Goal: Information Seeking & Learning: Compare options

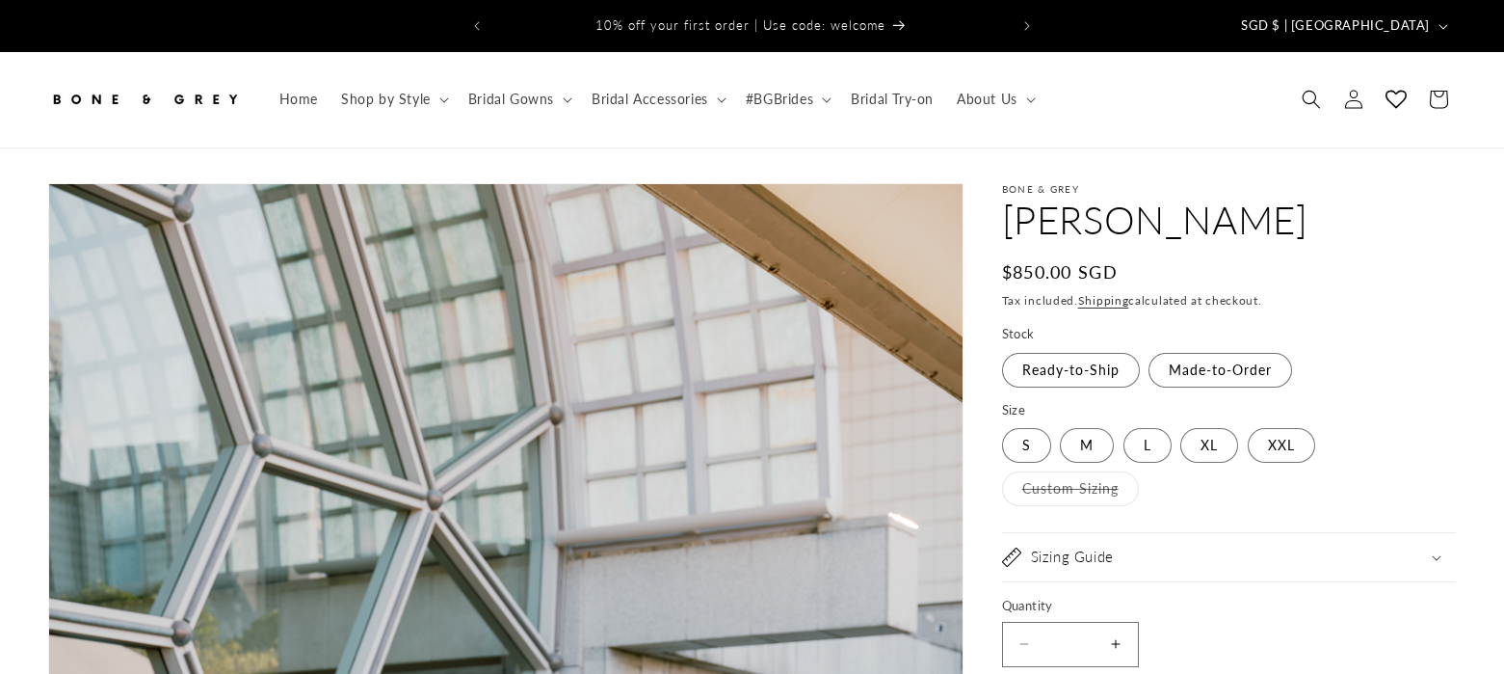
select select "**********"
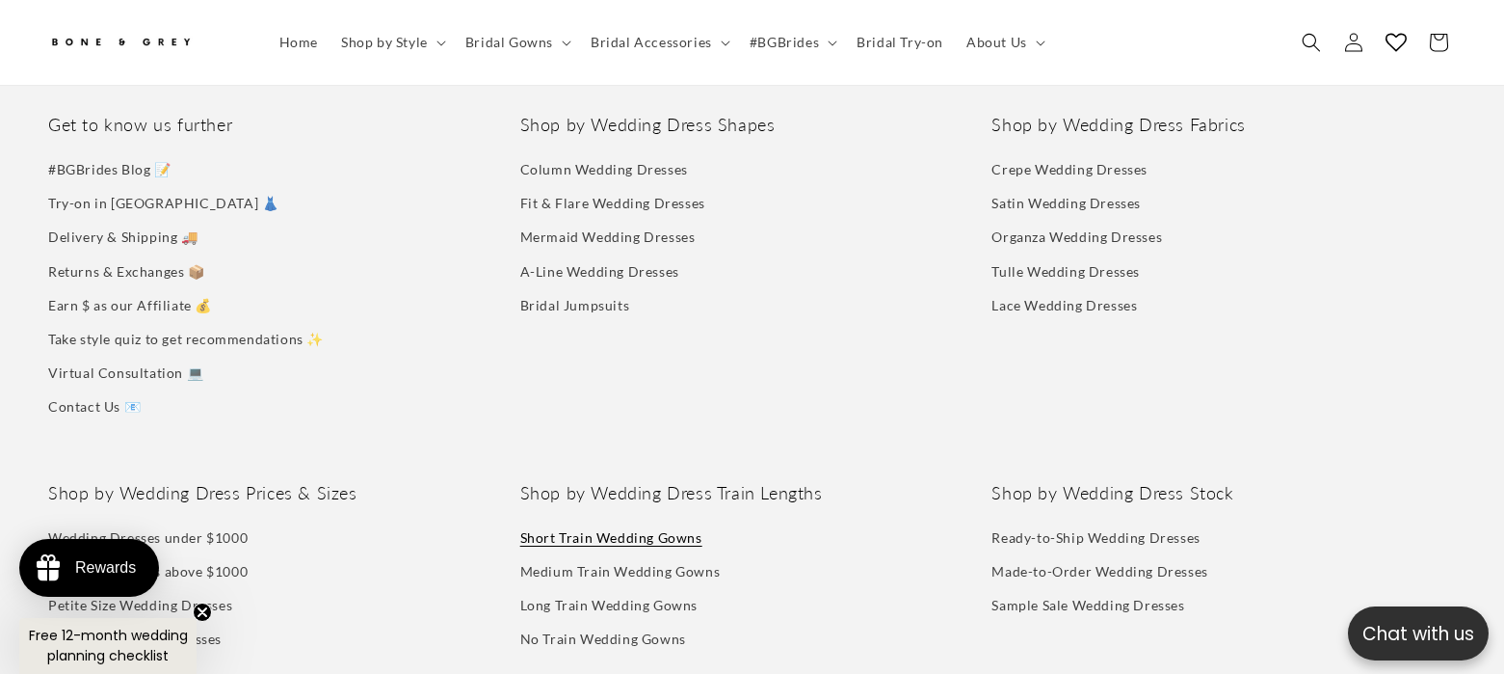
scroll to position [9949, 0]
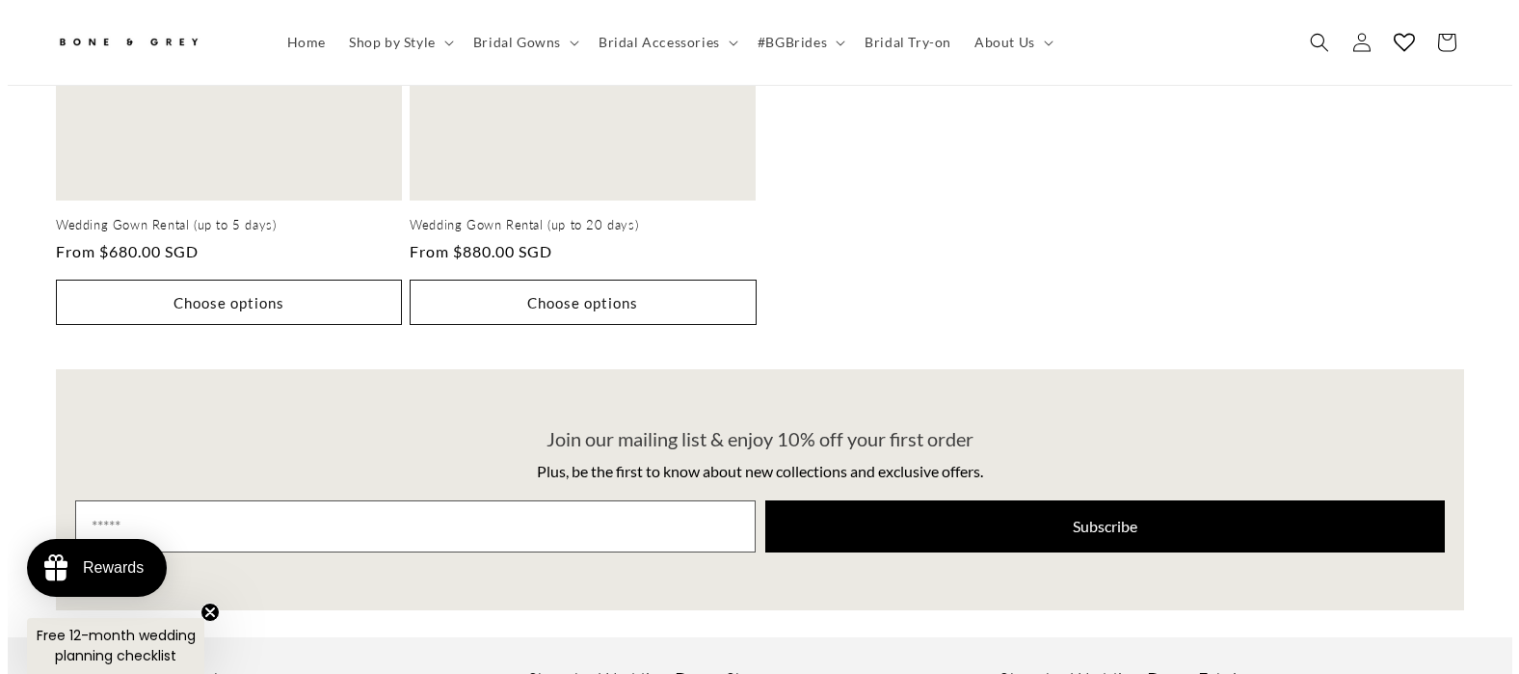
scroll to position [979, 0]
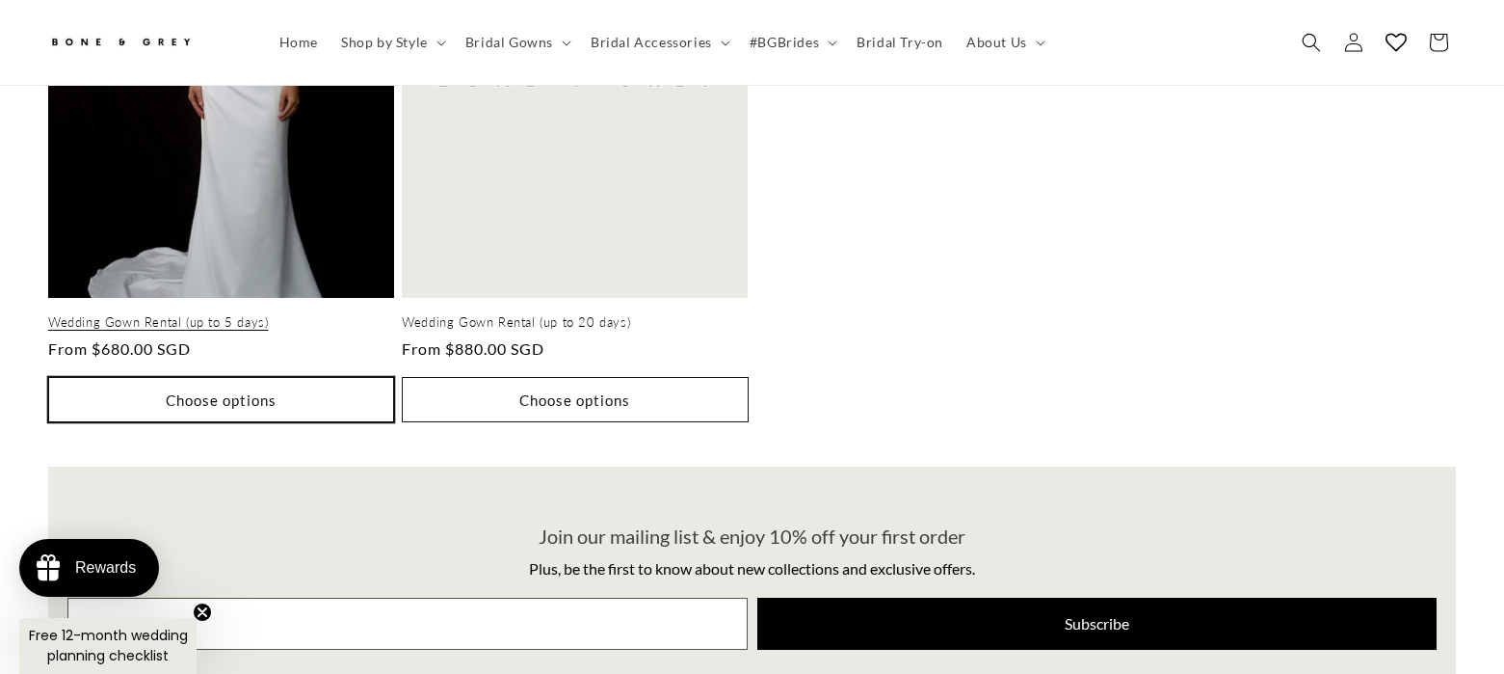
click at [177, 377] on button "Choose options" at bounding box center [221, 399] width 346 height 45
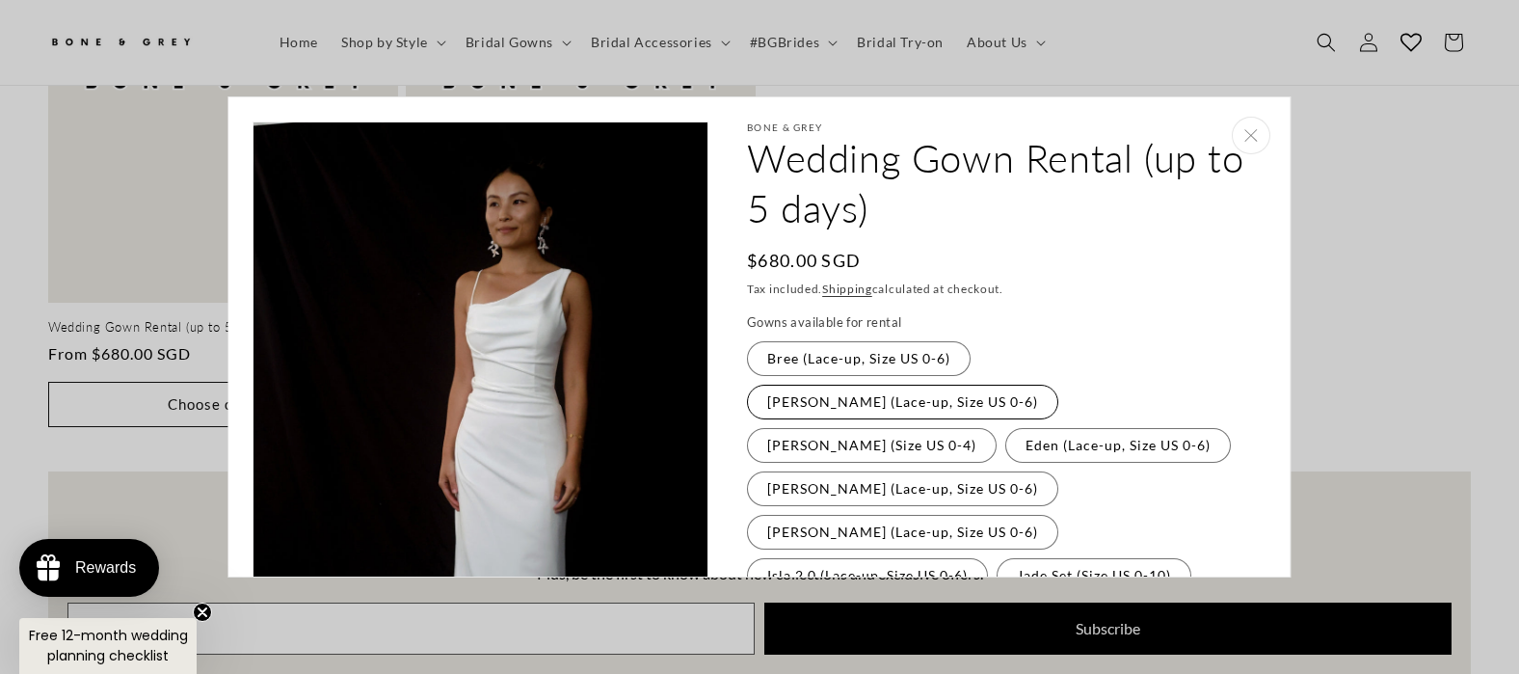
scroll to position [0, 0]
click at [1032, 385] on label "Cora (Lace-up, Size US 0-6) Variant sold out or unavailable" at bounding box center [902, 402] width 311 height 35
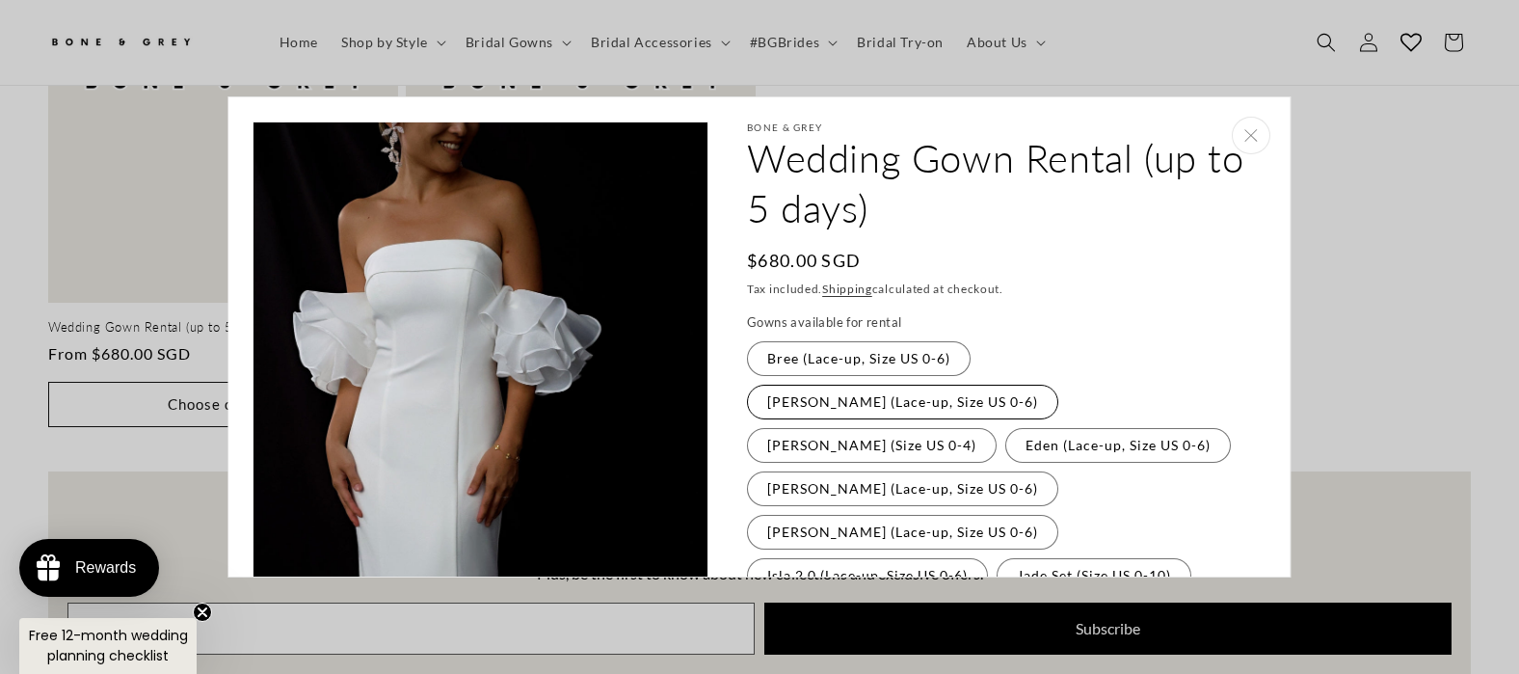
scroll to position [24, 0]
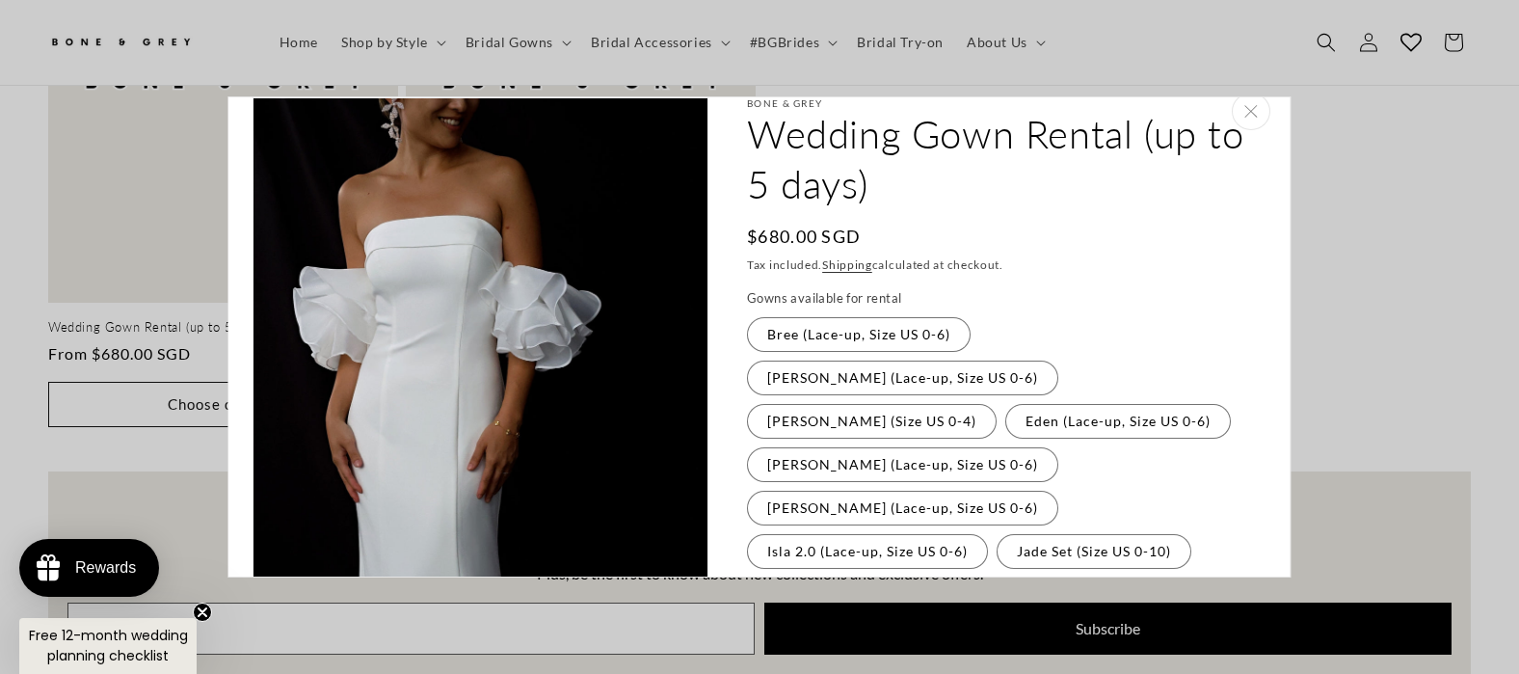
click at [917, 355] on fieldset "Gowns available for rental Bree (Lace-up, Size US 0-6) Variant sold out or unav…" at bounding box center [1001, 581] width 509 height 585
click at [848, 404] on label "Diana (Size US 0-4) Variant sold out or unavailable" at bounding box center [872, 421] width 250 height 35
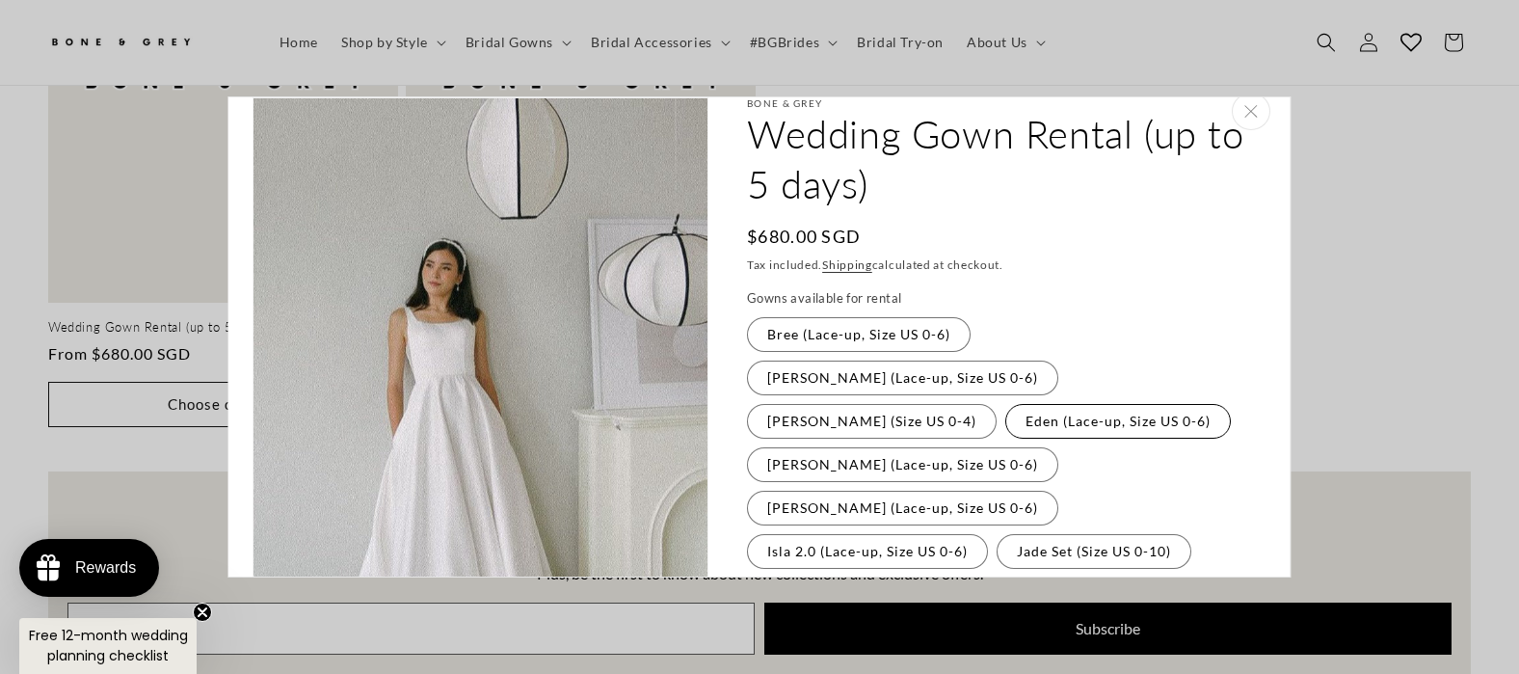
click at [1005, 404] on label "Eden (Lace-up, Size US 0-6) Variant sold out or unavailable" at bounding box center [1118, 421] width 226 height 35
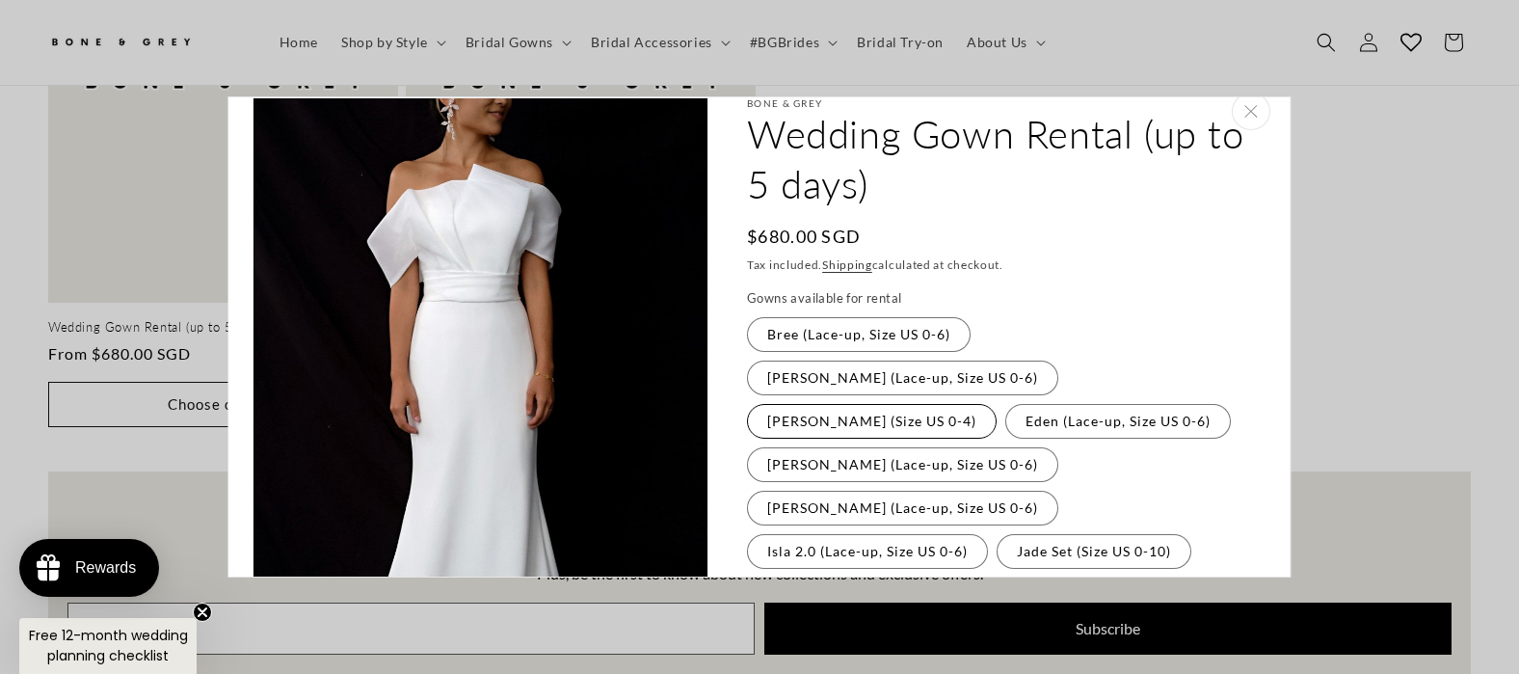
click at [848, 404] on label "Diana (Size US 0-4) Variant sold out or unavailable" at bounding box center [872, 421] width 250 height 35
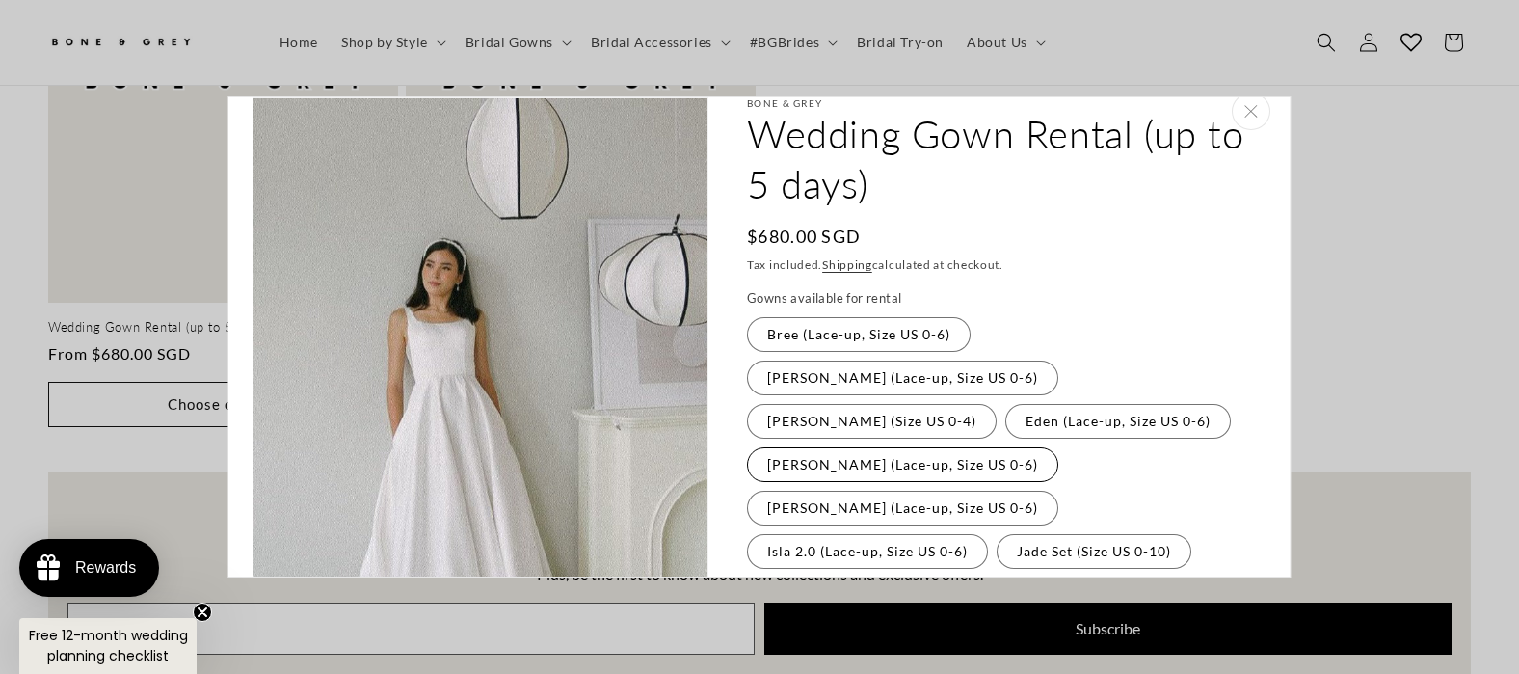
click at [839, 447] on label "Florence (Lace-up, Size US 0-6) Variant sold out or unavailable" at bounding box center [902, 464] width 311 height 35
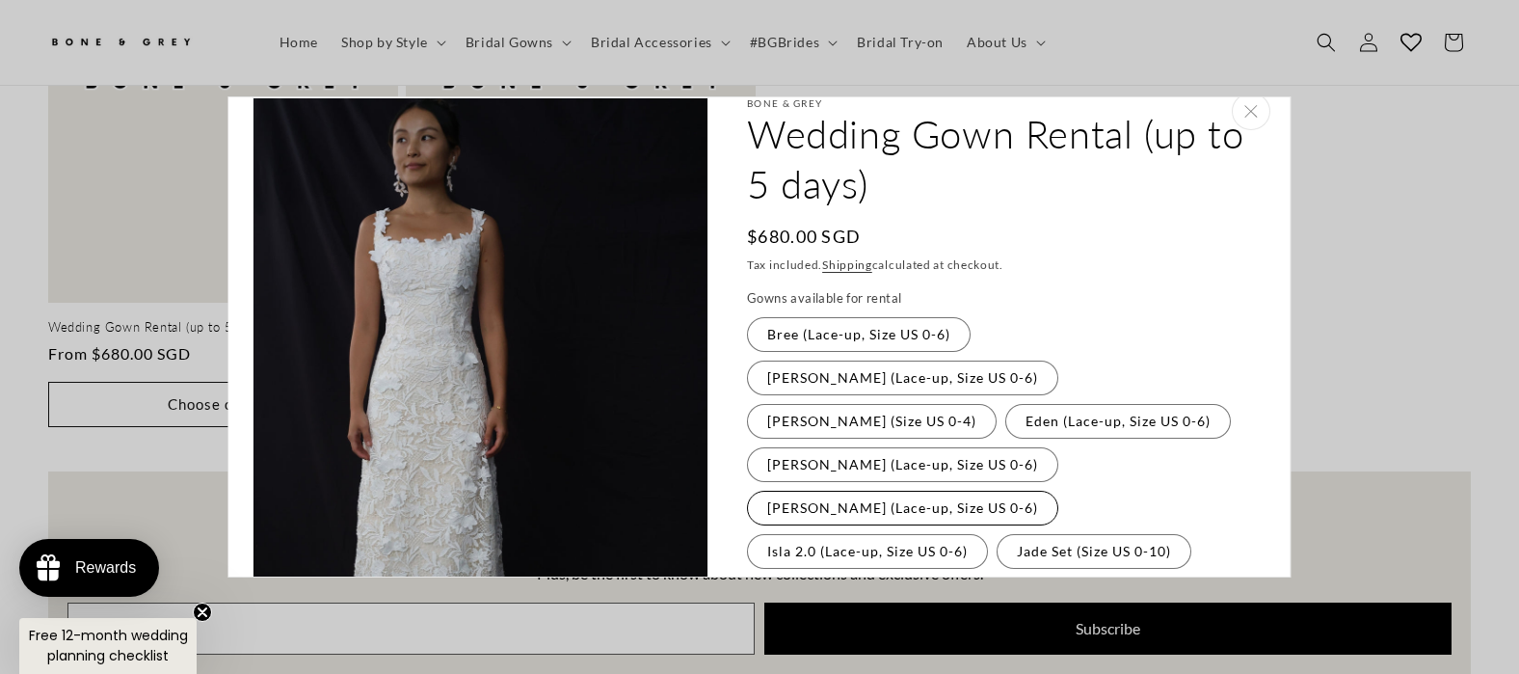
click at [1058, 491] on label "Hazel (Lace-up, Size US 0-6) Variant sold out or unavailable" at bounding box center [902, 508] width 311 height 35
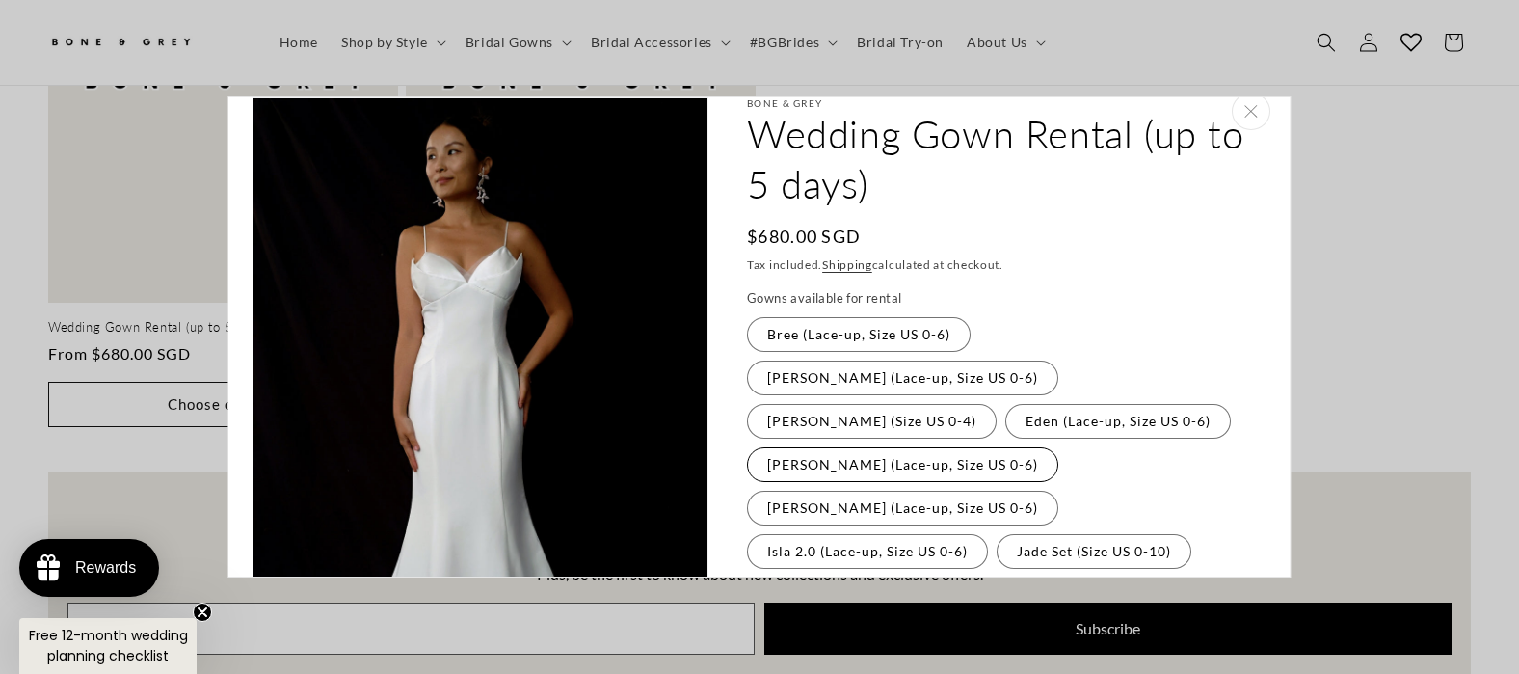
click at [943, 447] on label "Florence (Lace-up, Size US 0-6) Variant sold out or unavailable" at bounding box center [902, 464] width 311 height 35
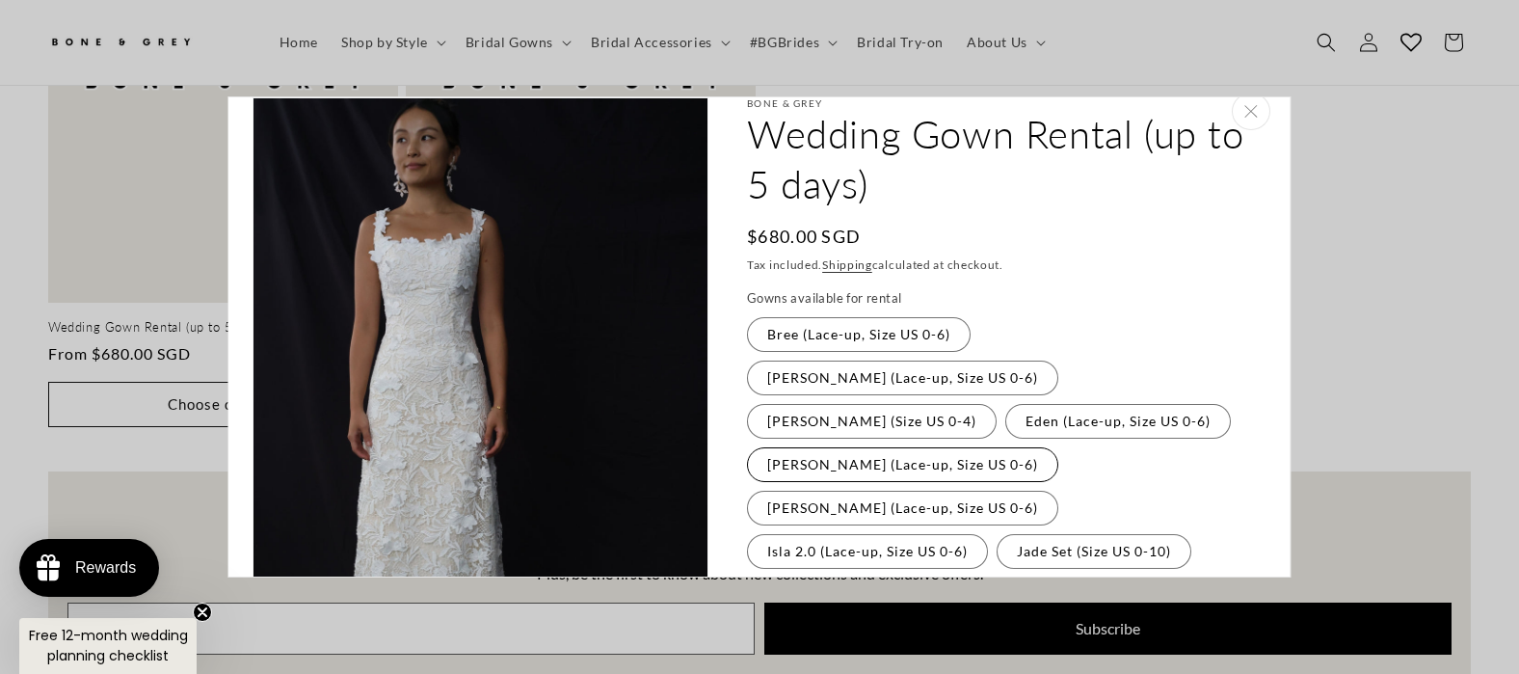
scroll to position [0, 520]
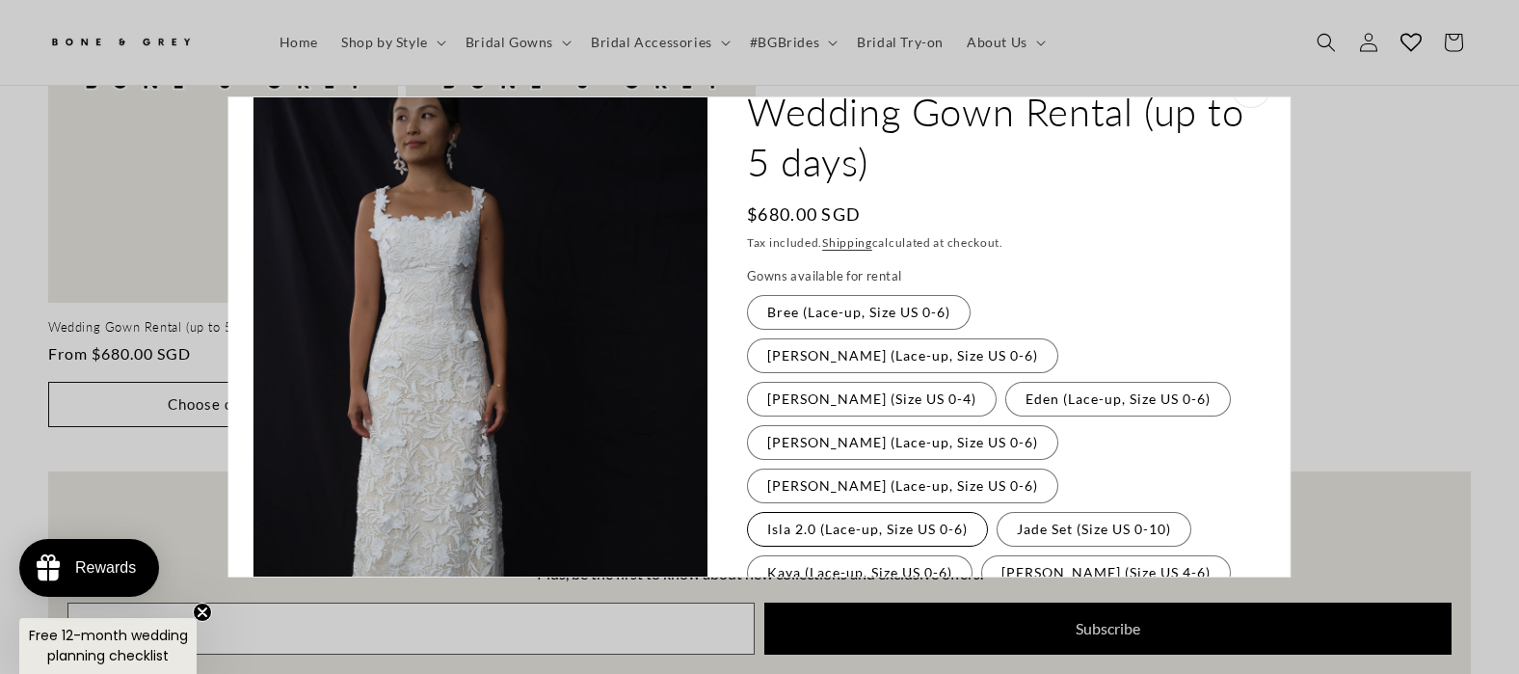
click at [935, 512] on label "Isla 2.0 (Lace-up, Size US 0-6) Variant sold out or unavailable" at bounding box center [867, 529] width 241 height 35
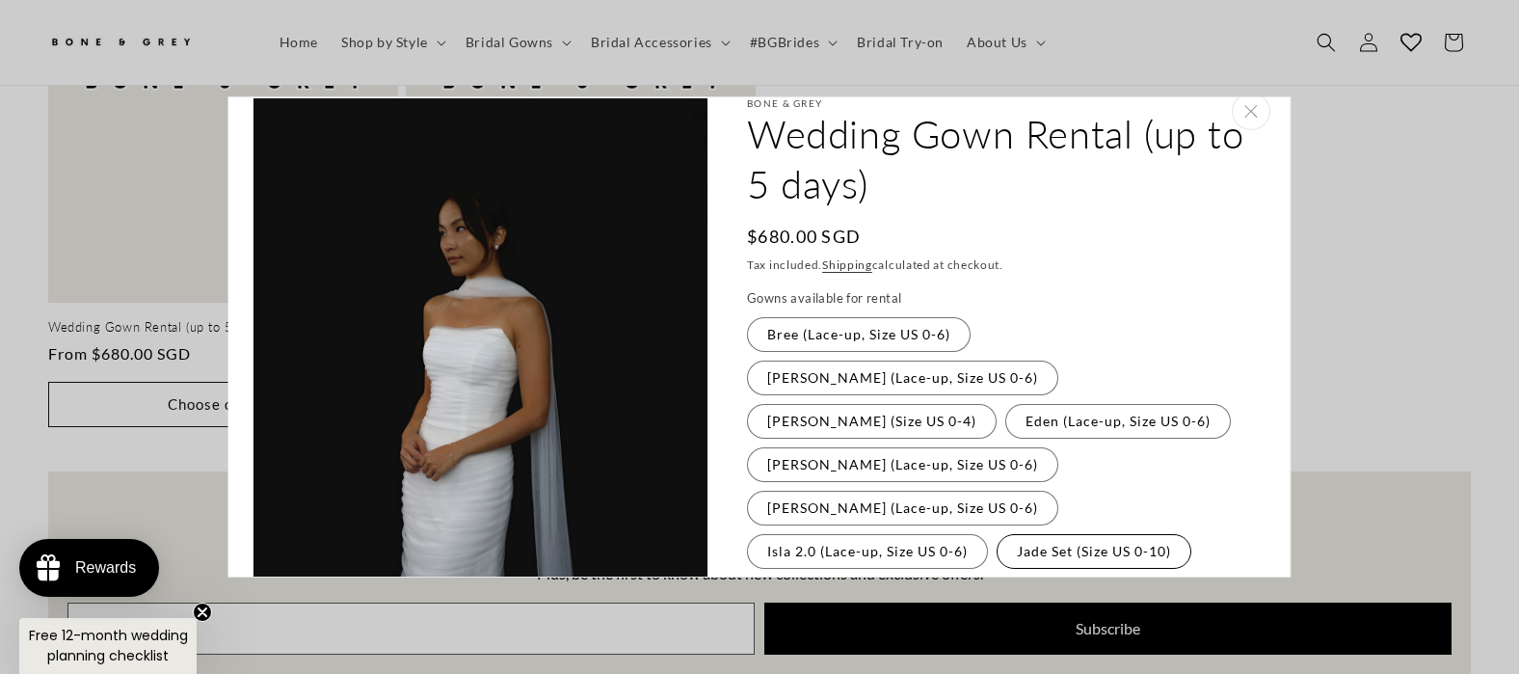
click at [1049, 534] on label "Jade Set (Size US 0-10) Variant sold out or unavailable" at bounding box center [1093, 551] width 195 height 35
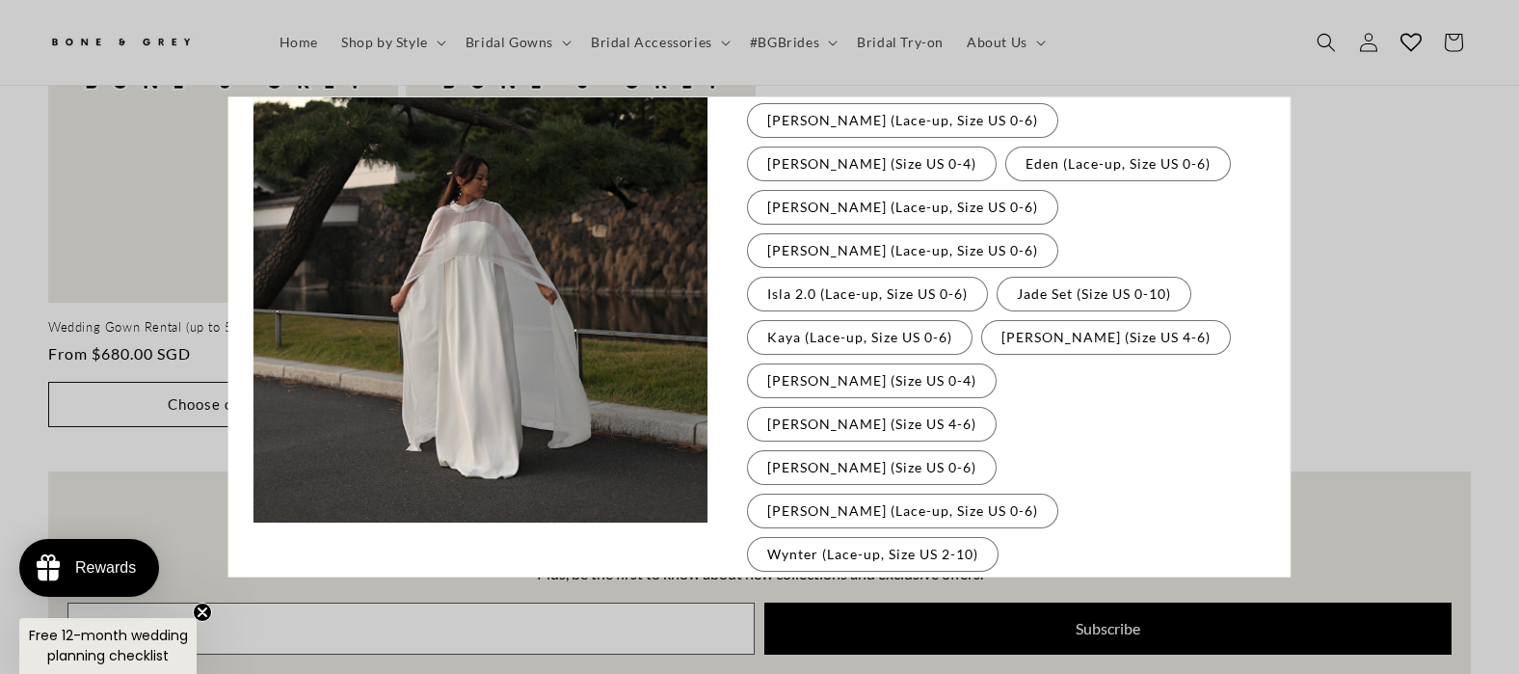
scroll to position [283, 0]
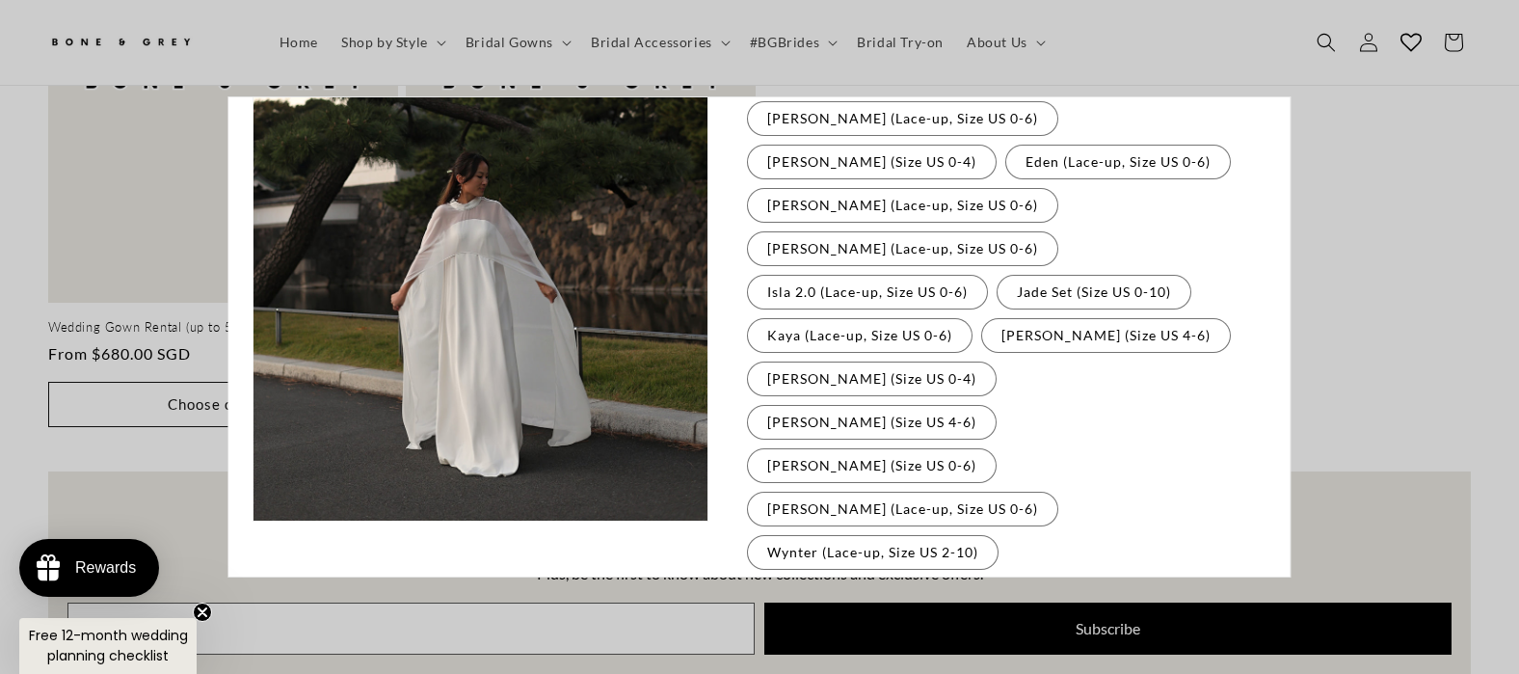
click at [763, 403] on fieldset "Gowns available for rental Bree (Lace-up, Size US 0-6) Variant sold out or unav…" at bounding box center [1001, 322] width 509 height 585
click at [1005, 578] on label "Sloane Variant sold out or unavailable" at bounding box center [1048, 595] width 86 height 35
click at [788, 535] on label "Wynter (Lace-up, Size US 2-10) Variant sold out or unavailable" at bounding box center [873, 552] width 252 height 35
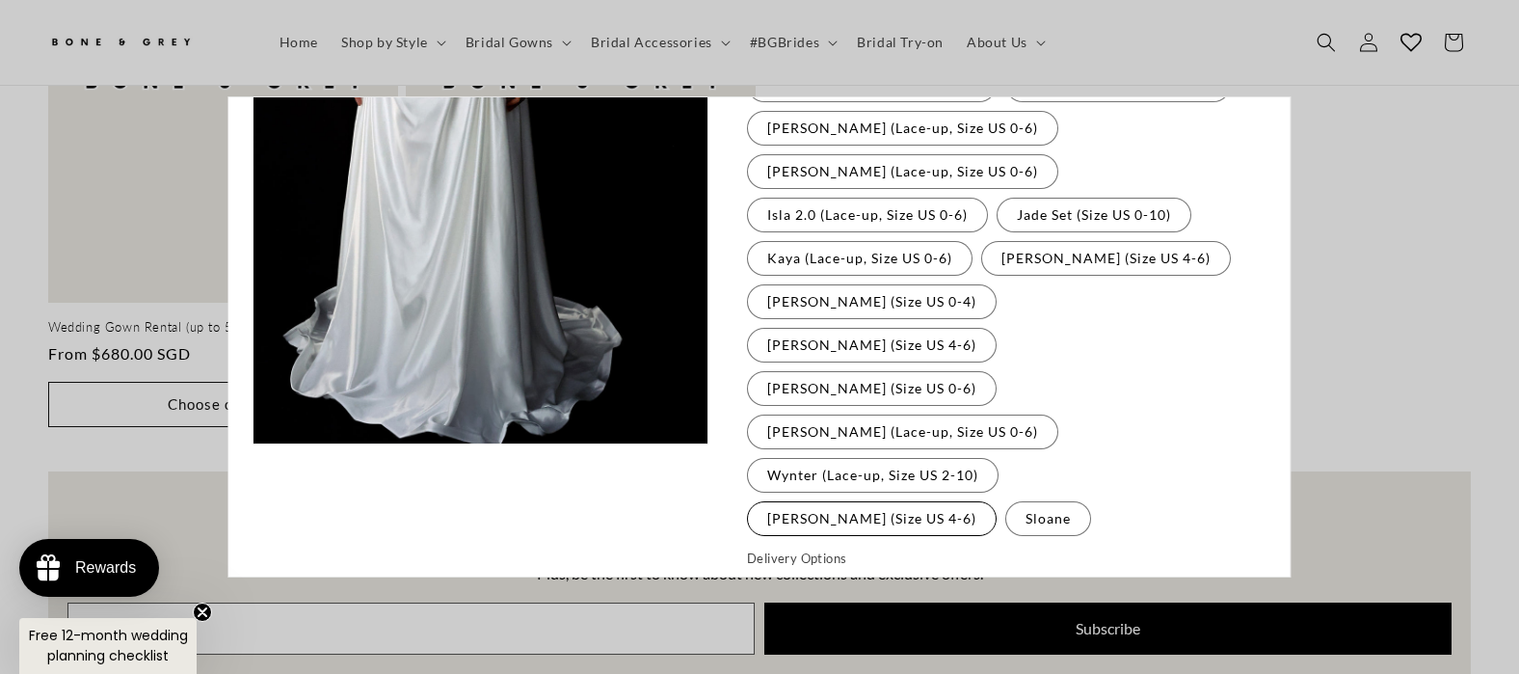
click at [996, 501] on label "Yvette (Size US 4-6) Variant sold out or unavailable" at bounding box center [872, 518] width 250 height 35
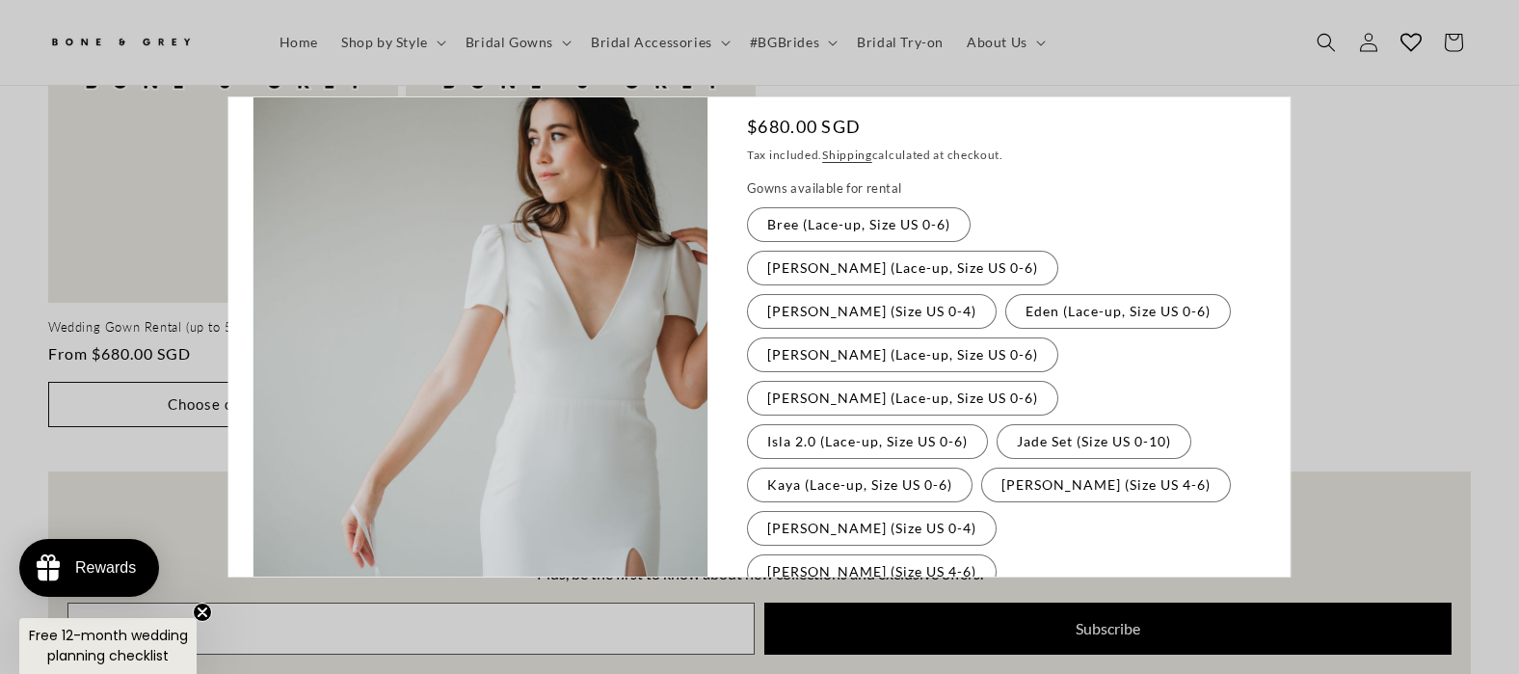
click at [845, 597] on label "Sophia (Size US 0-6) Variant sold out or unavailable" at bounding box center [872, 614] width 250 height 35
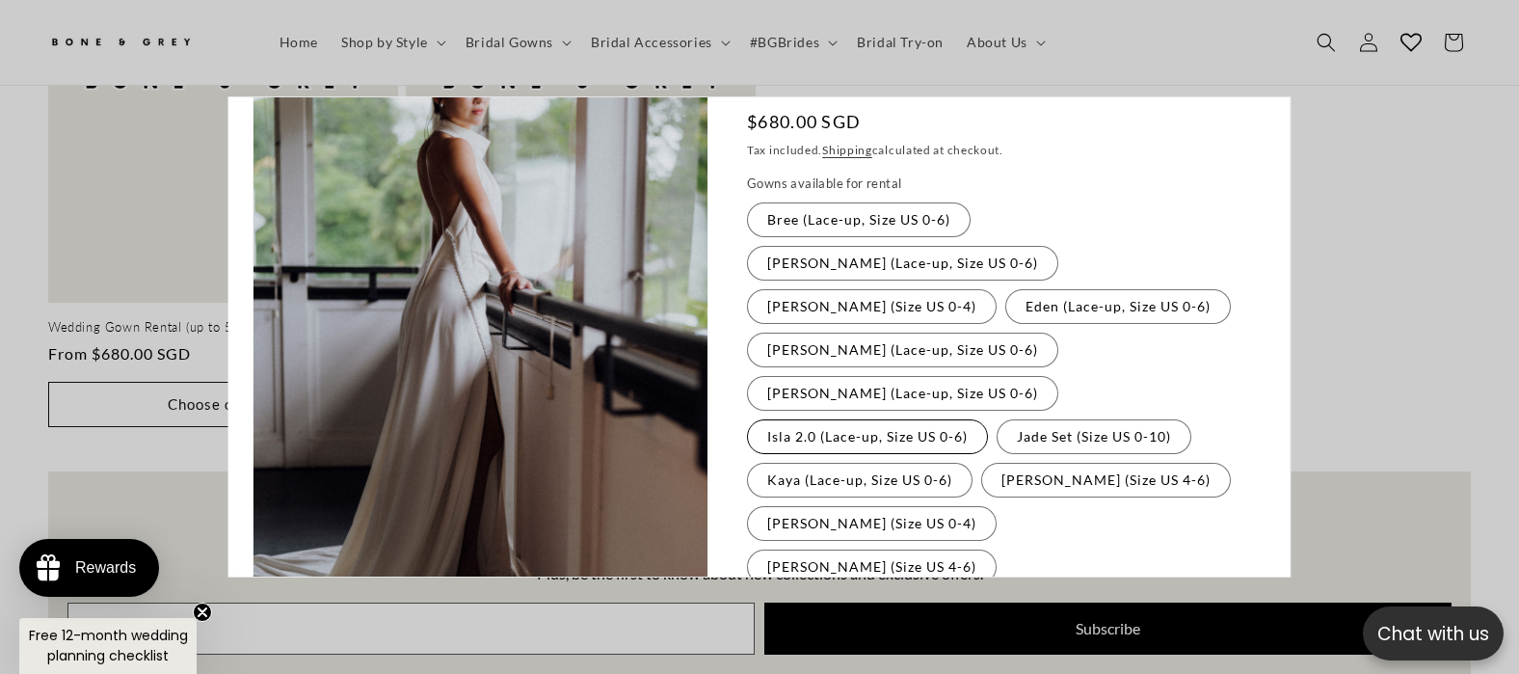
scroll to position [0, 0]
click at [991, 549] on label "Rosalind (Size US 4-6) Variant sold out or unavailable" at bounding box center [872, 566] width 250 height 35
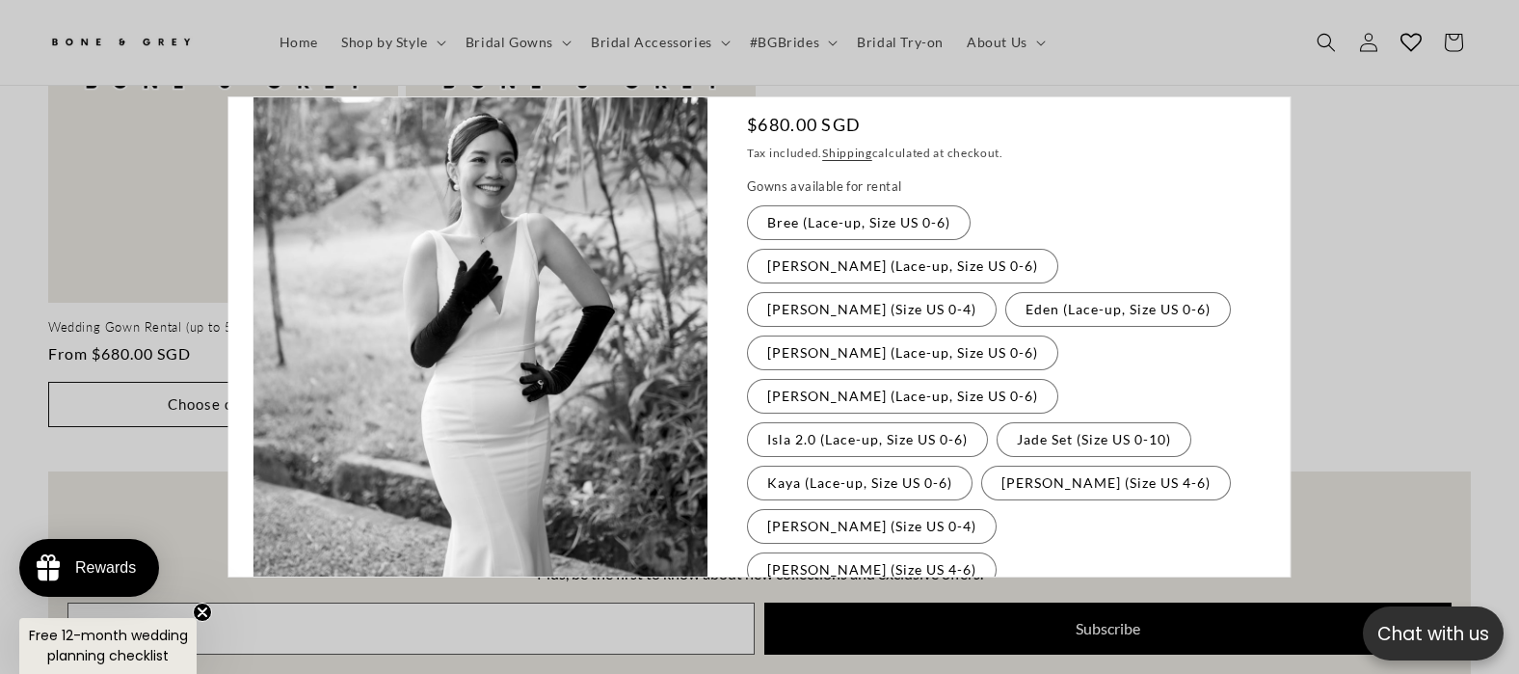
click at [959, 639] on label "Tiffany (Lace-up, Size US 0-6) Variant sold out or unavailable" at bounding box center [902, 656] width 311 height 35
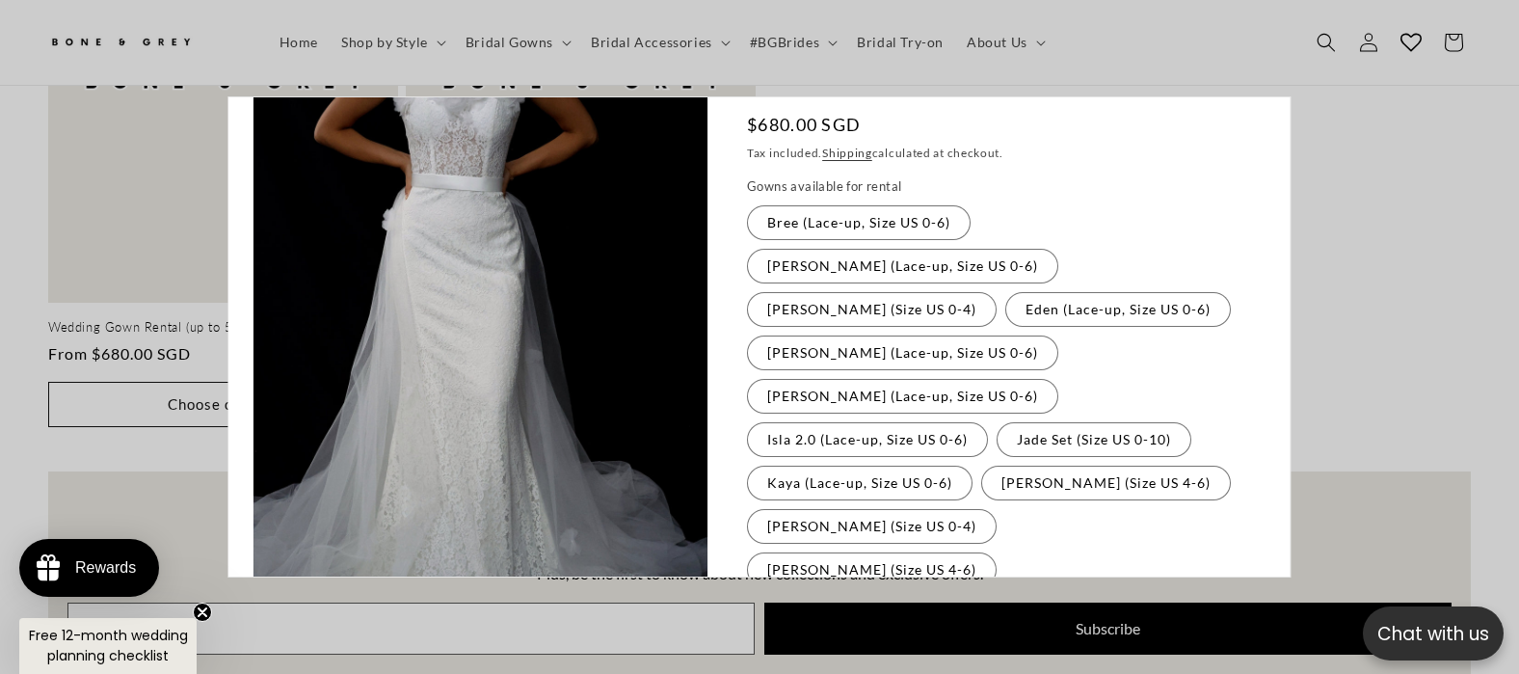
scroll to position [24, 0]
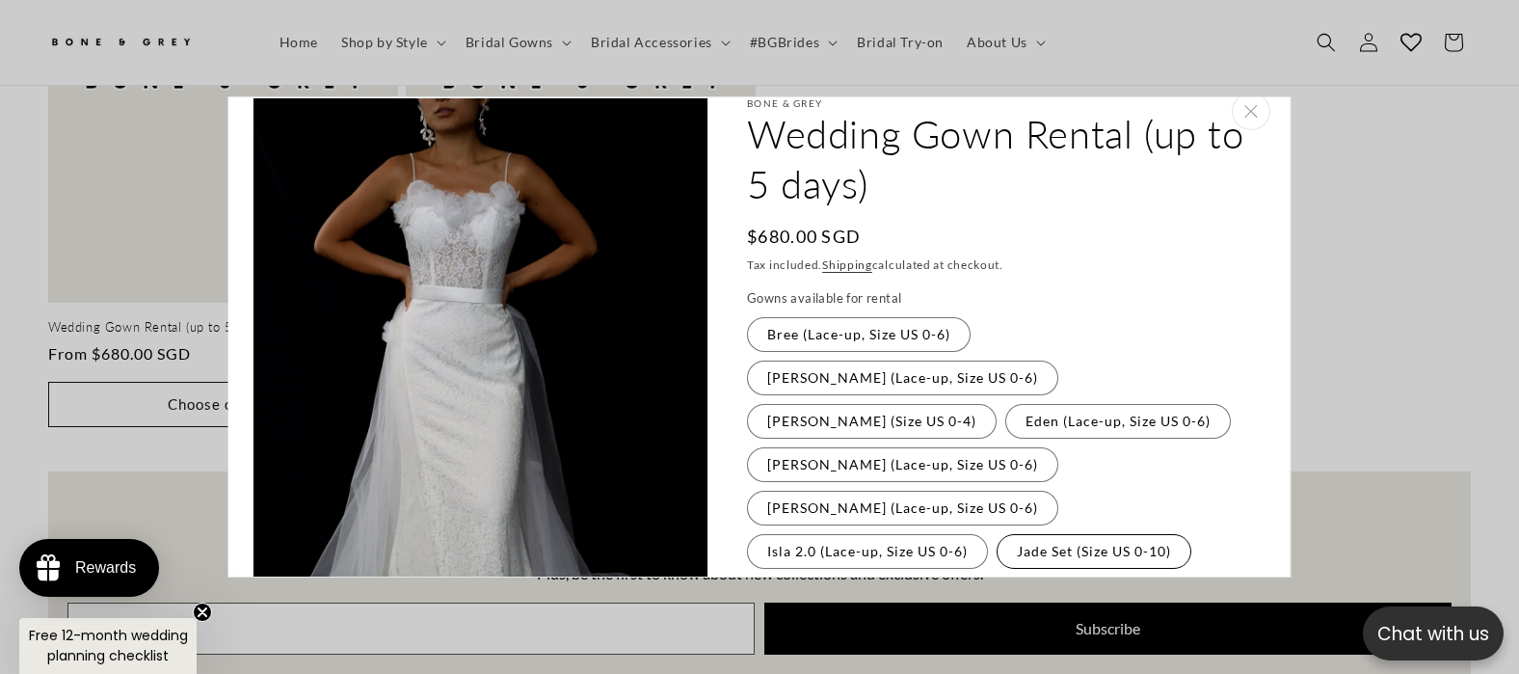
click at [1022, 534] on label "Jade Set (Size US 0-10) Variant sold out or unavailable" at bounding box center [1093, 551] width 195 height 35
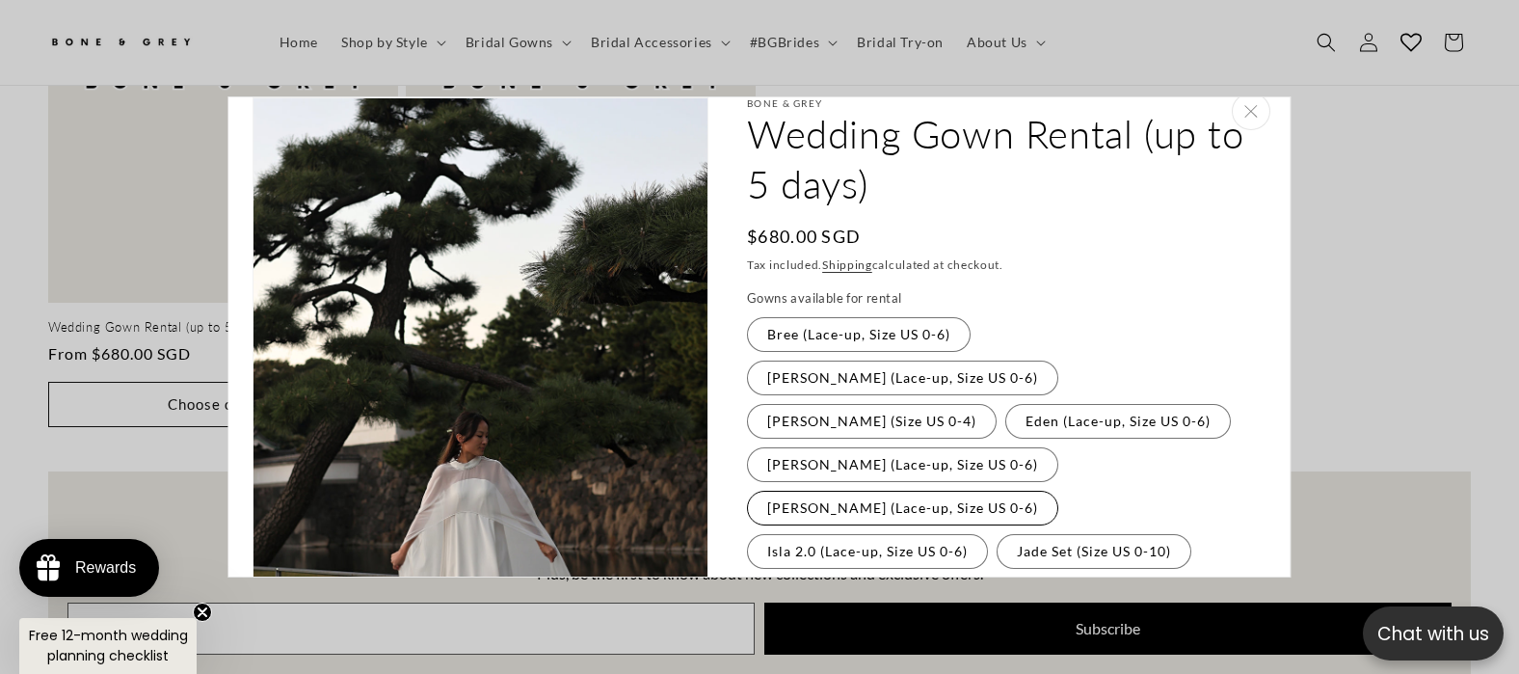
click at [1043, 491] on label "Hazel (Lace-up, Size US 0-6) Variant sold out or unavailable" at bounding box center [902, 508] width 311 height 35
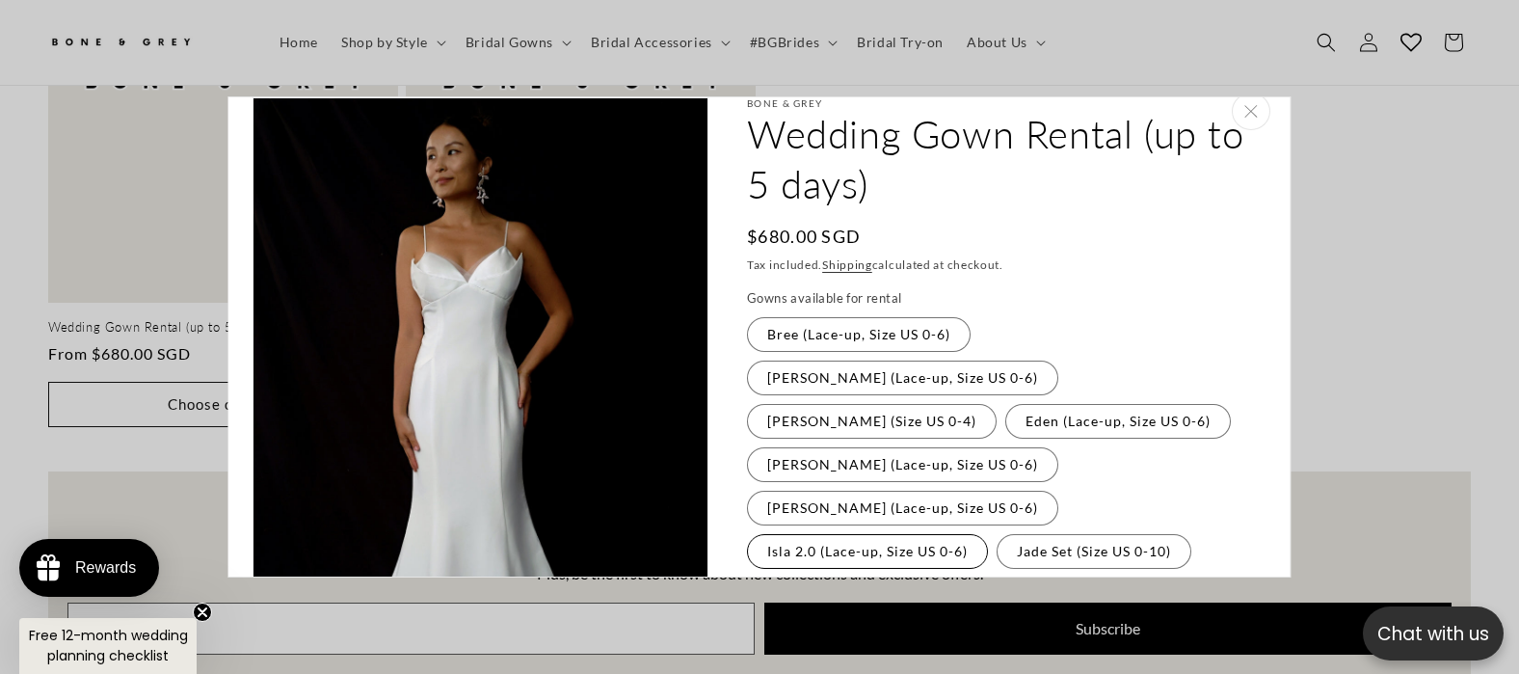
click at [917, 534] on label "Isla 2.0 (Lace-up, Size US 0-6) Variant sold out or unavailable" at bounding box center [867, 551] width 241 height 35
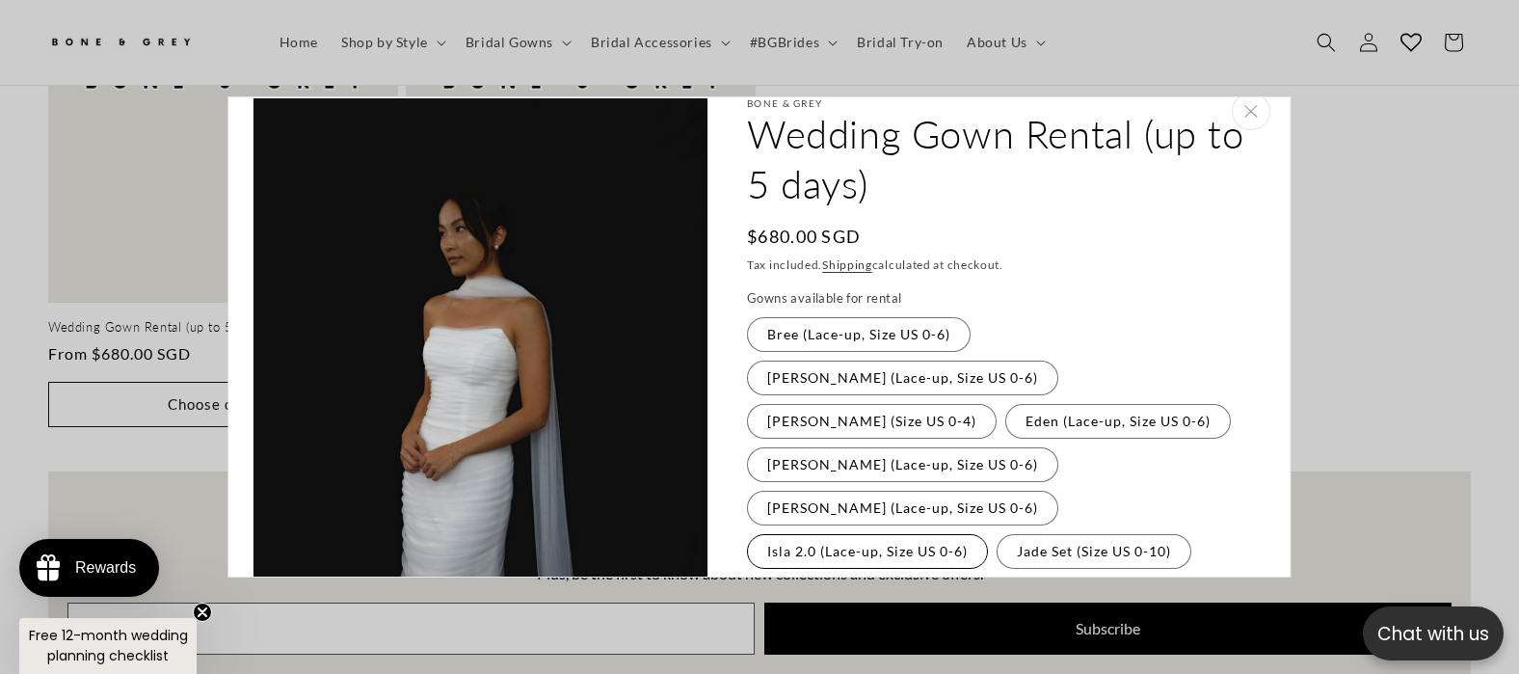
scroll to position [0, 520]
click at [907, 439] on fieldset "Gowns available for rental Bree (Lace-up, Size US 0-6) Variant sold out or unav…" at bounding box center [1001, 581] width 509 height 585
click at [904, 447] on label "Florence (Lace-up, Size US 0-6) Variant sold out or unavailable" at bounding box center [902, 464] width 311 height 35
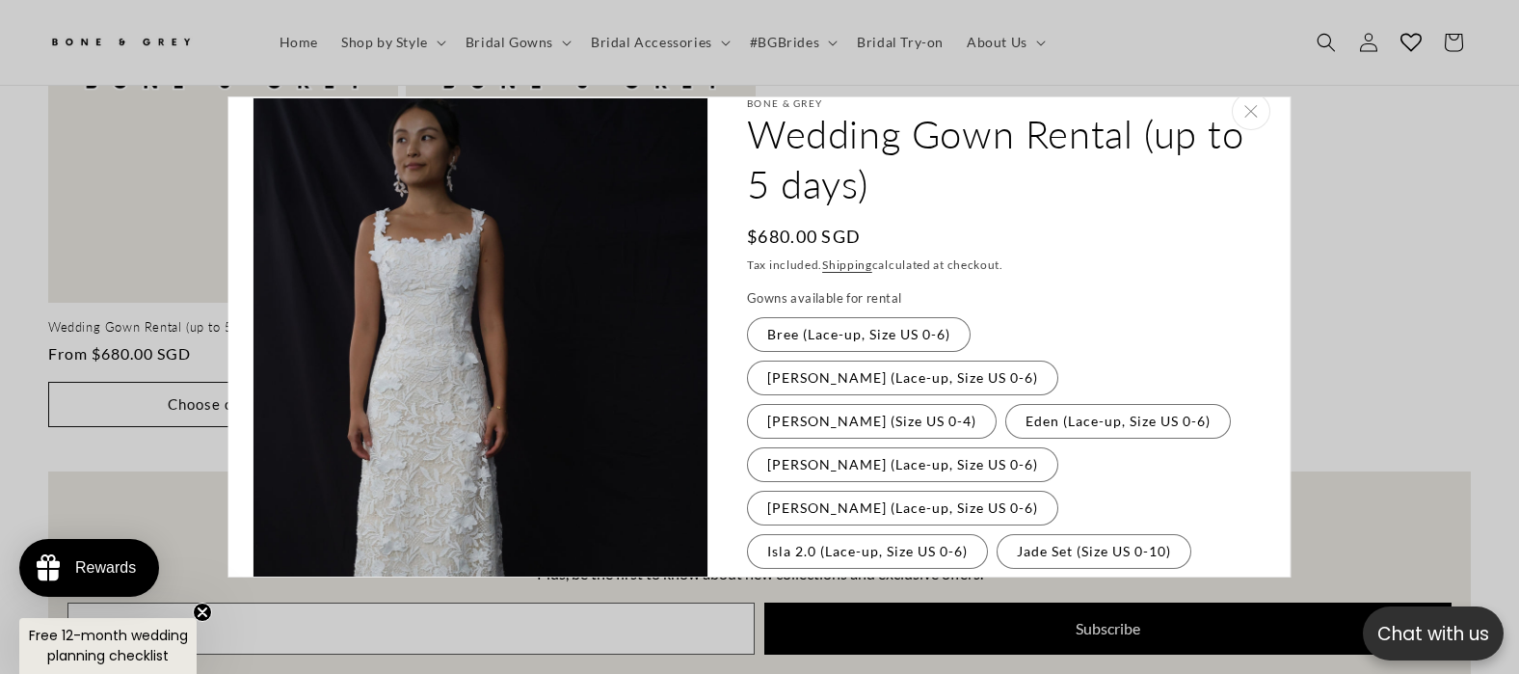
click at [855, 396] on fieldset "Gowns available for rental Bree (Lace-up, Size US 0-6) Variant sold out or unav…" at bounding box center [1001, 581] width 509 height 585
click at [844, 404] on label "Diana (Size US 0-4) Variant sold out or unavailable" at bounding box center [872, 421] width 250 height 35
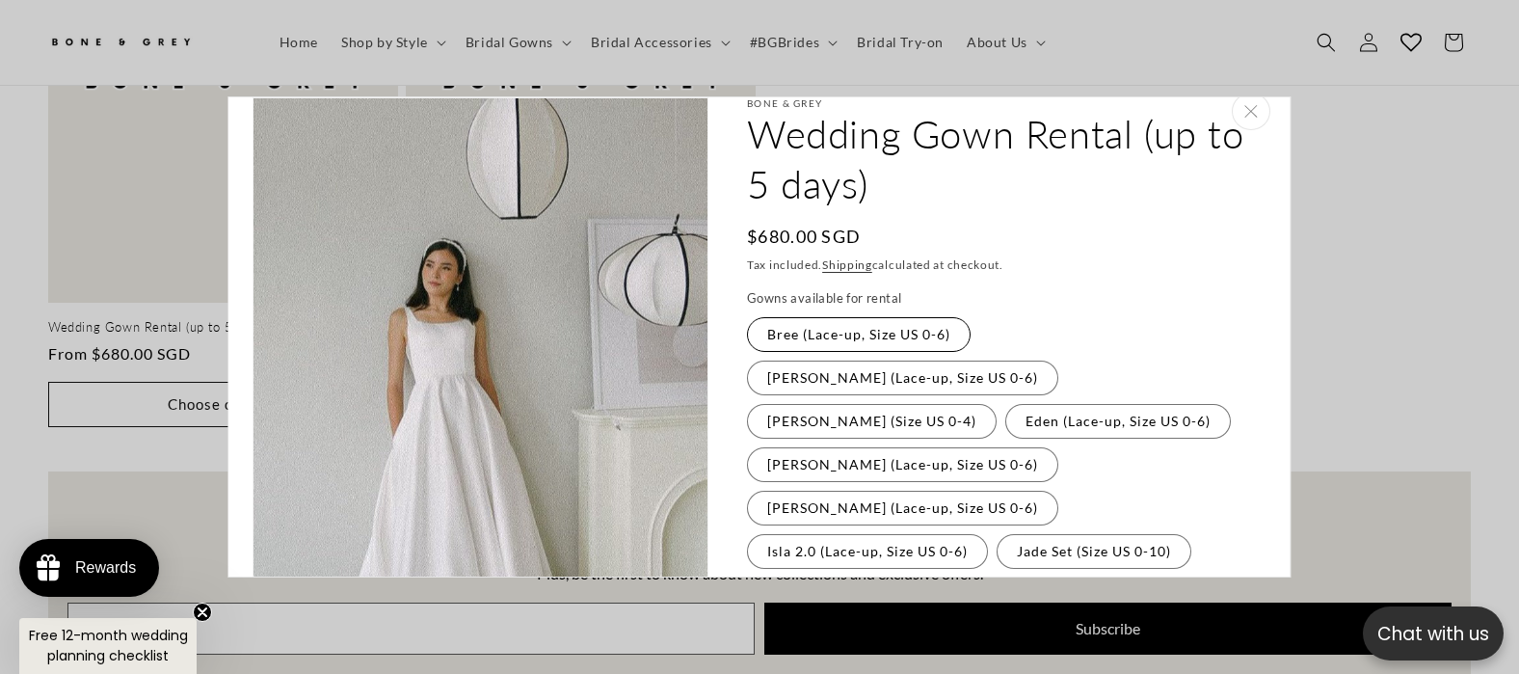
click at [833, 338] on label "Bree (Lace-up, Size US 0-6) Variant sold out or unavailable" at bounding box center [859, 334] width 224 height 35
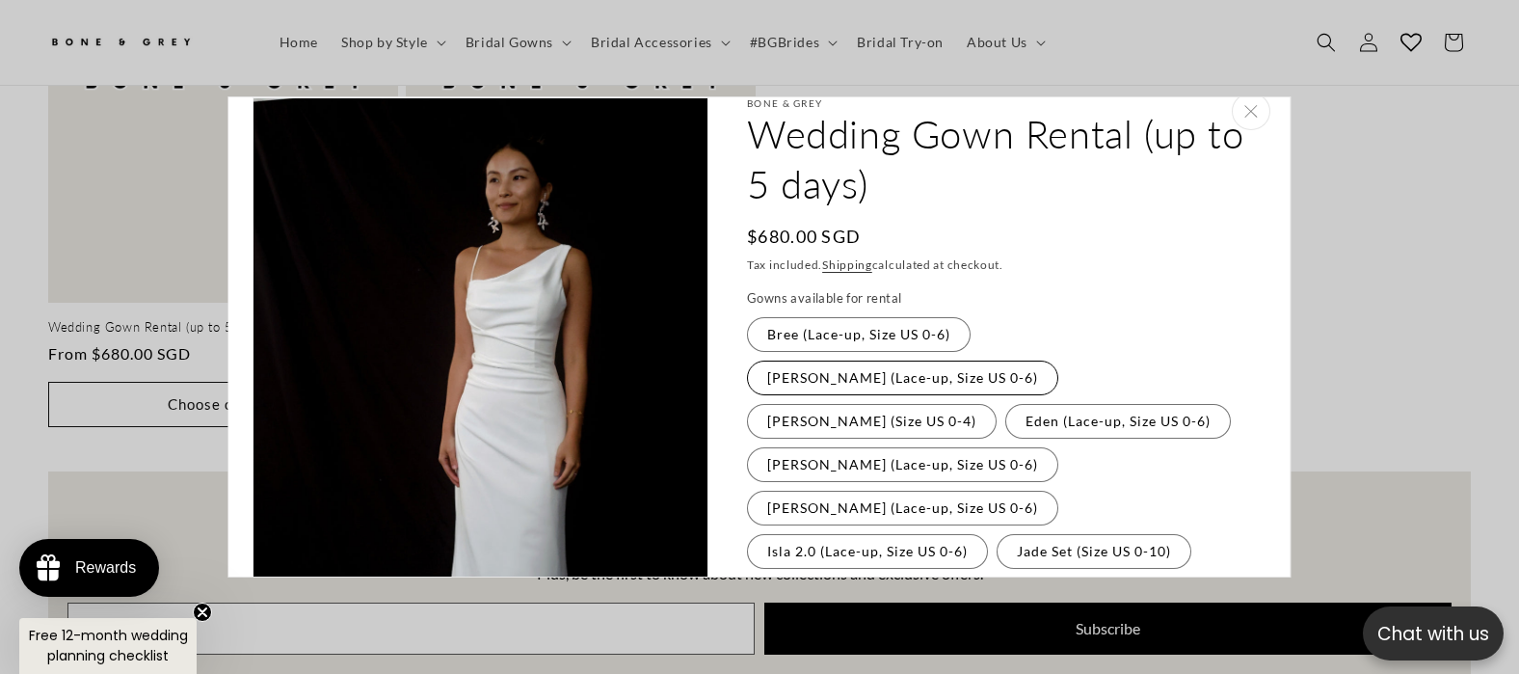
click at [1055, 360] on label "Cora (Lace-up, Size US 0-6) Variant sold out or unavailable" at bounding box center [902, 377] width 311 height 35
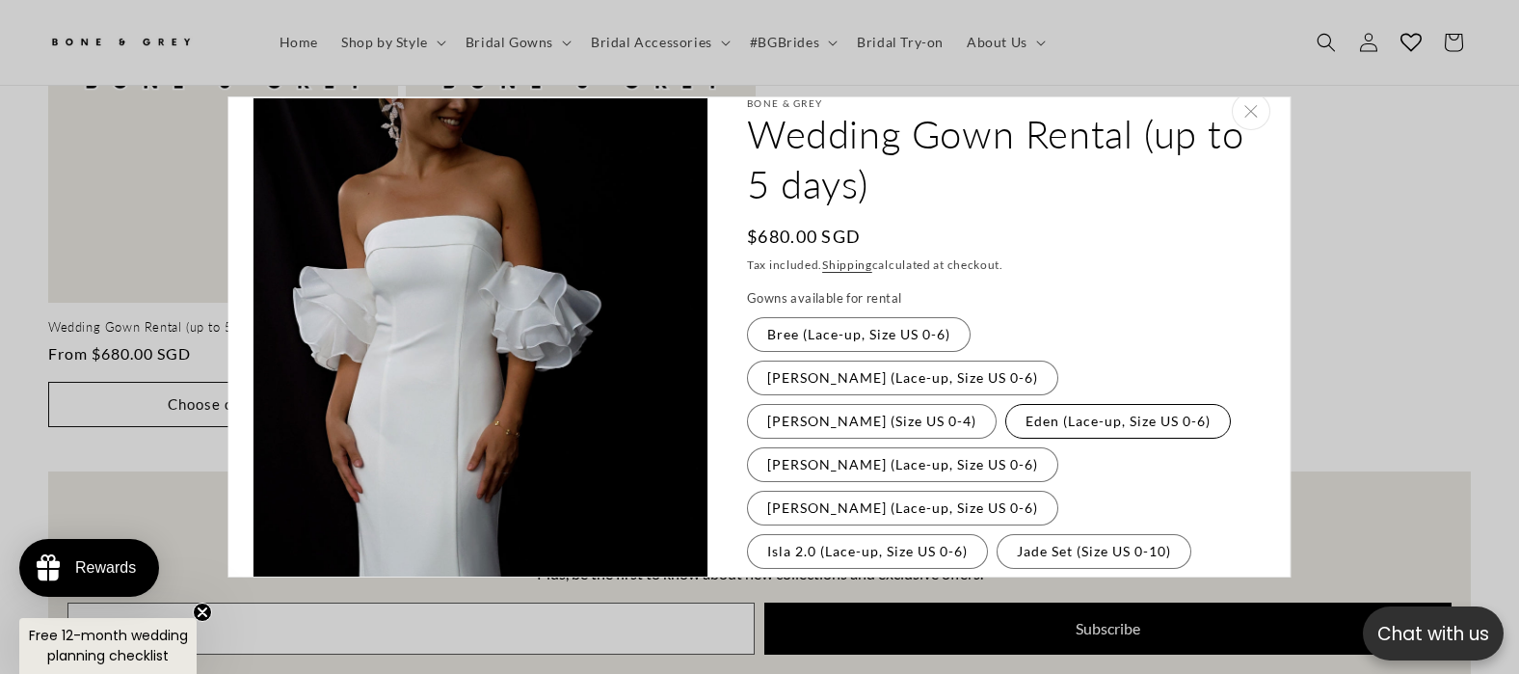
click at [1034, 404] on label "Eden (Lace-up, Size US 0-6) Variant sold out or unavailable" at bounding box center [1118, 421] width 226 height 35
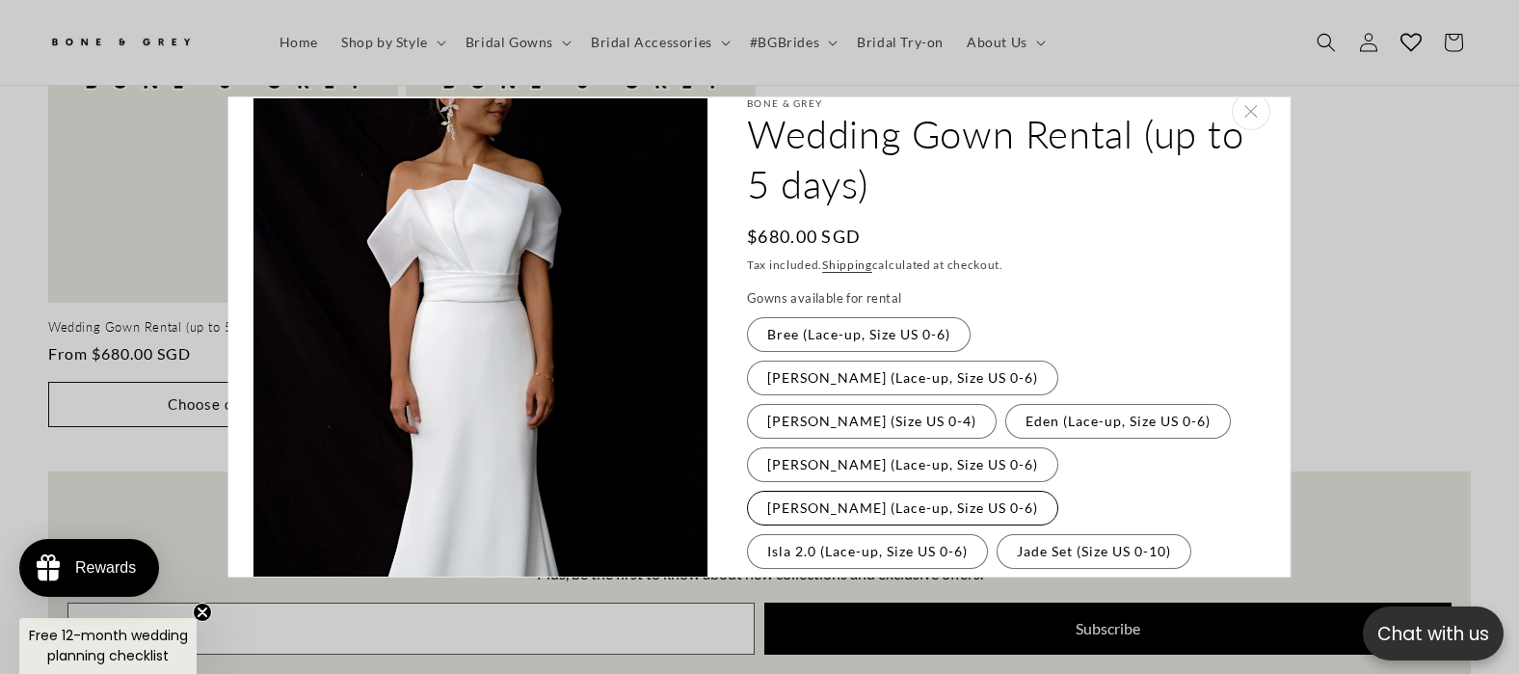
scroll to position [0, 1042]
click at [853, 404] on label "Diana (Size US 0-4) Variant sold out or unavailable" at bounding box center [872, 421] width 250 height 35
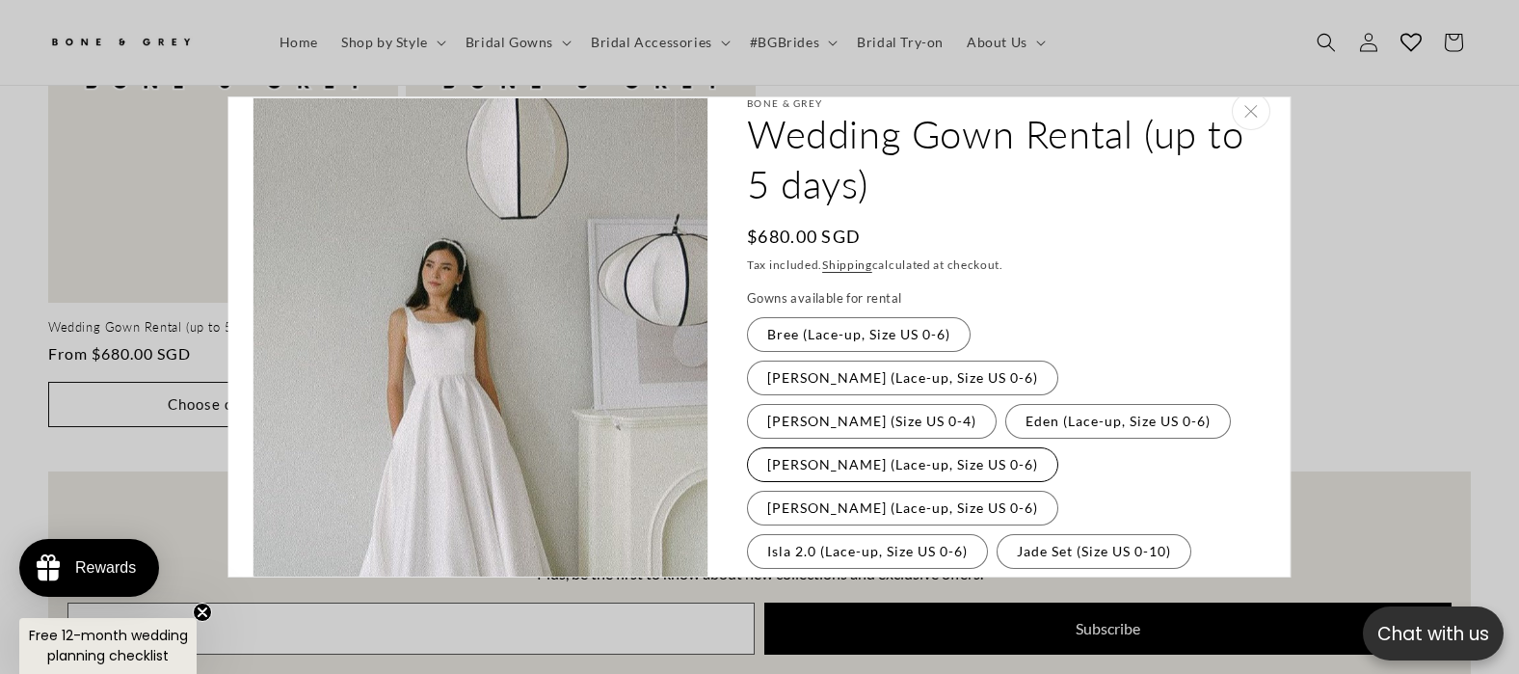
click at [858, 447] on label "Florence (Lace-up, Size US 0-6) Variant sold out or unavailable" at bounding box center [902, 464] width 311 height 35
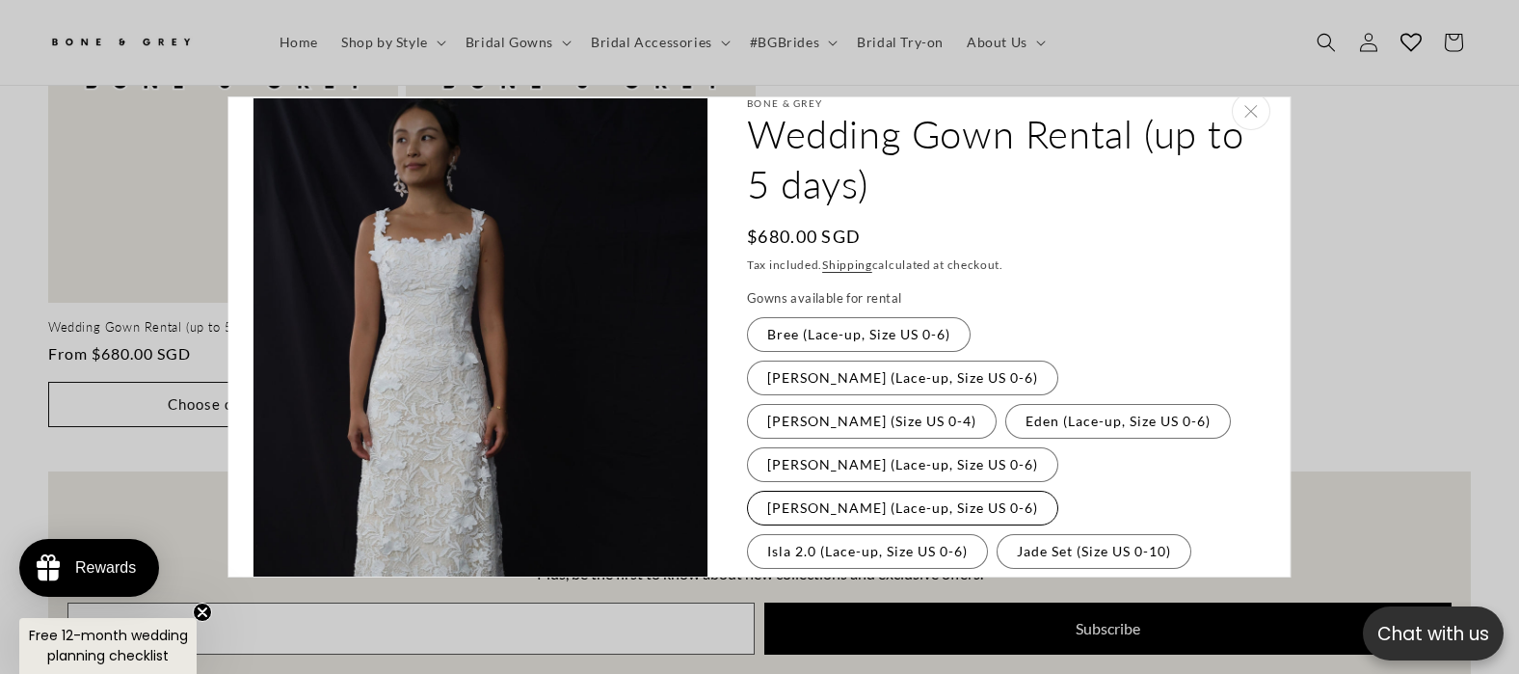
click at [1044, 491] on label "Hazel (Lace-up, Size US 0-6) Variant sold out or unavailable" at bounding box center [902, 508] width 311 height 35
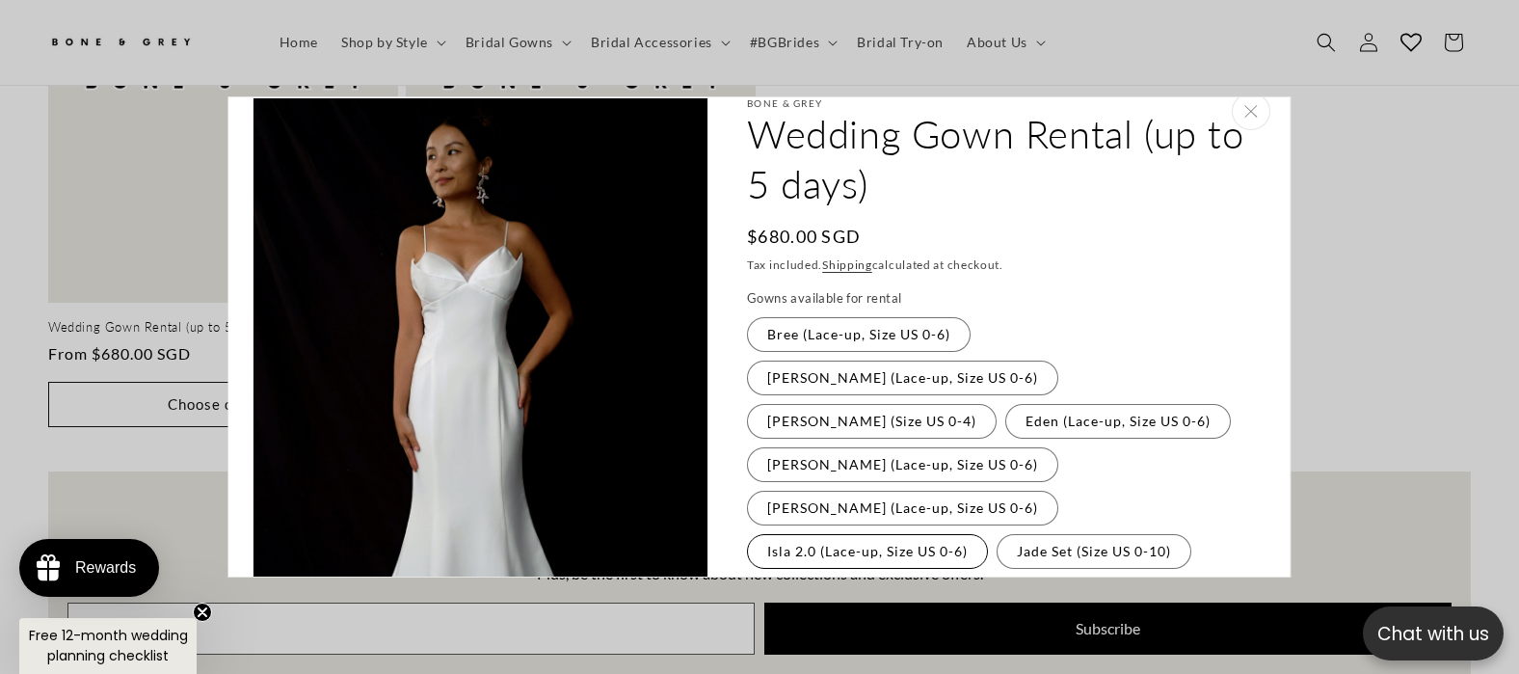
click at [916, 534] on label "Isla 2.0 (Lace-up, Size US 0-6) Variant sold out or unavailable" at bounding box center [867, 551] width 241 height 35
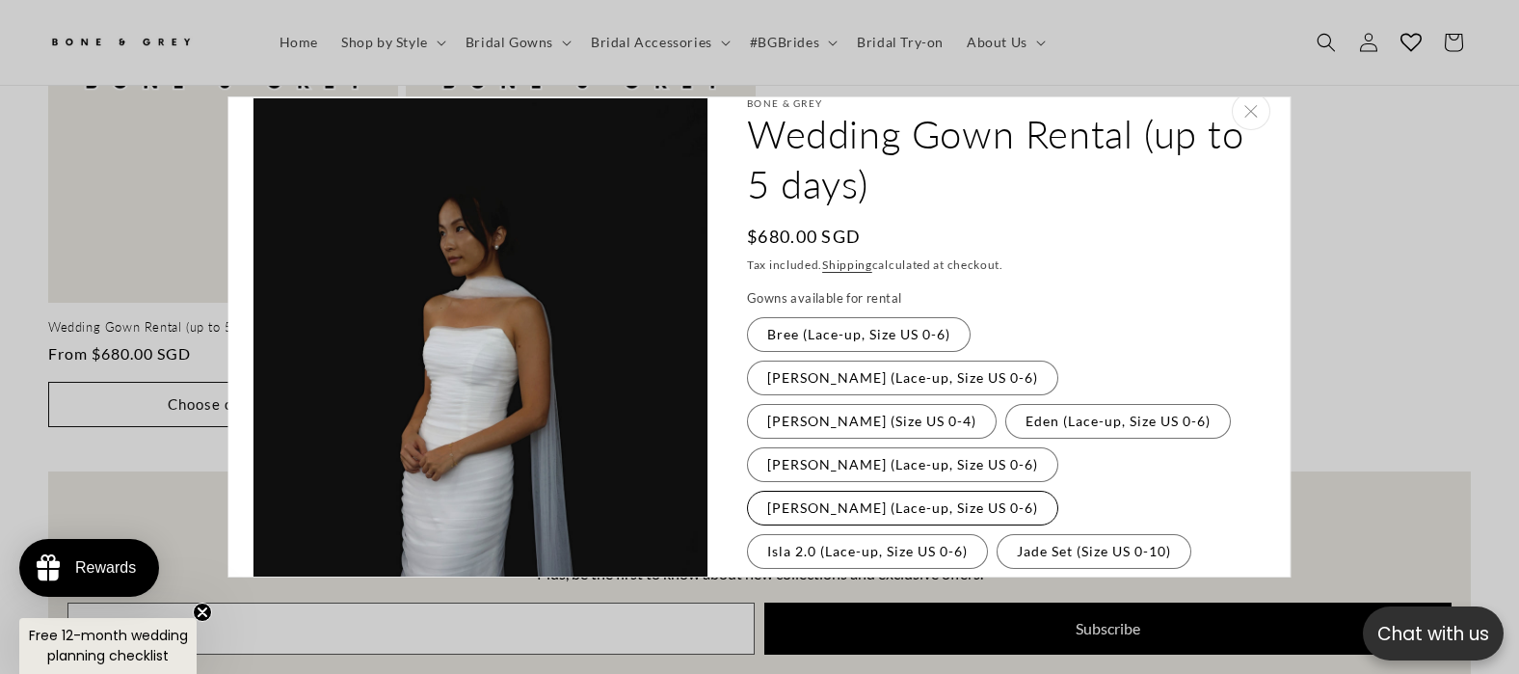
click at [1034, 491] on label "Hazel (Lace-up, Size US 0-6) Variant sold out or unavailable" at bounding box center [902, 508] width 311 height 35
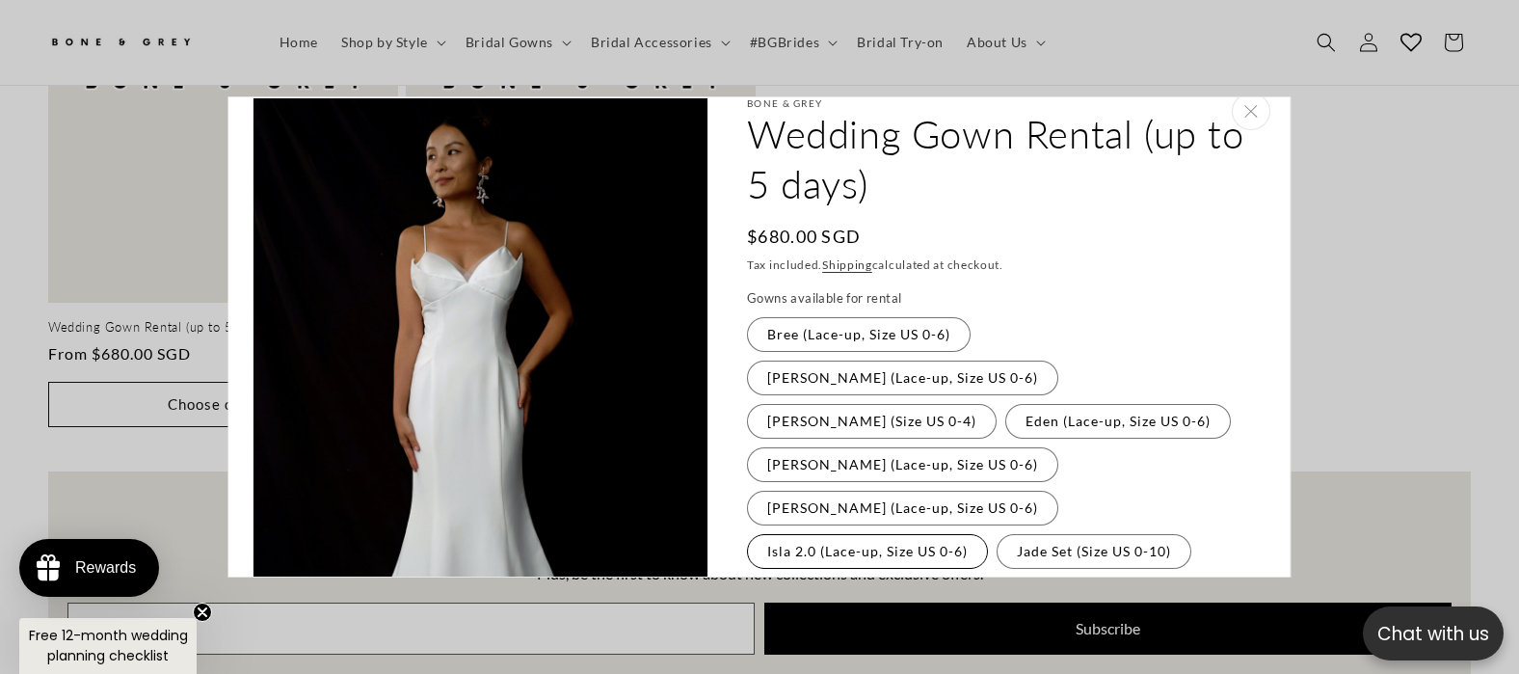
click at [965, 534] on label "Isla 2.0 (Lace-up, Size US 0-6) Variant sold out or unavailable" at bounding box center [867, 551] width 241 height 35
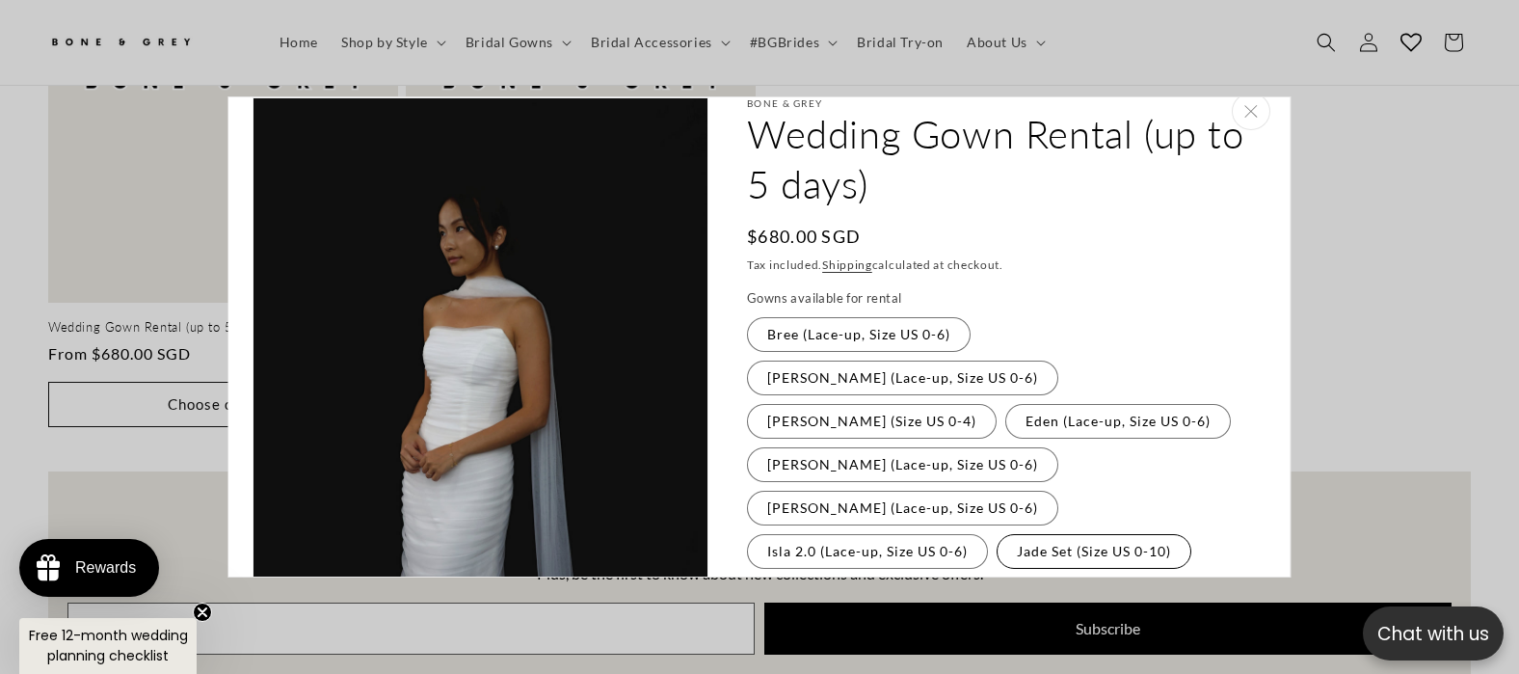
click at [1072, 534] on label "Jade Set (Size US 0-10) Variant sold out or unavailable" at bounding box center [1093, 551] width 195 height 35
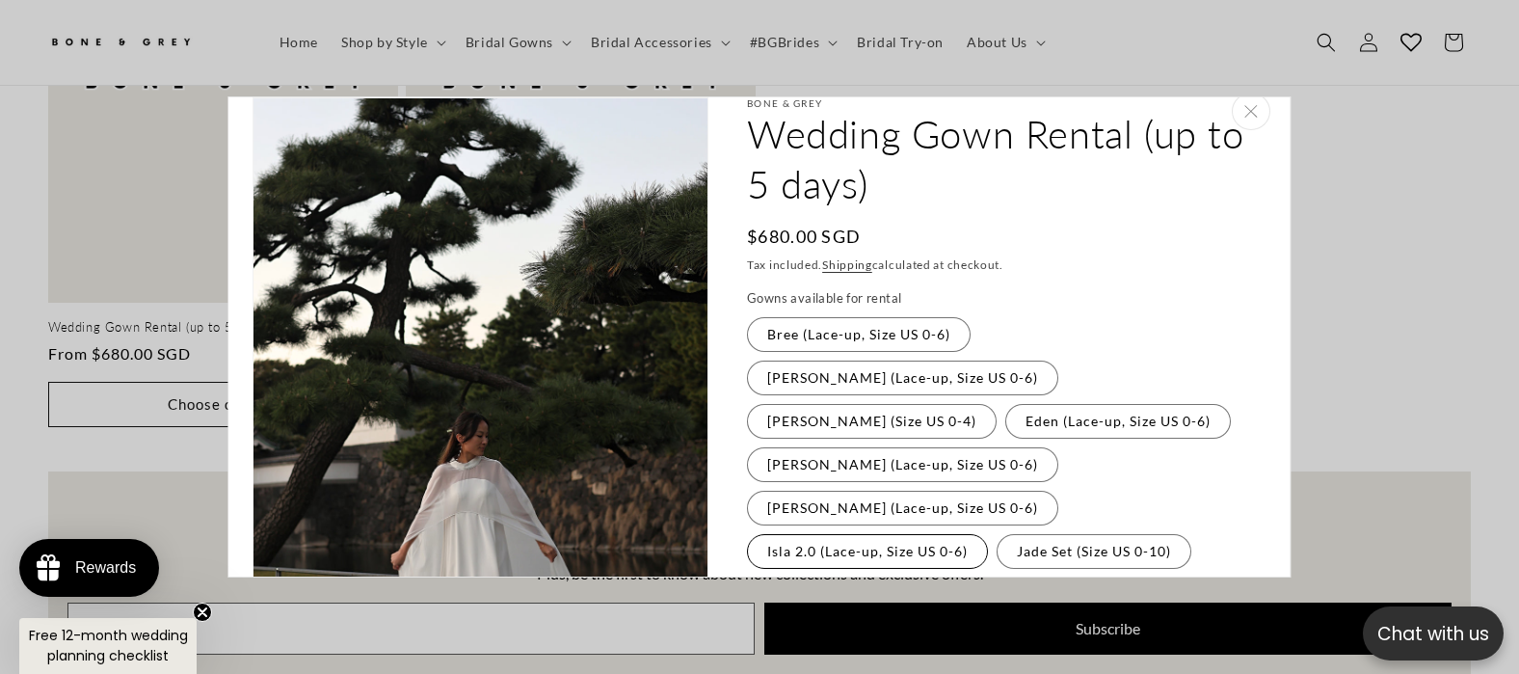
click at [919, 534] on label "Isla 2.0 (Lace-up, Size US 0-6) Variant sold out or unavailable" at bounding box center [867, 551] width 241 height 35
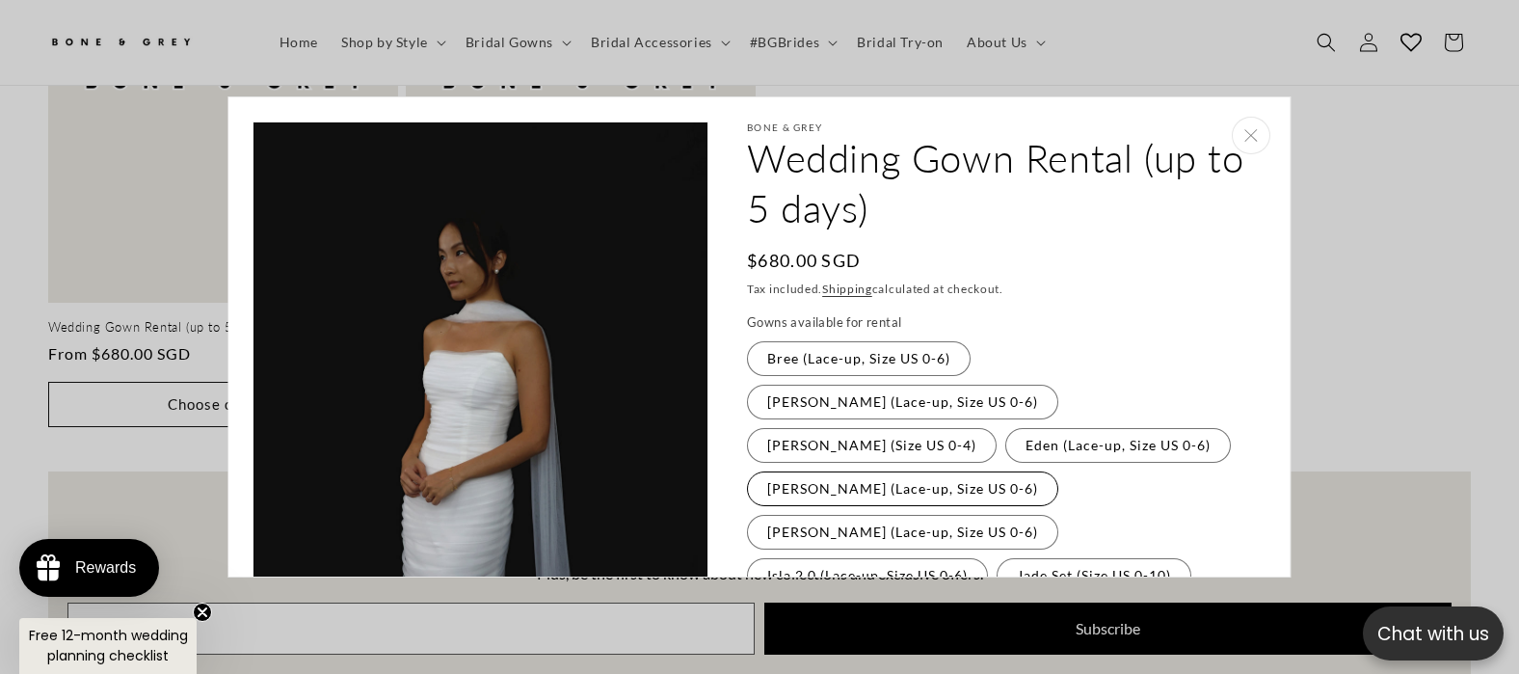
click at [832, 471] on label "Florence (Lace-up, Size US 0-6) Variant sold out or unavailable" at bounding box center [902, 488] width 311 height 35
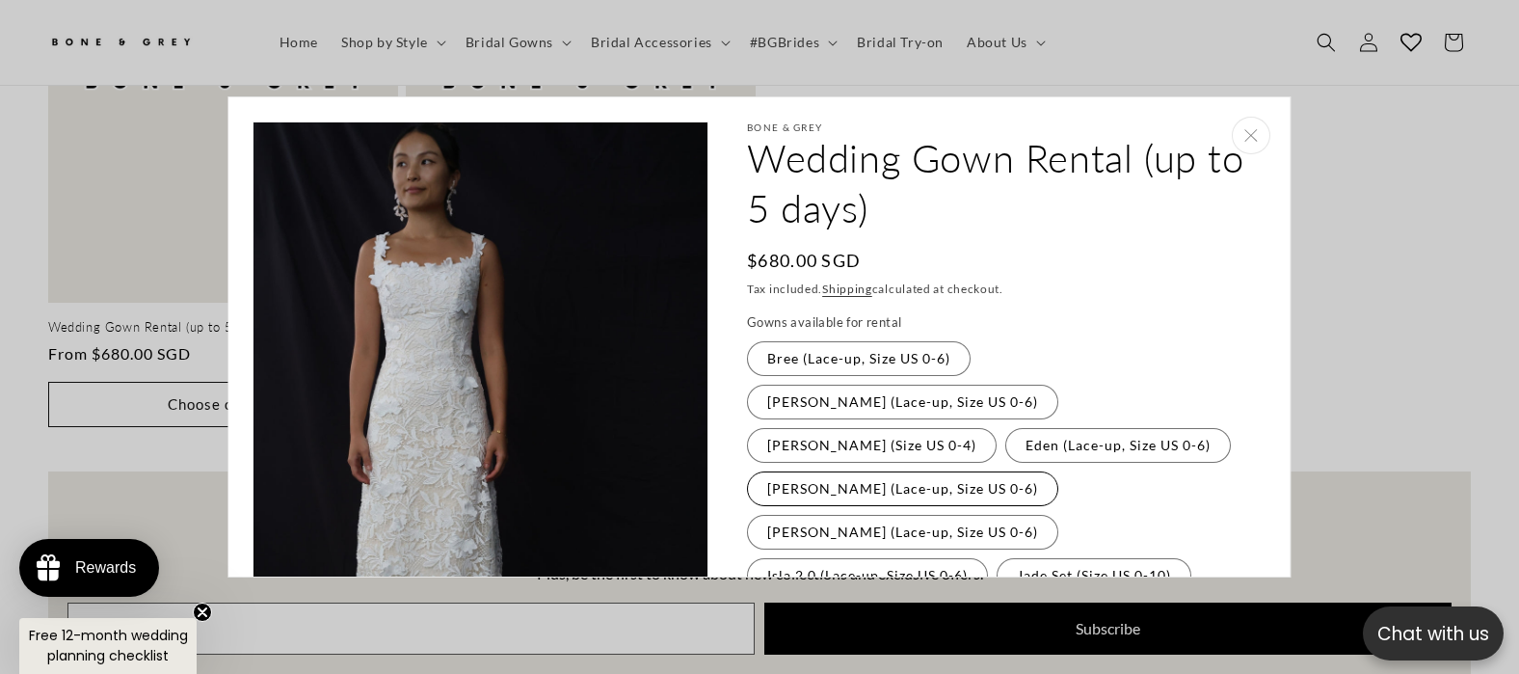
scroll to position [24, 0]
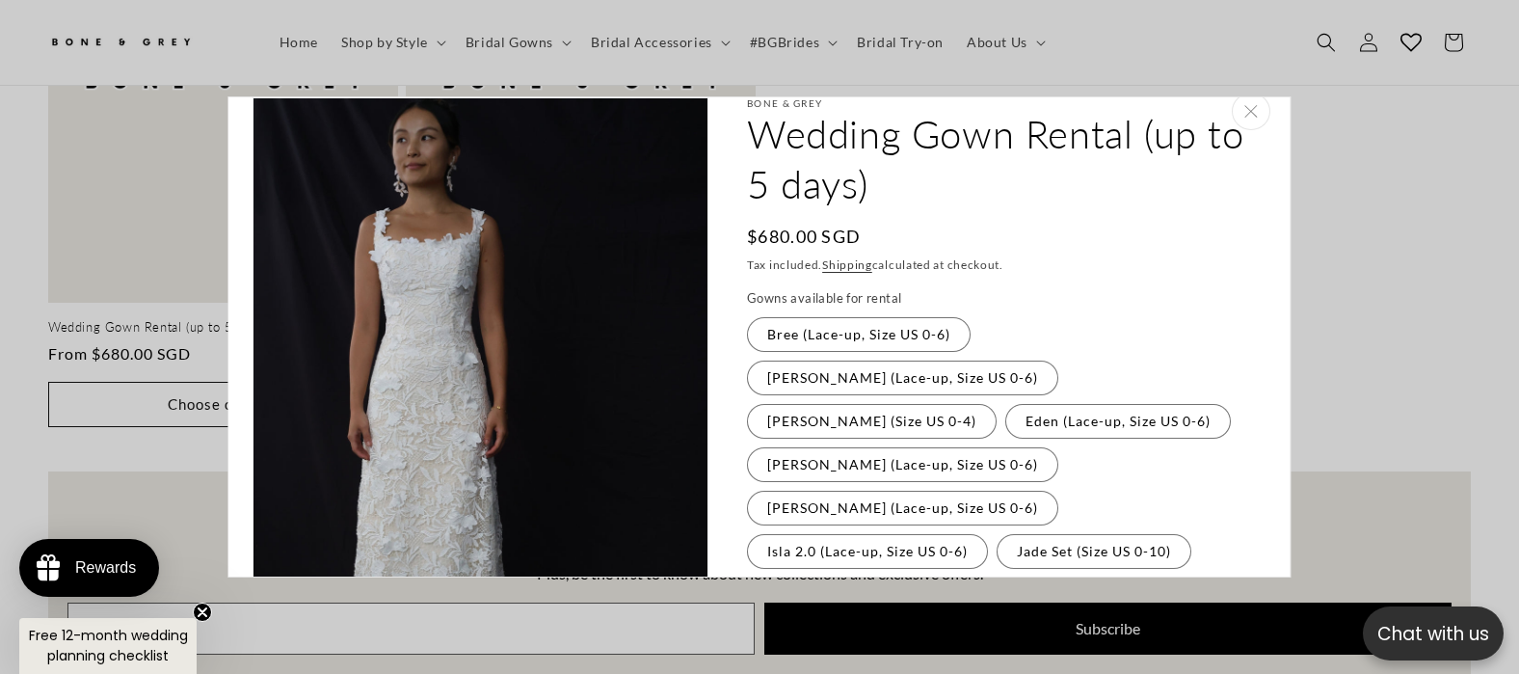
click at [814, 397] on fieldset "Gowns available for rental Bree (Lace-up, Size US 0-6) Variant sold out or unav…" at bounding box center [1001, 581] width 509 height 585
click at [815, 404] on label "Diana (Size US 0-4) Variant sold out or unavailable" at bounding box center [872, 421] width 250 height 35
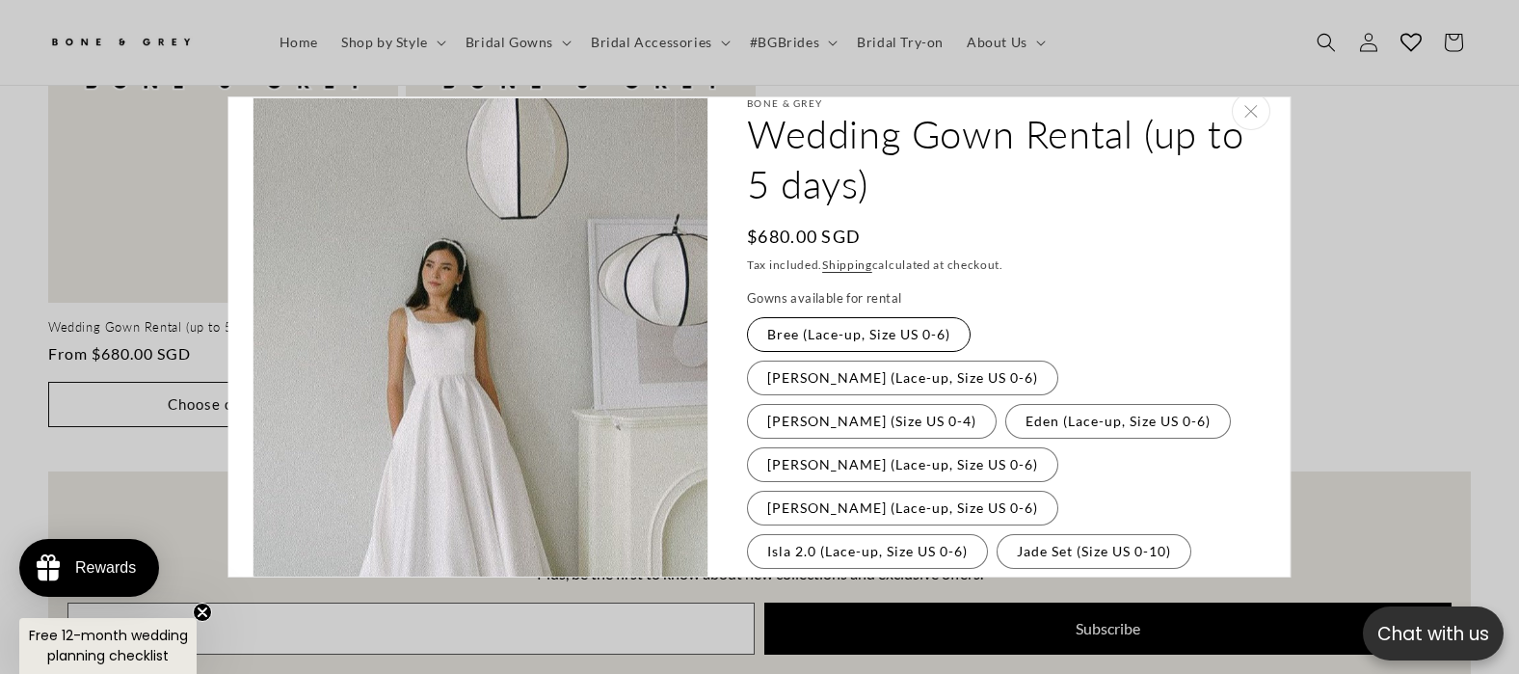
click at [813, 338] on label "Bree (Lace-up, Size US 0-6) Variant sold out or unavailable" at bounding box center [859, 334] width 224 height 35
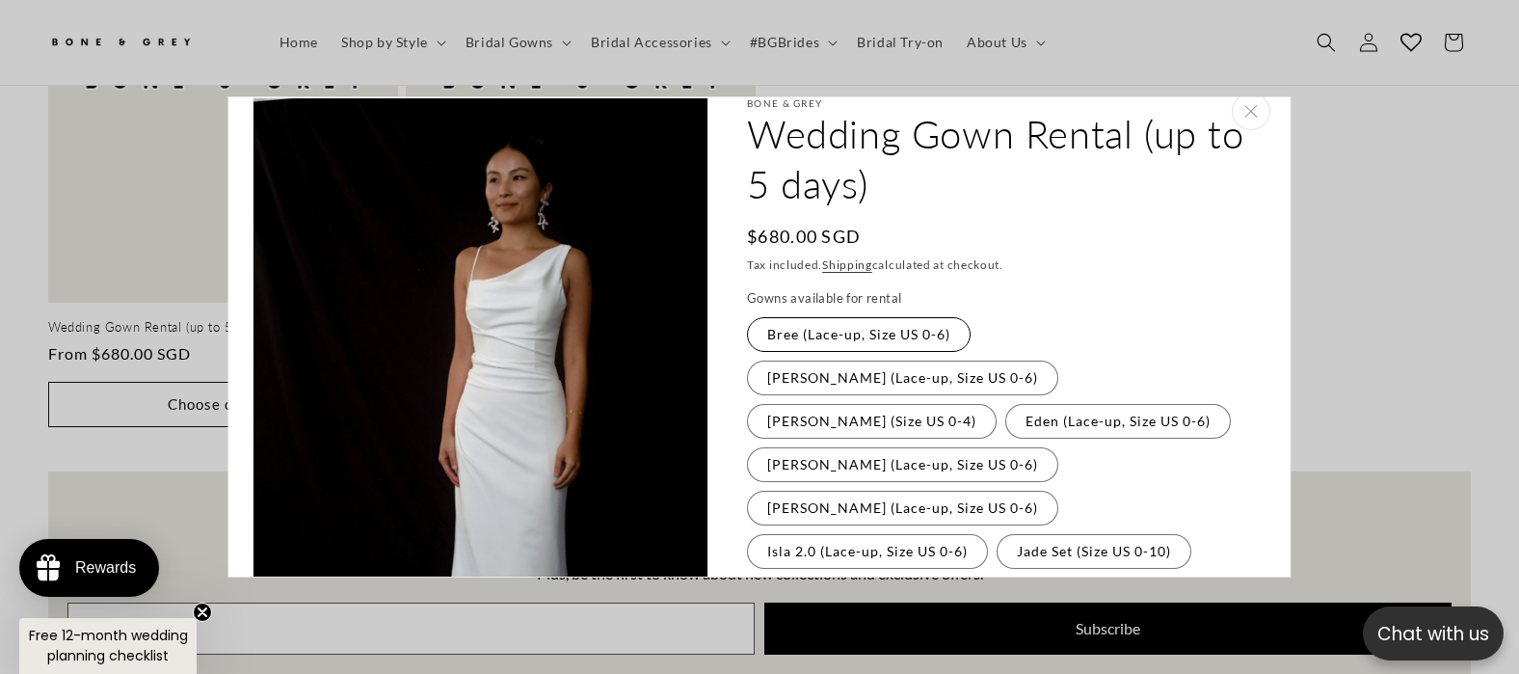
scroll to position [0, 520]
click at [814, 404] on label "Diana (Size US 0-4) Variant sold out or unavailable" at bounding box center [872, 421] width 250 height 35
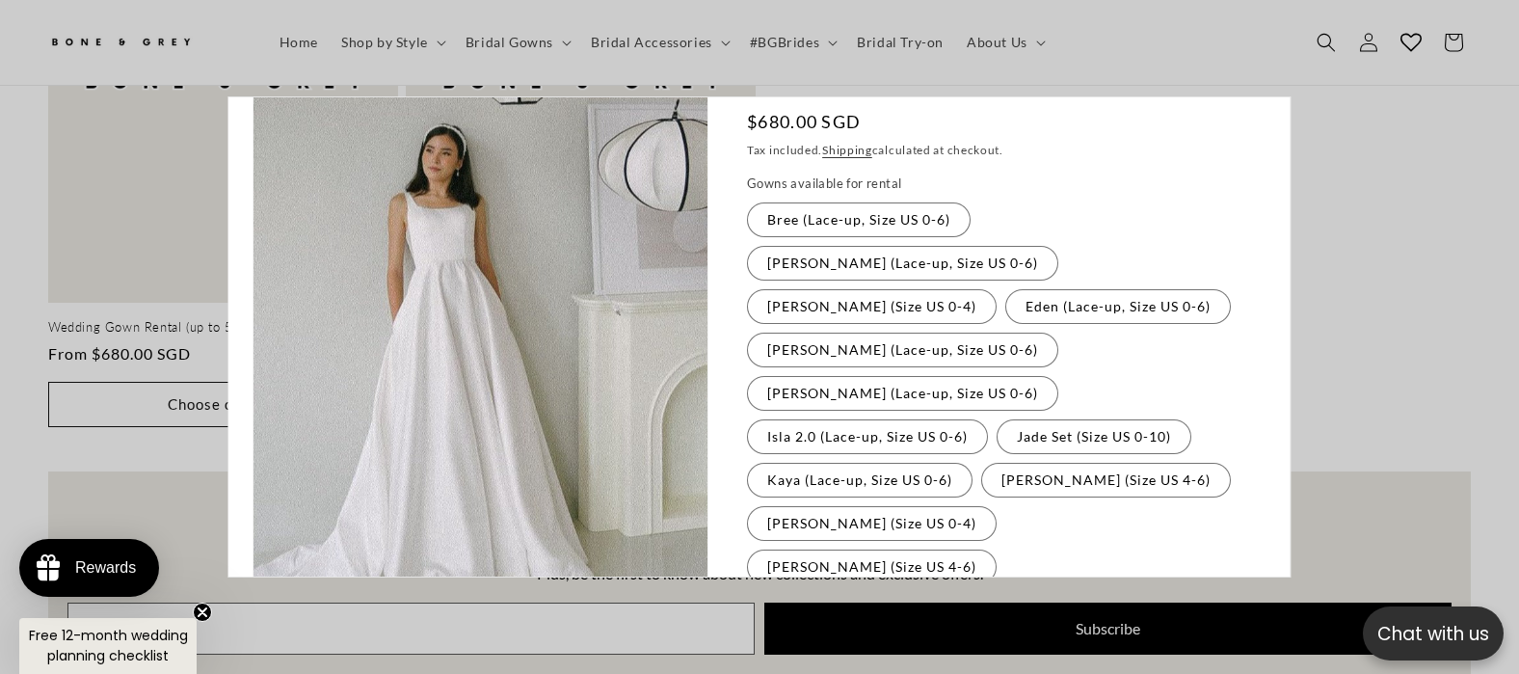
scroll to position [0, 0]
click at [756, 332] on label "Florence (Lace-up, Size US 0-6) Variant sold out or unavailable" at bounding box center [902, 349] width 311 height 35
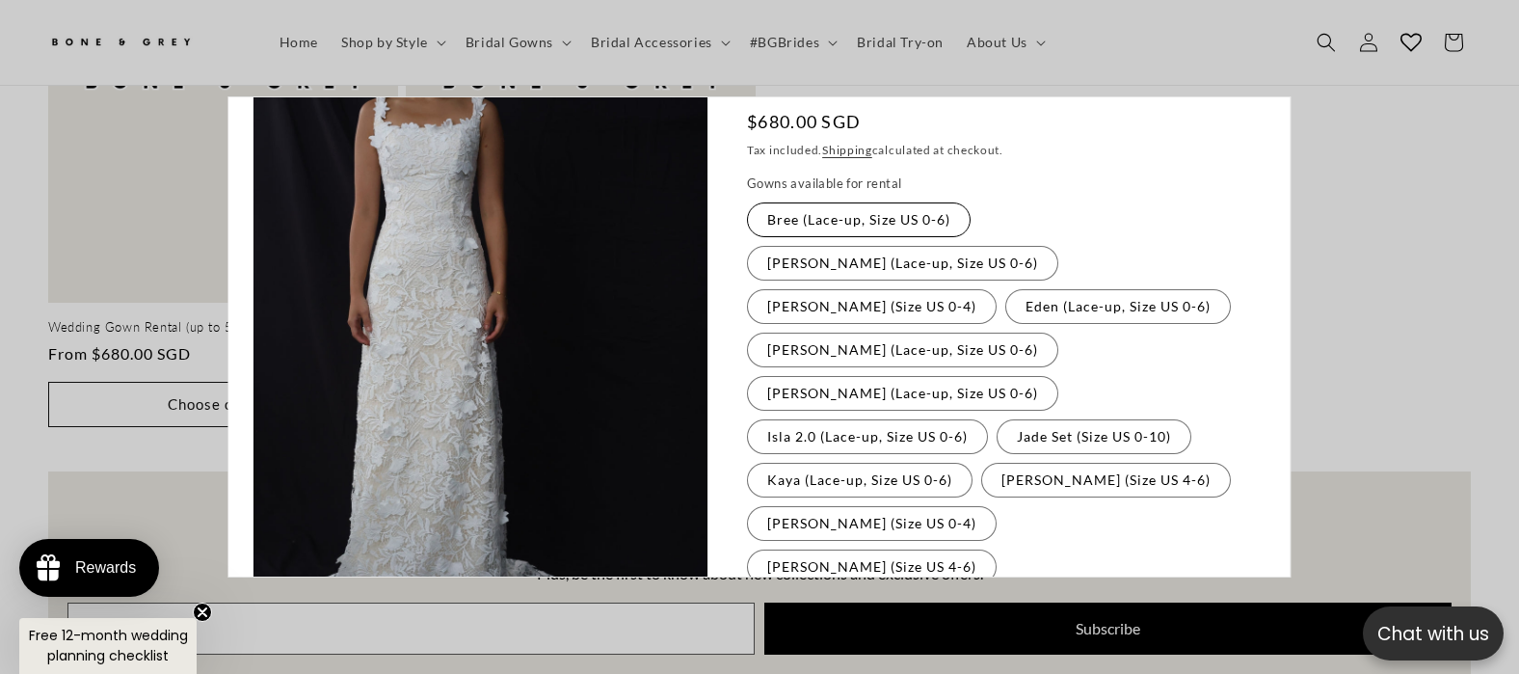
scroll to position [24, 0]
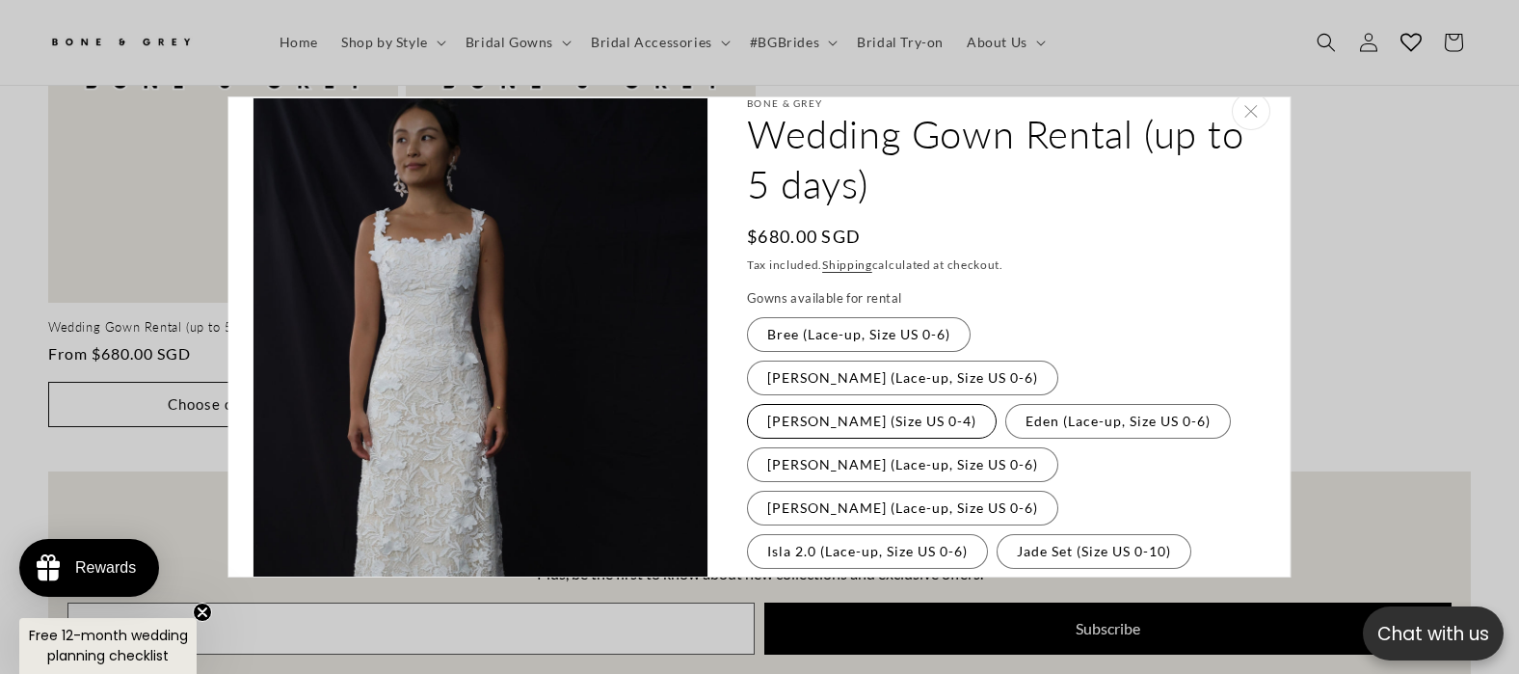
click at [848, 404] on label "Diana (Size US 0-4) Variant sold out or unavailable" at bounding box center [872, 421] width 250 height 35
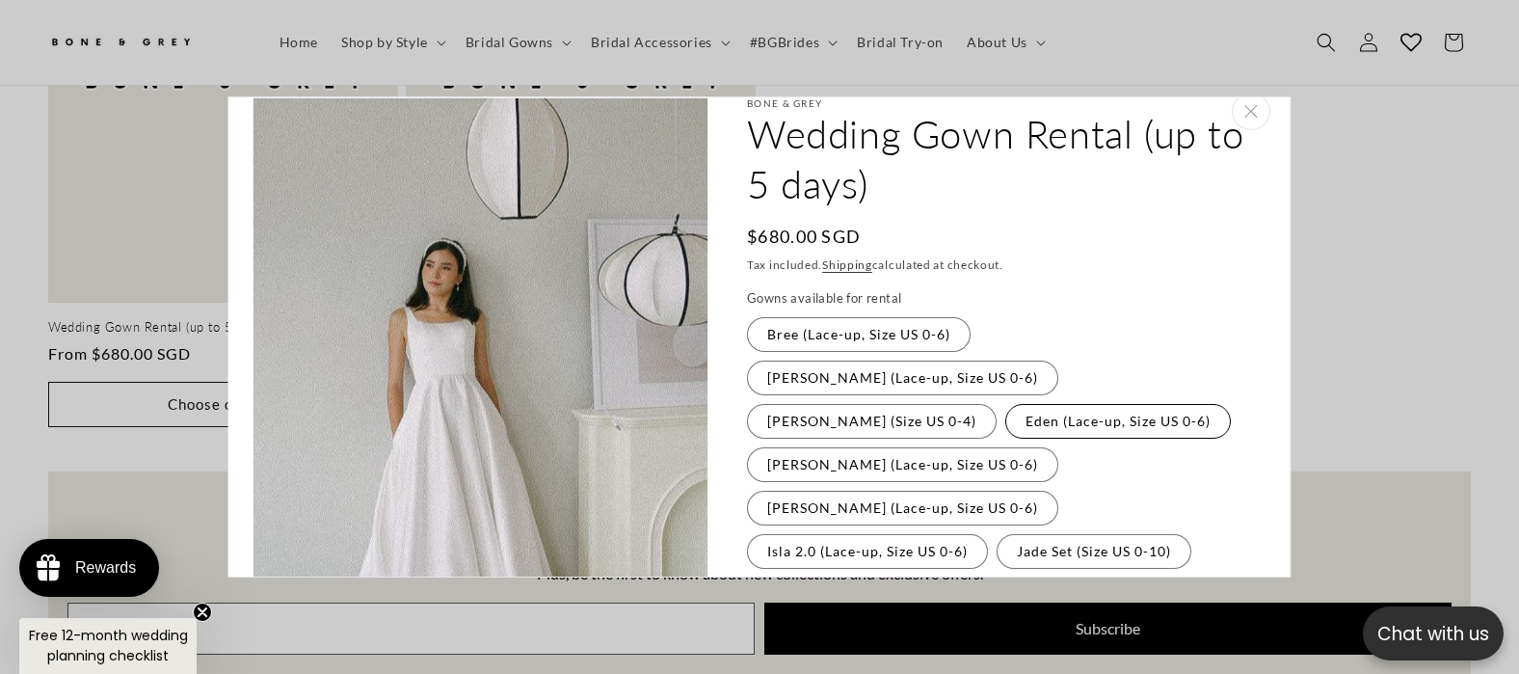
click at [1005, 404] on label "Eden (Lace-up, Size US 0-6) Variant sold out or unavailable" at bounding box center [1118, 421] width 226 height 35
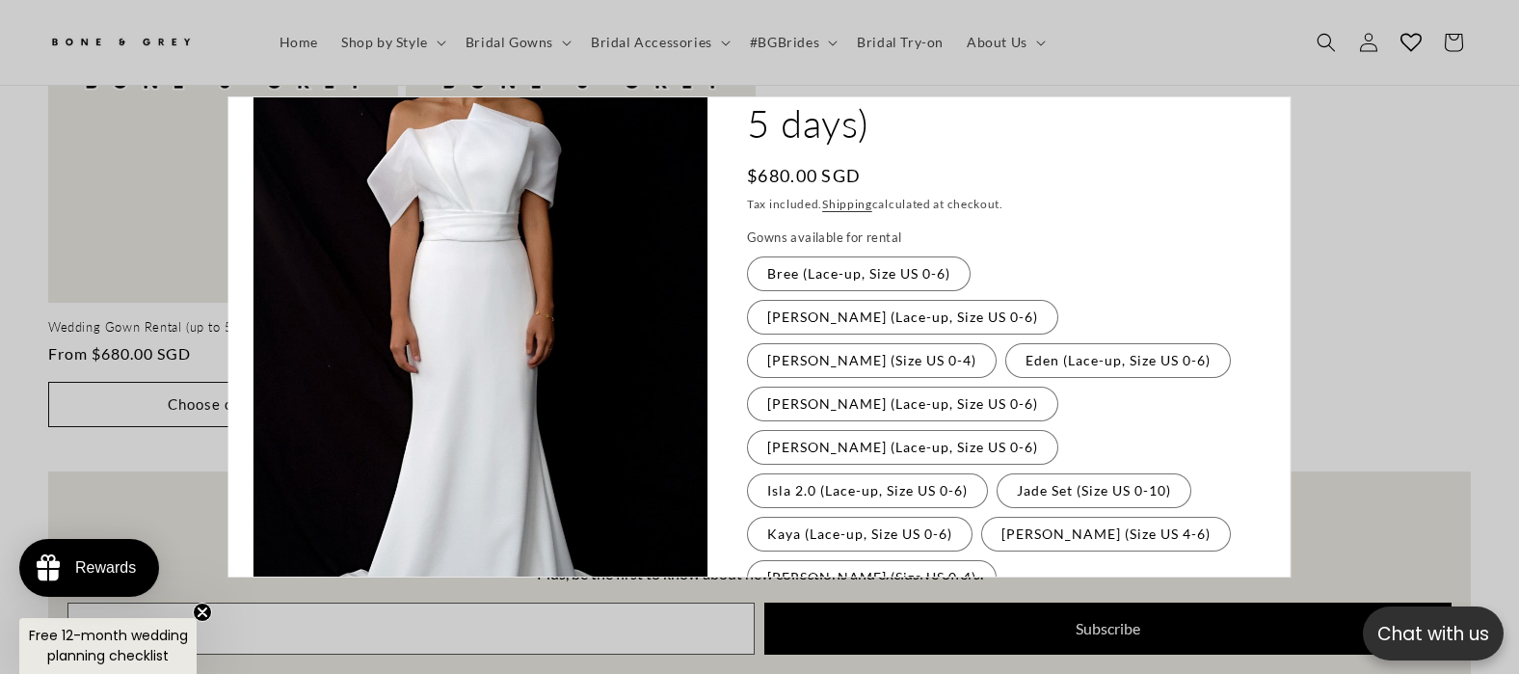
scroll to position [0, 1042]
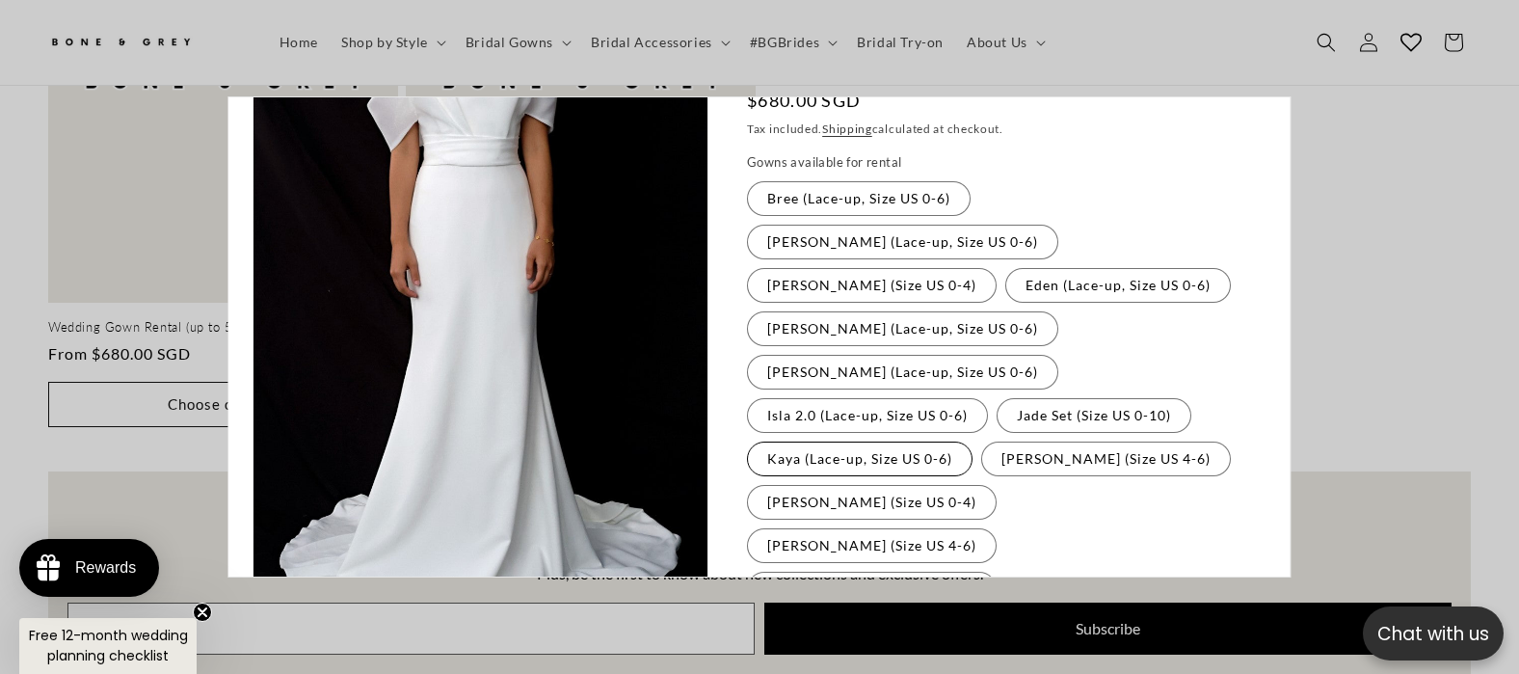
click at [800, 441] on label "Kaya (Lace-up, Size US 0-6) Variant sold out or unavailable" at bounding box center [860, 458] width 226 height 35
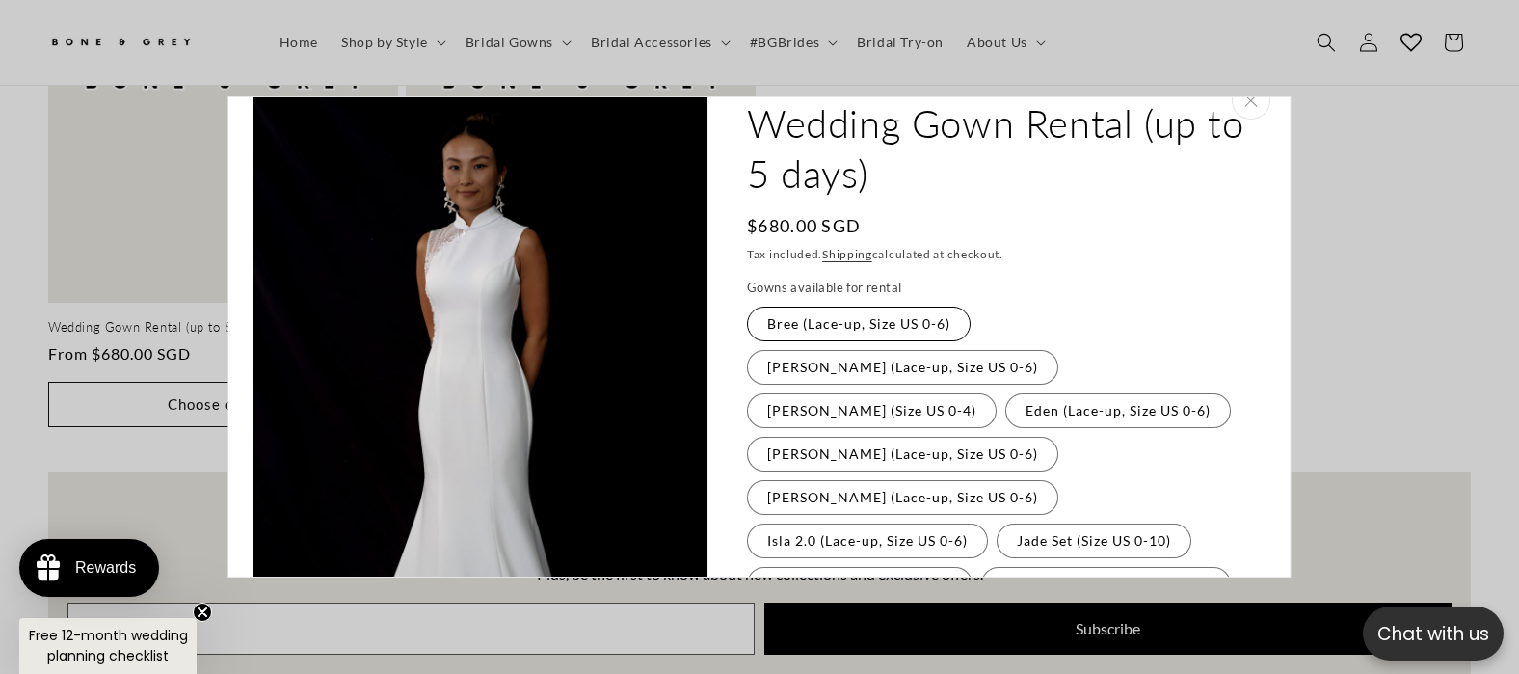
scroll to position [24, 0]
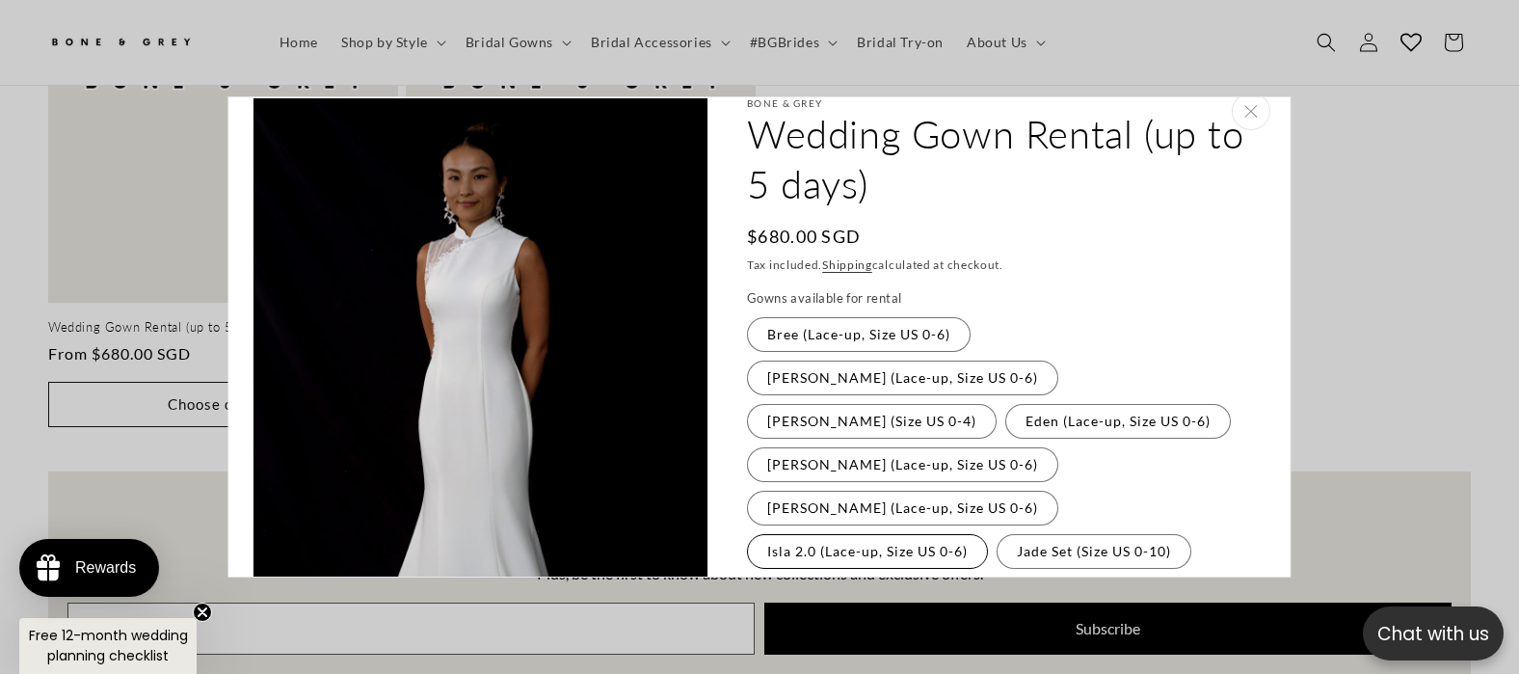
click at [802, 534] on label "Isla 2.0 (Lace-up, Size US 0-6) Variant sold out or unavailable" at bounding box center [867, 551] width 241 height 35
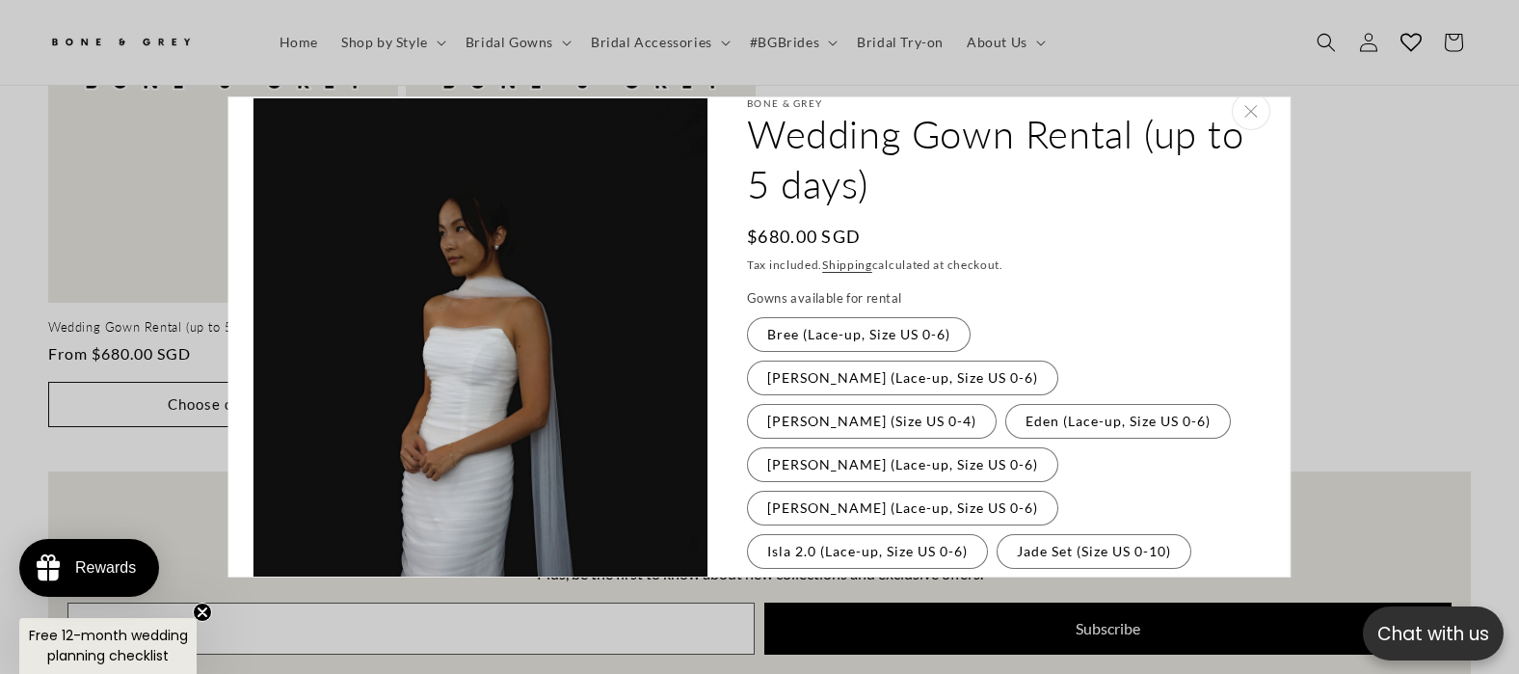
click at [810, 577] on label "Kaya (Lace-up, Size US 0-6) Variant sold out or unavailable" at bounding box center [860, 594] width 226 height 35
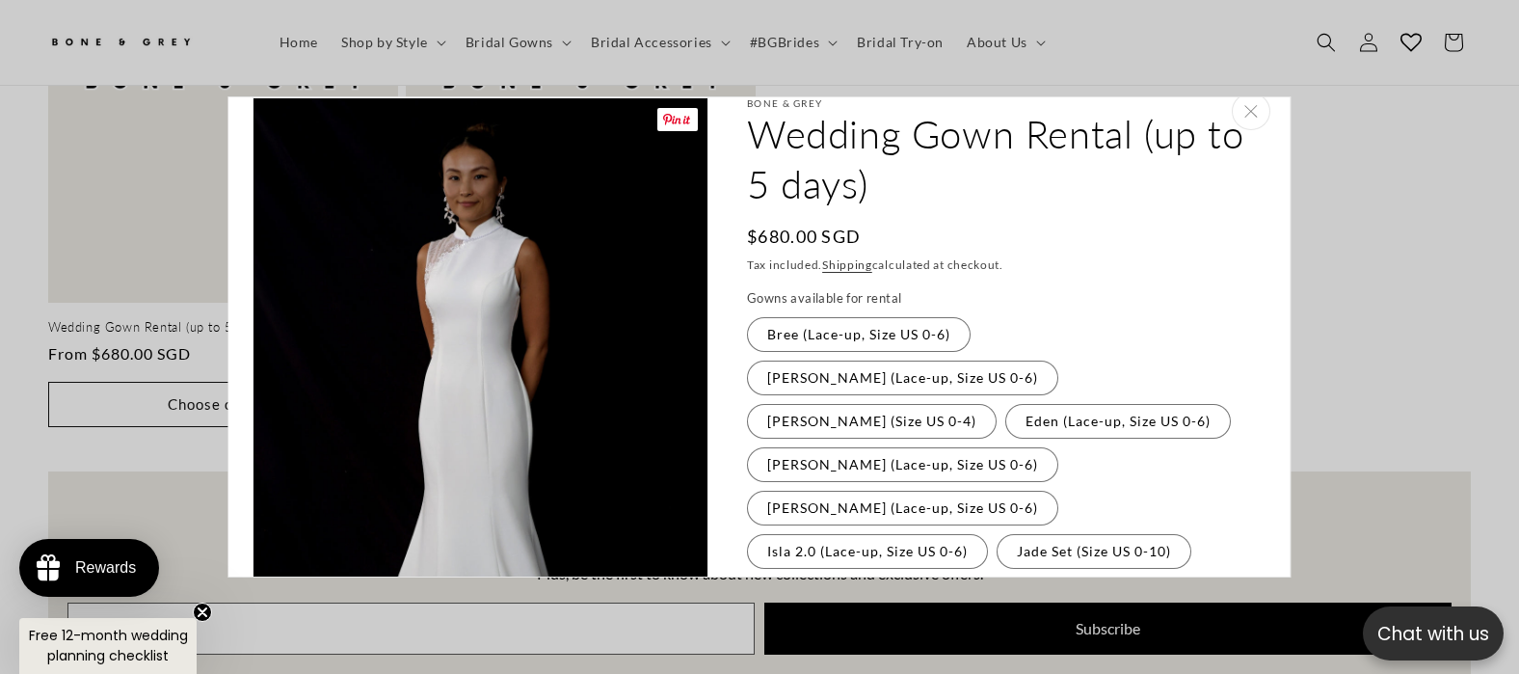
scroll to position [0, 520]
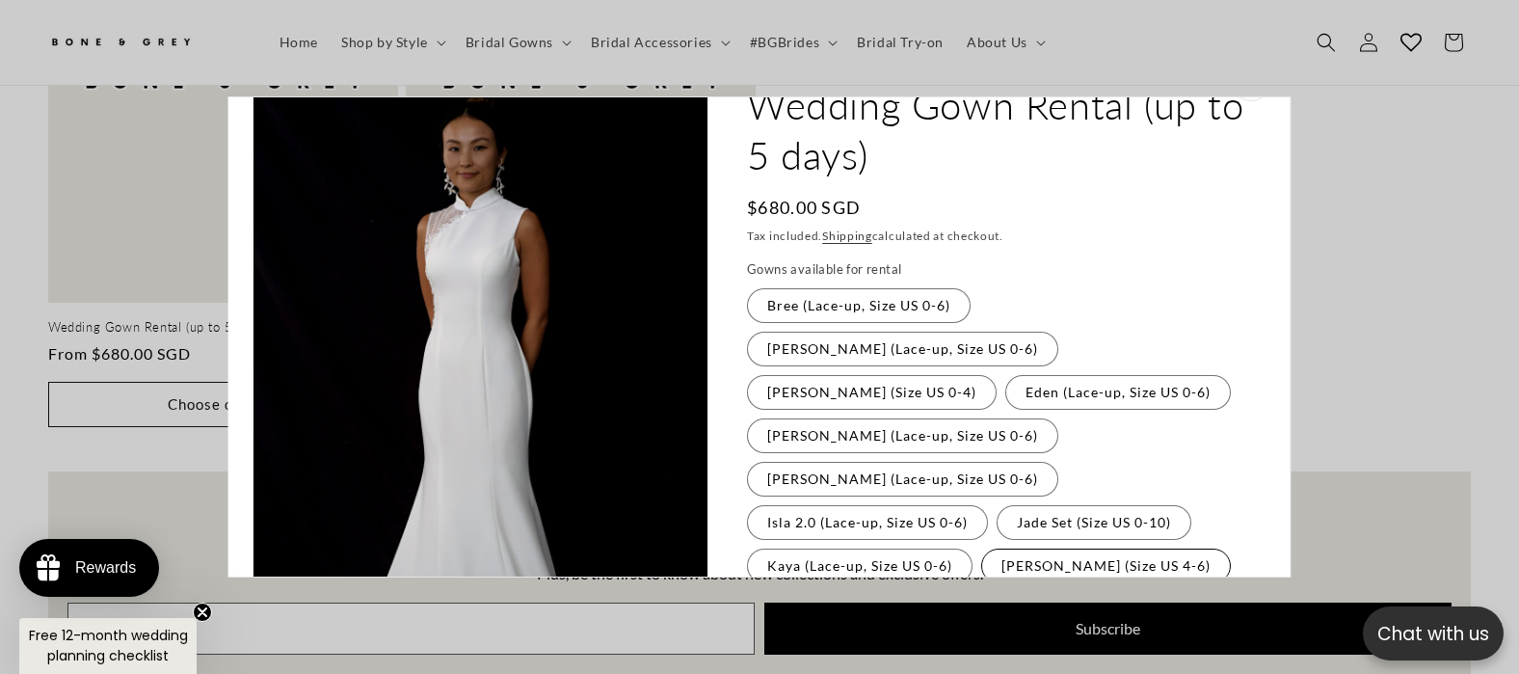
click at [1028, 548] on label "Michelle (Size US 4-6) Variant sold out or unavailable" at bounding box center [1106, 565] width 250 height 35
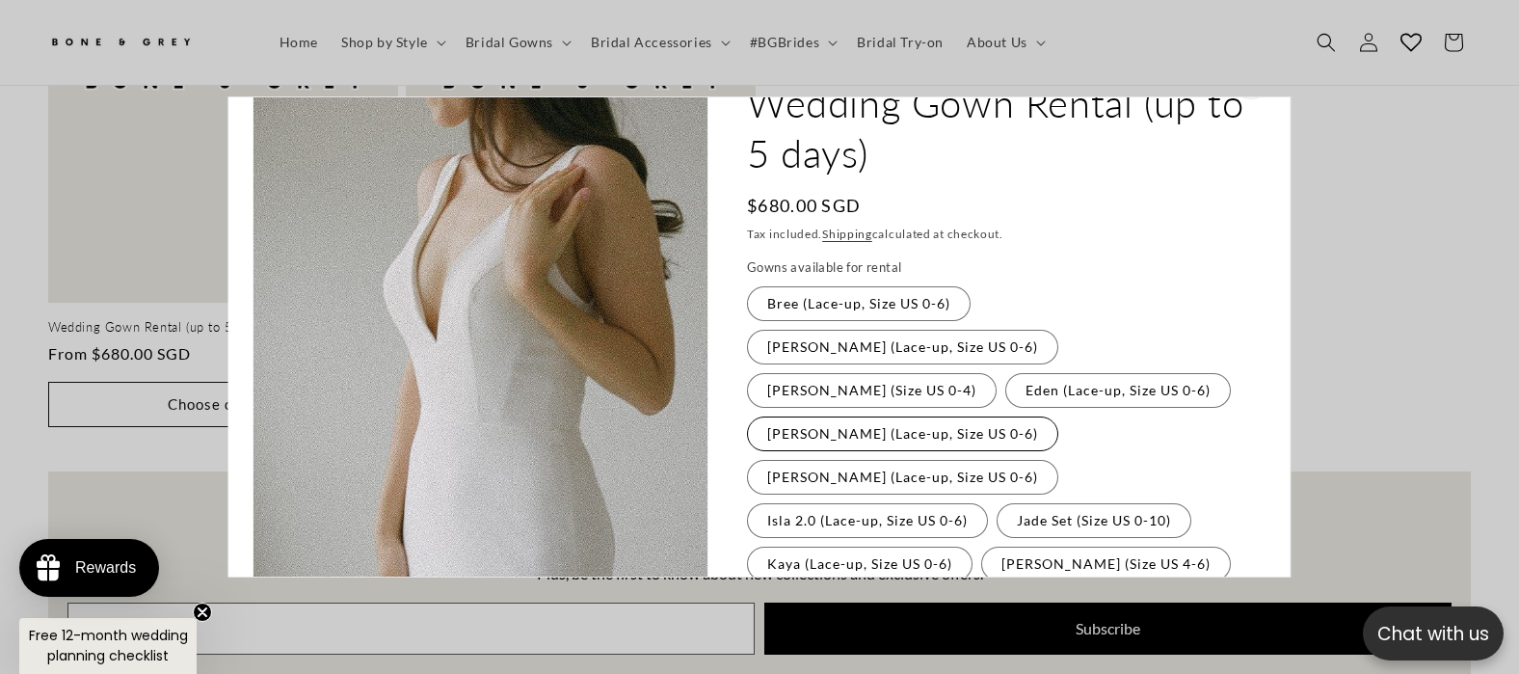
scroll to position [146, 0]
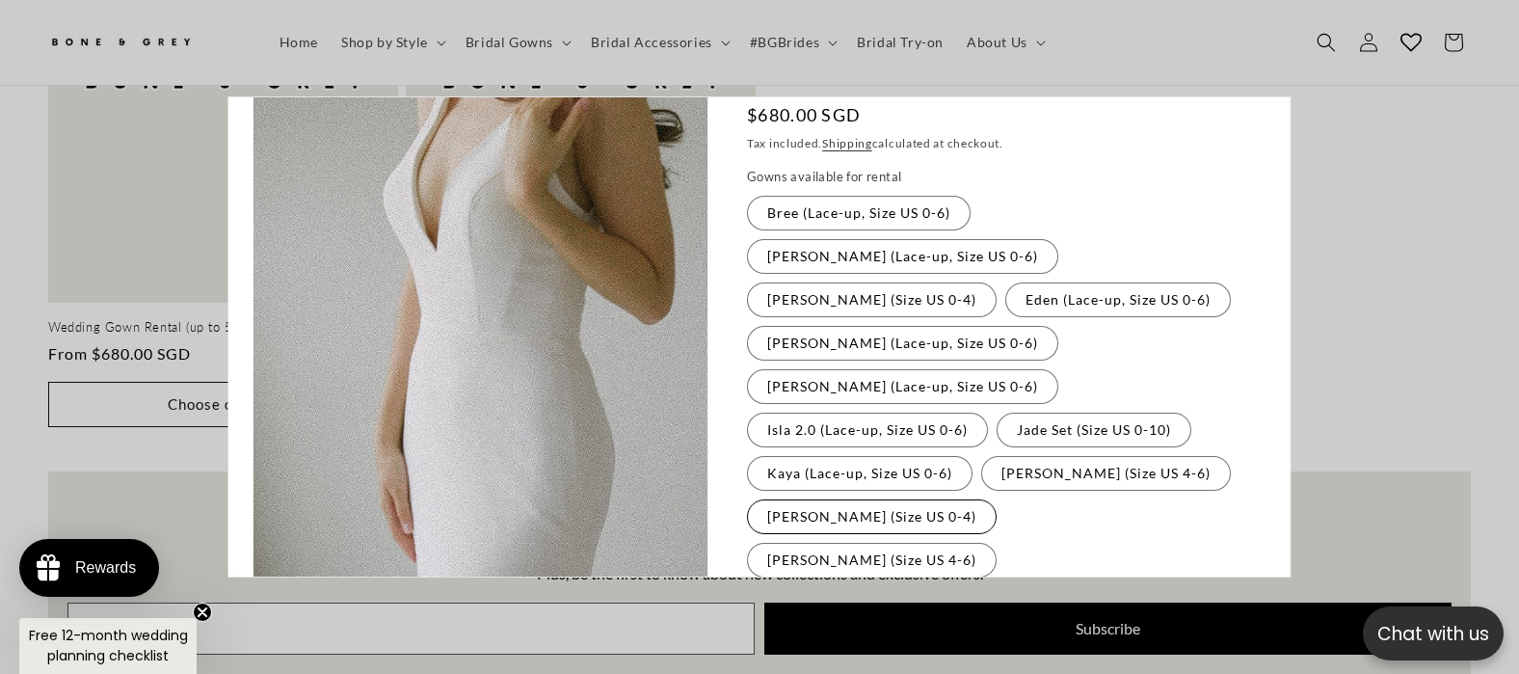
click at [852, 499] on label "Olivia (Size US 0-4) Variant sold out or unavailable" at bounding box center [872, 516] width 250 height 35
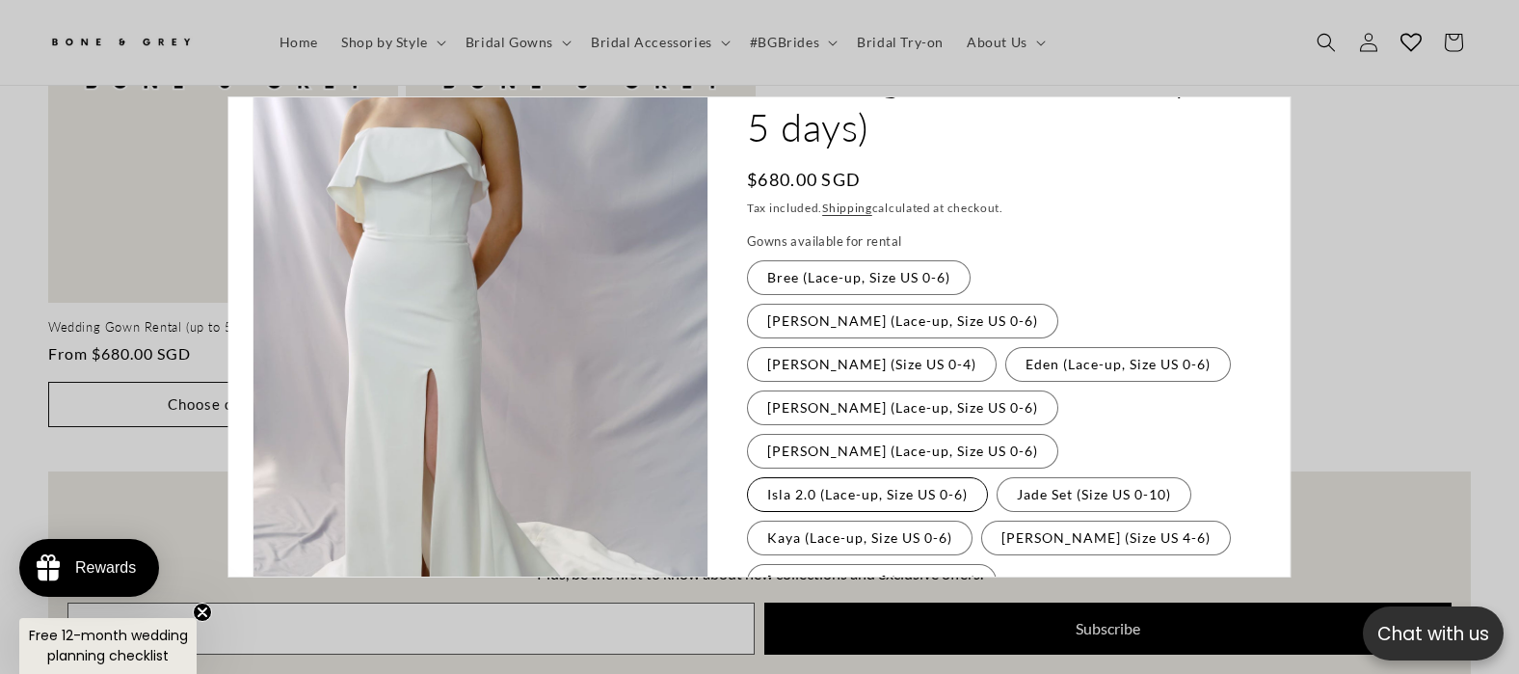
scroll to position [88, 0]
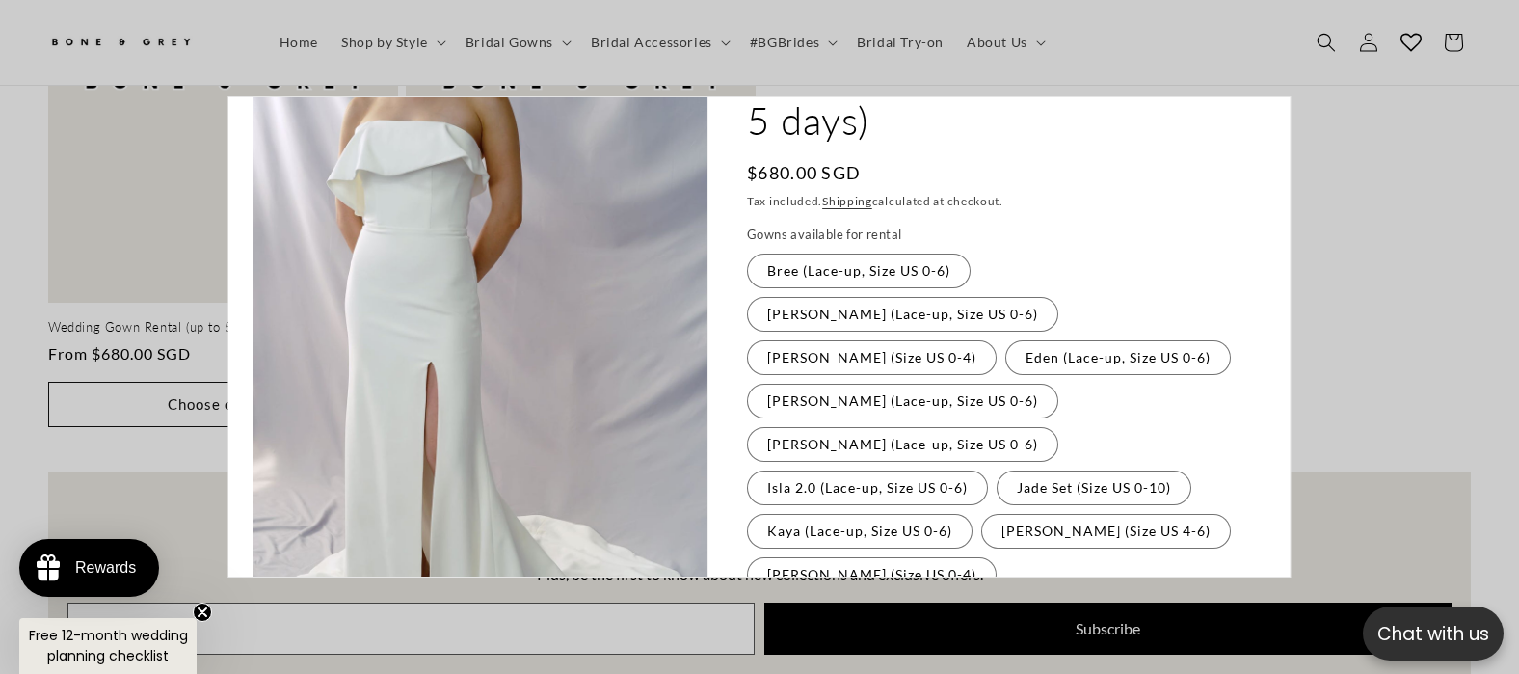
click at [938, 600] on label "Rosalind (Size US 4-6) Variant sold out or unavailable" at bounding box center [872, 617] width 250 height 35
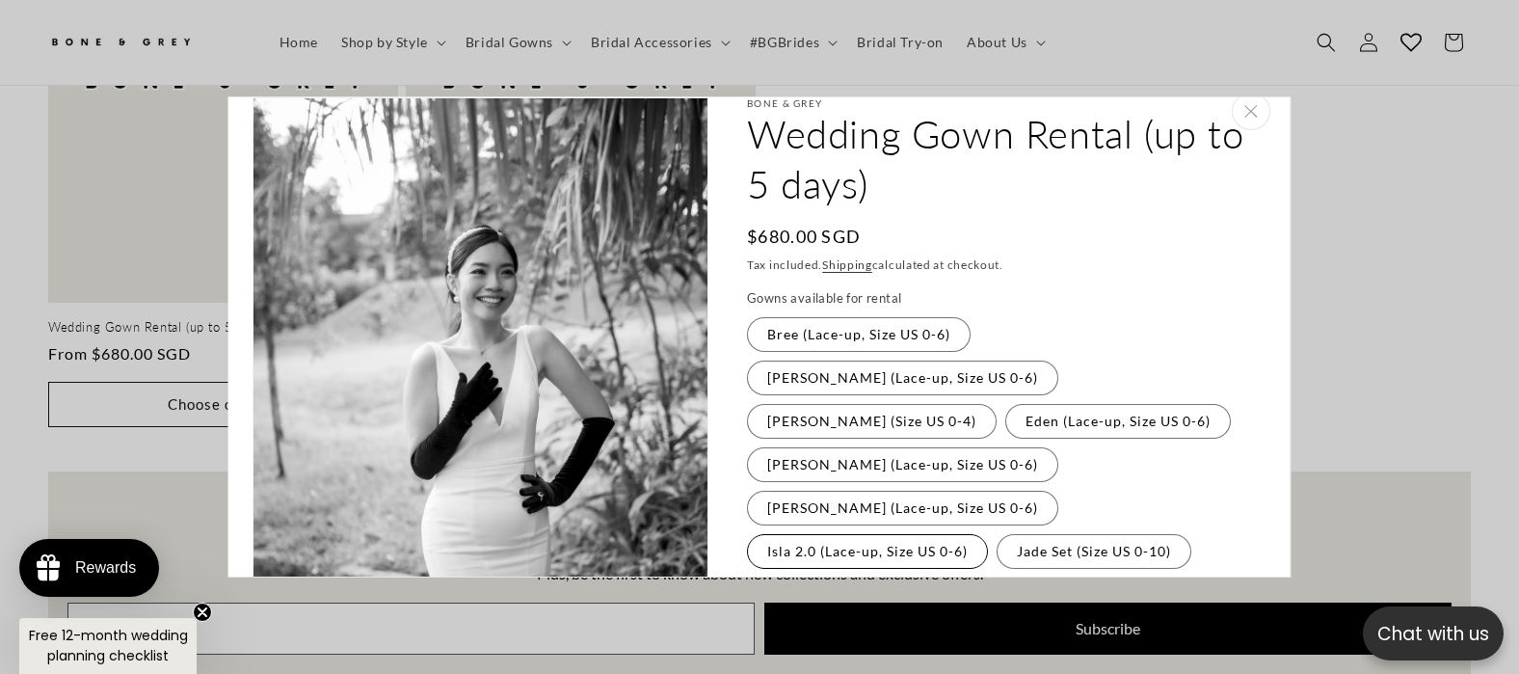
scroll to position [0, 0]
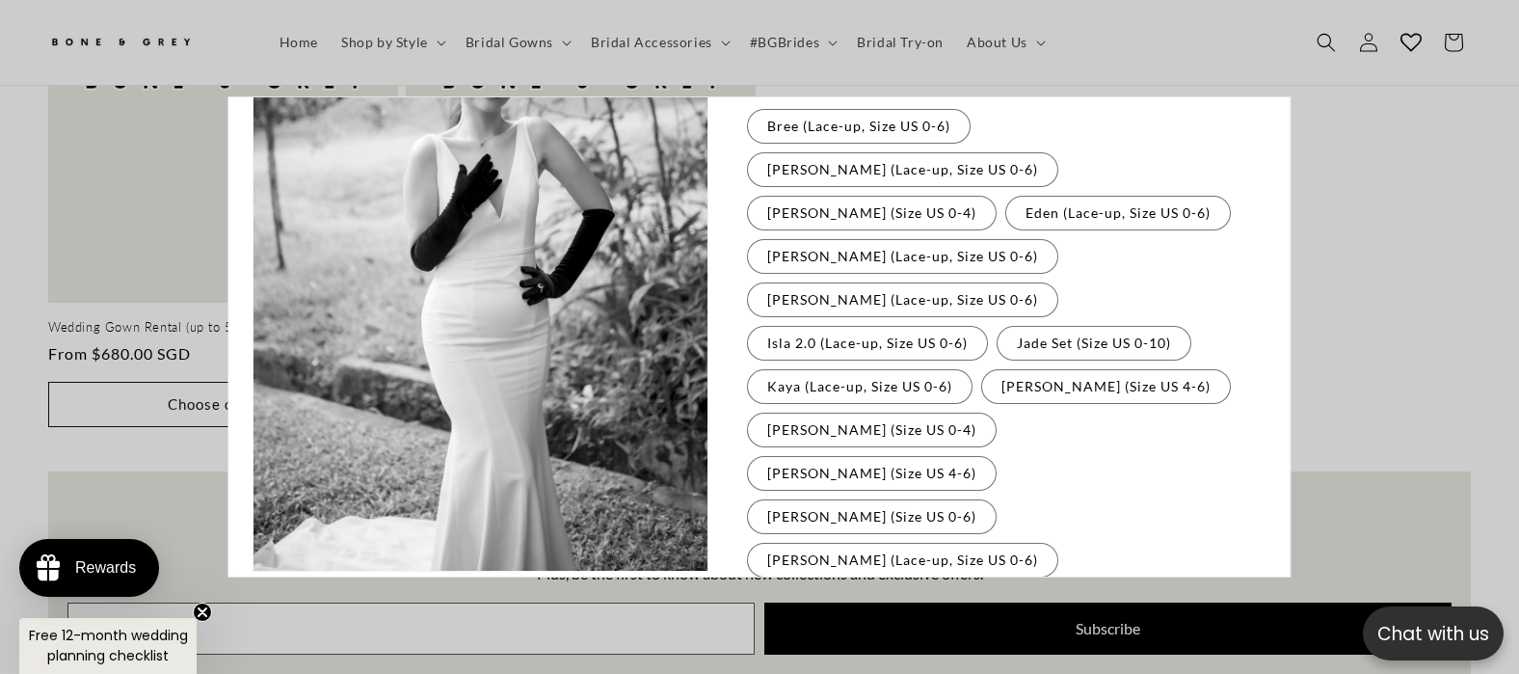
click at [862, 499] on label "Sophia (Size US 0-6) Variant sold out or unavailable" at bounding box center [872, 516] width 250 height 35
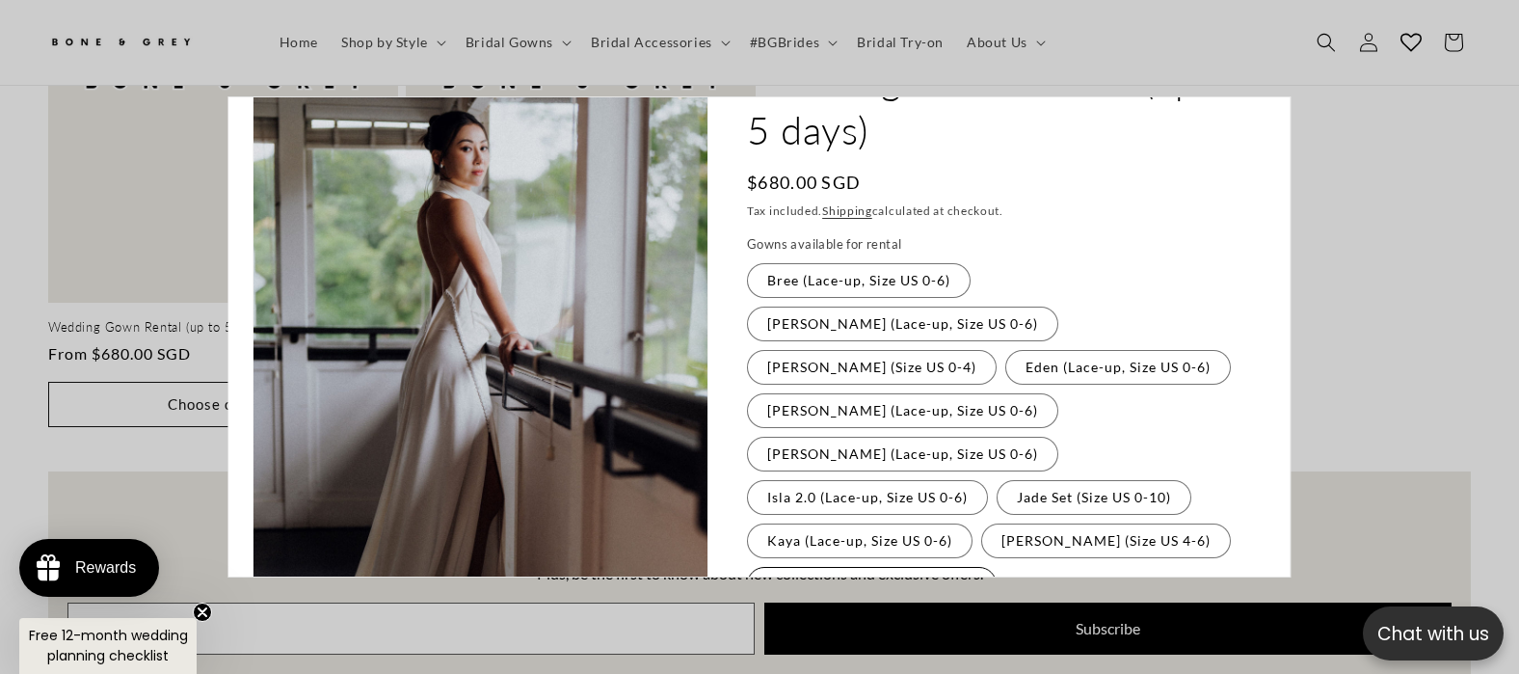
scroll to position [121, 0]
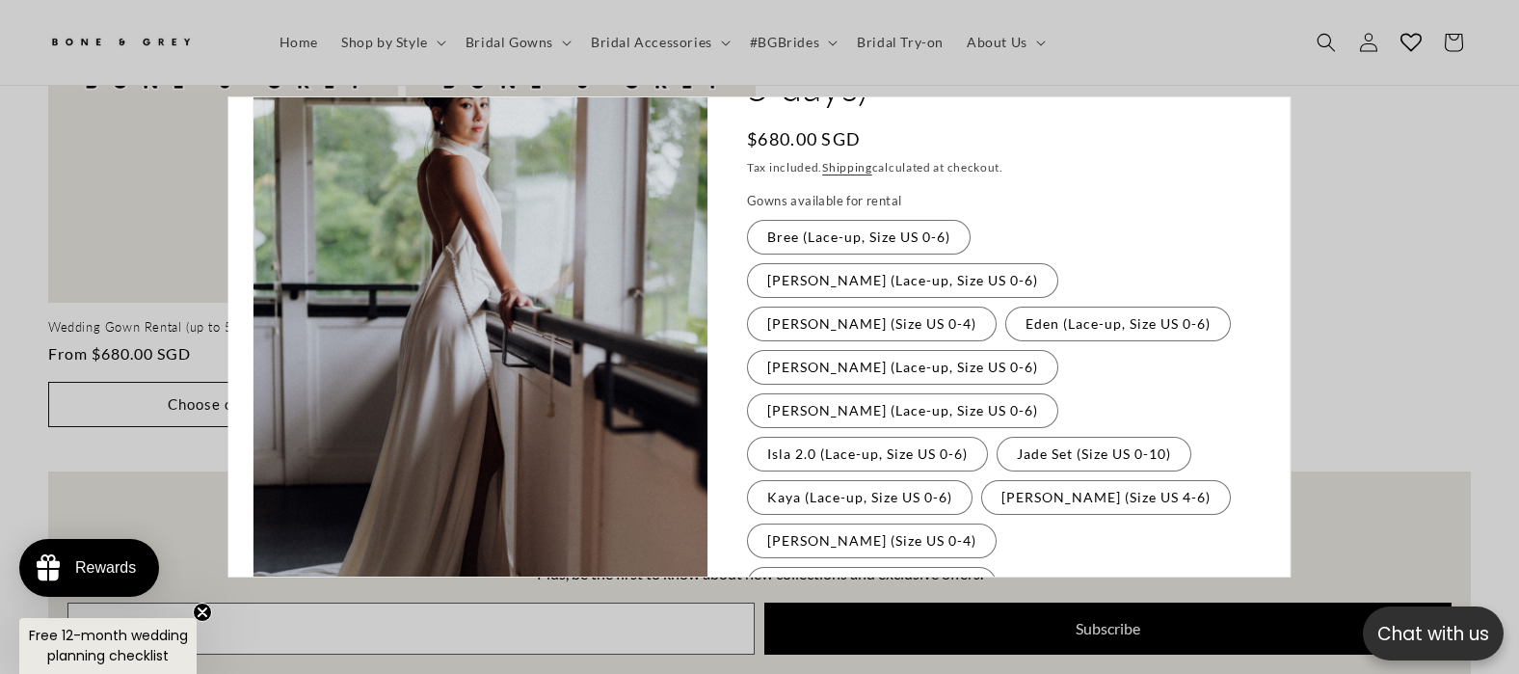
click at [971, 478] on fieldset "Gowns available for rental Bree (Lace-up, Size US 0-6) Variant sold out or unav…" at bounding box center [1001, 484] width 509 height 585
click at [954, 653] on label "Tiffany (Lace-up, Size US 0-6) Variant sold out or unavailable" at bounding box center [902, 670] width 311 height 35
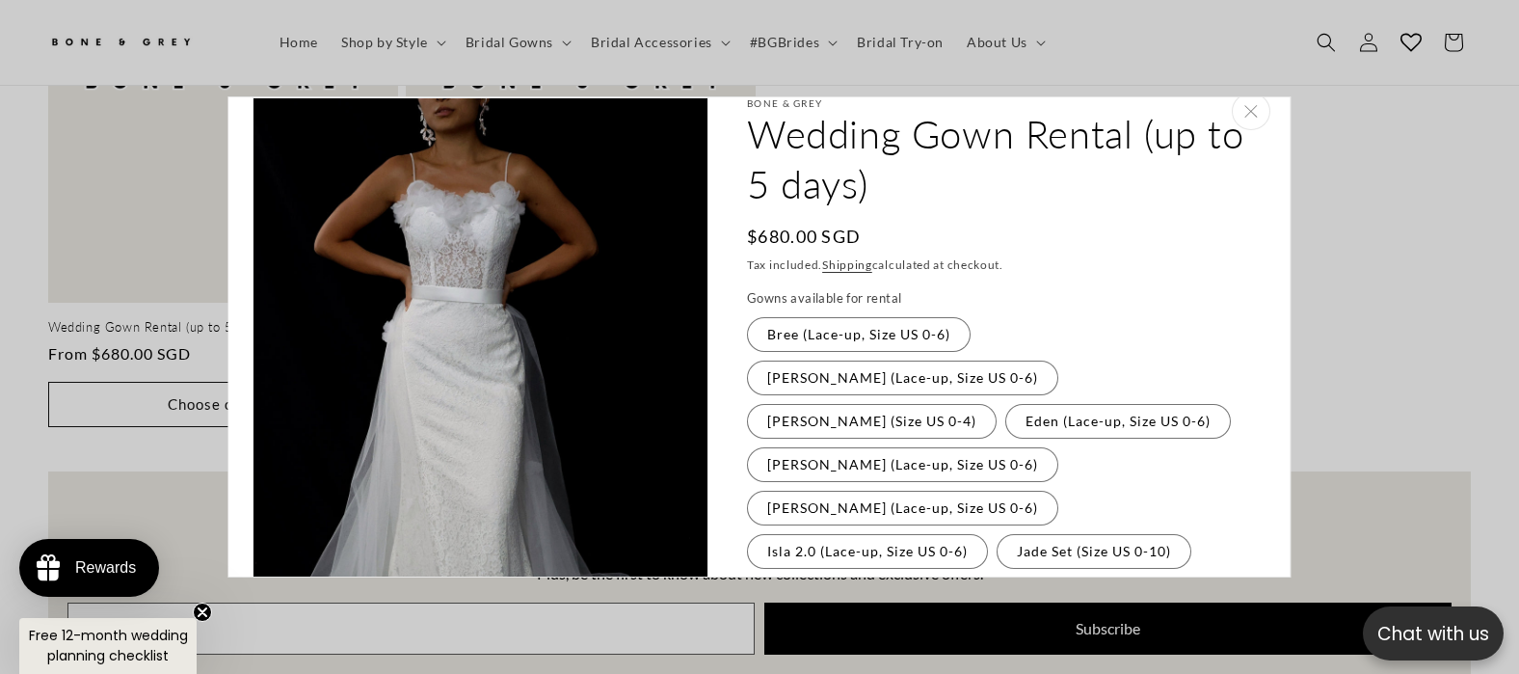
scroll to position [0, 0]
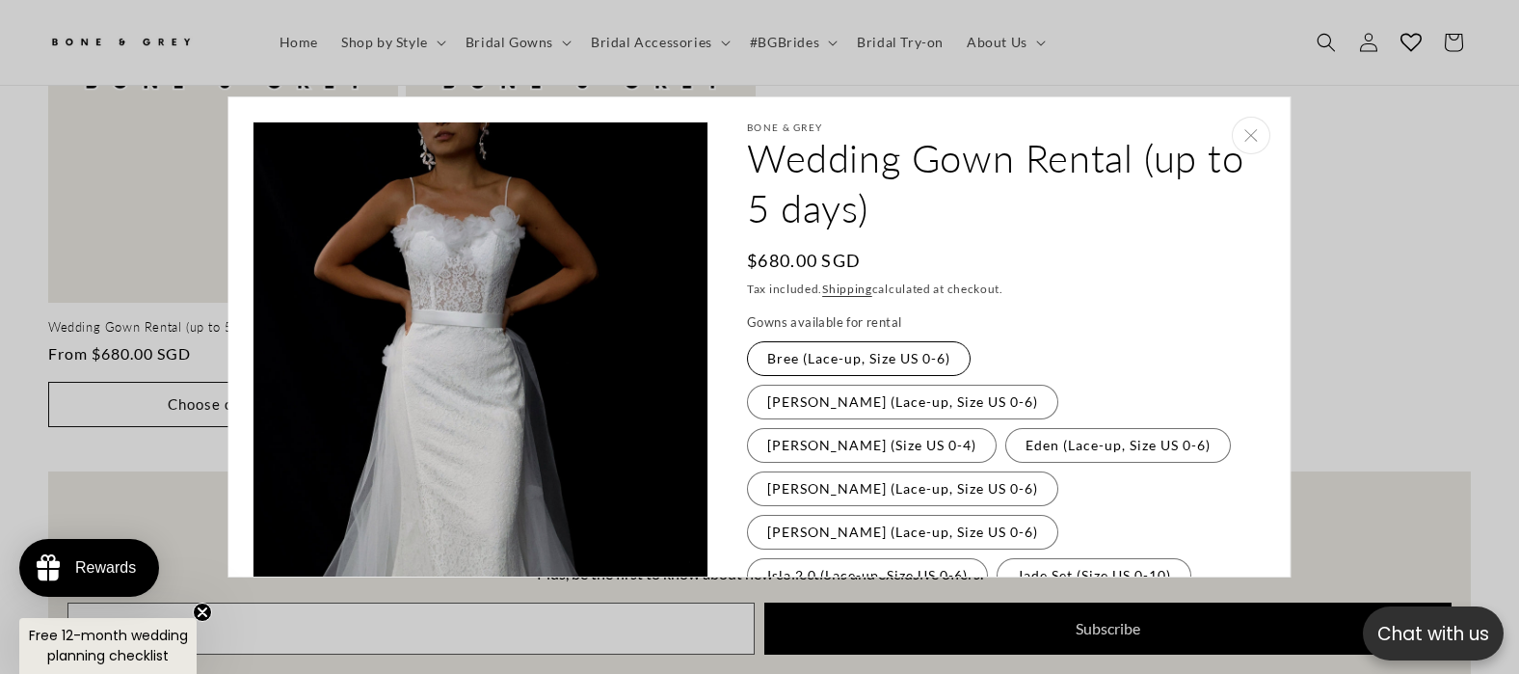
click at [836, 364] on label "Bree (Lace-up, Size US 0-6) Variant sold out or unavailable" at bounding box center [859, 358] width 224 height 35
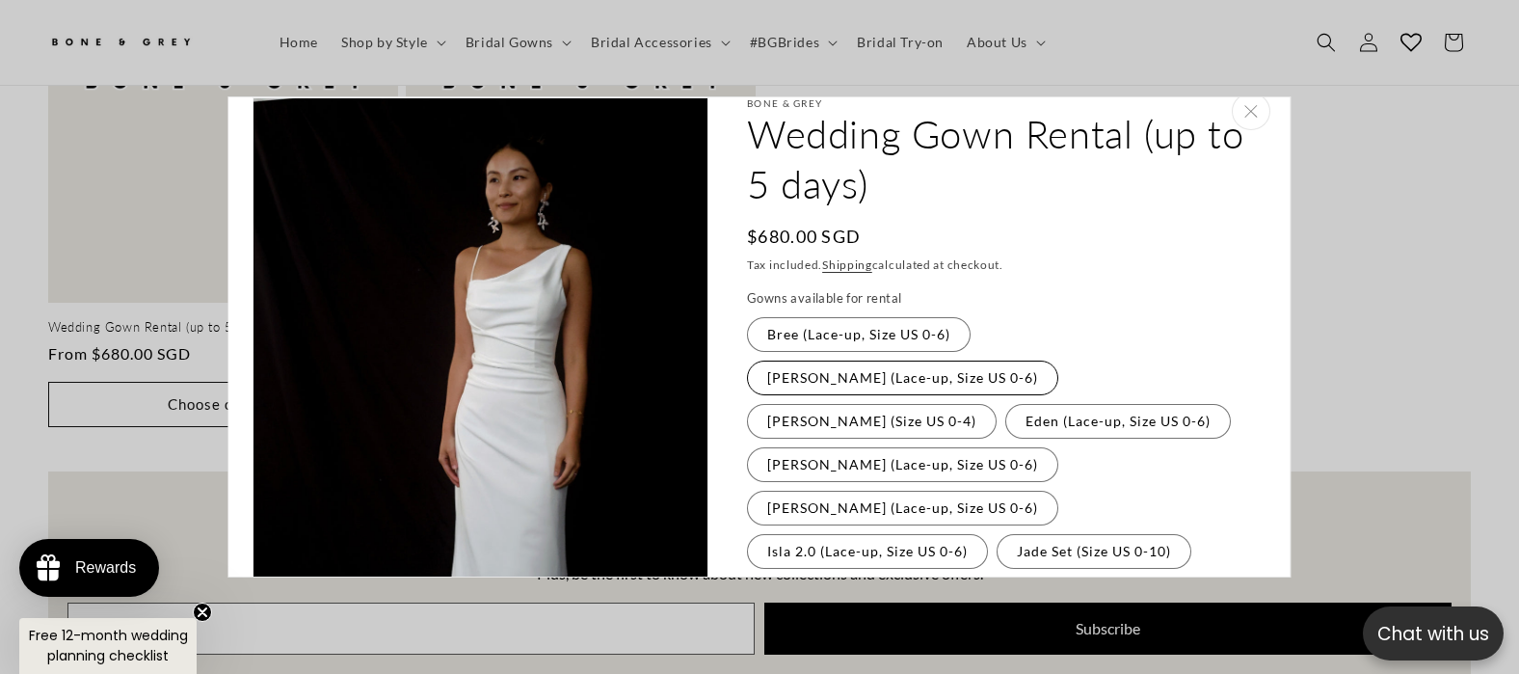
scroll to position [0, 520]
click at [1041, 360] on label "Cora (Lace-up, Size US 0-6) Variant sold out or unavailable" at bounding box center [902, 377] width 311 height 35
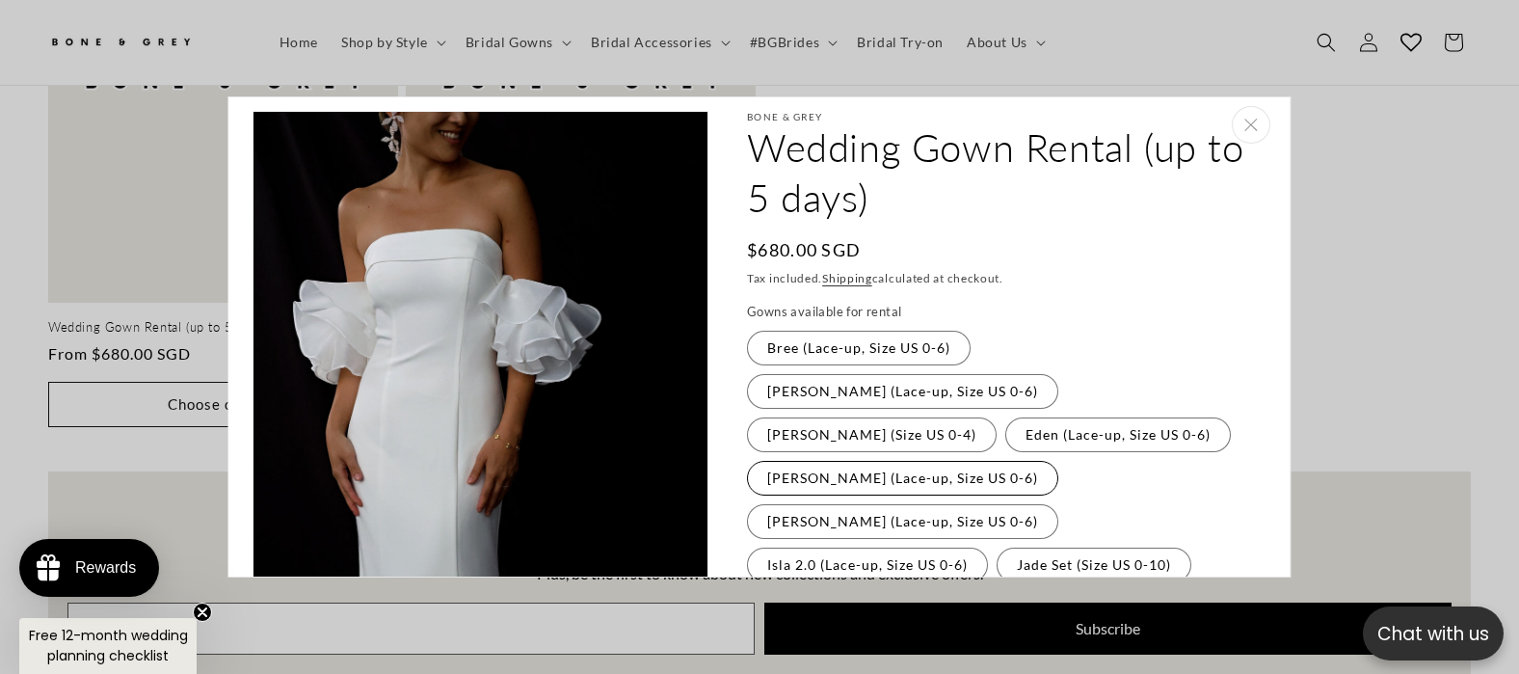
scroll to position [0, 0]
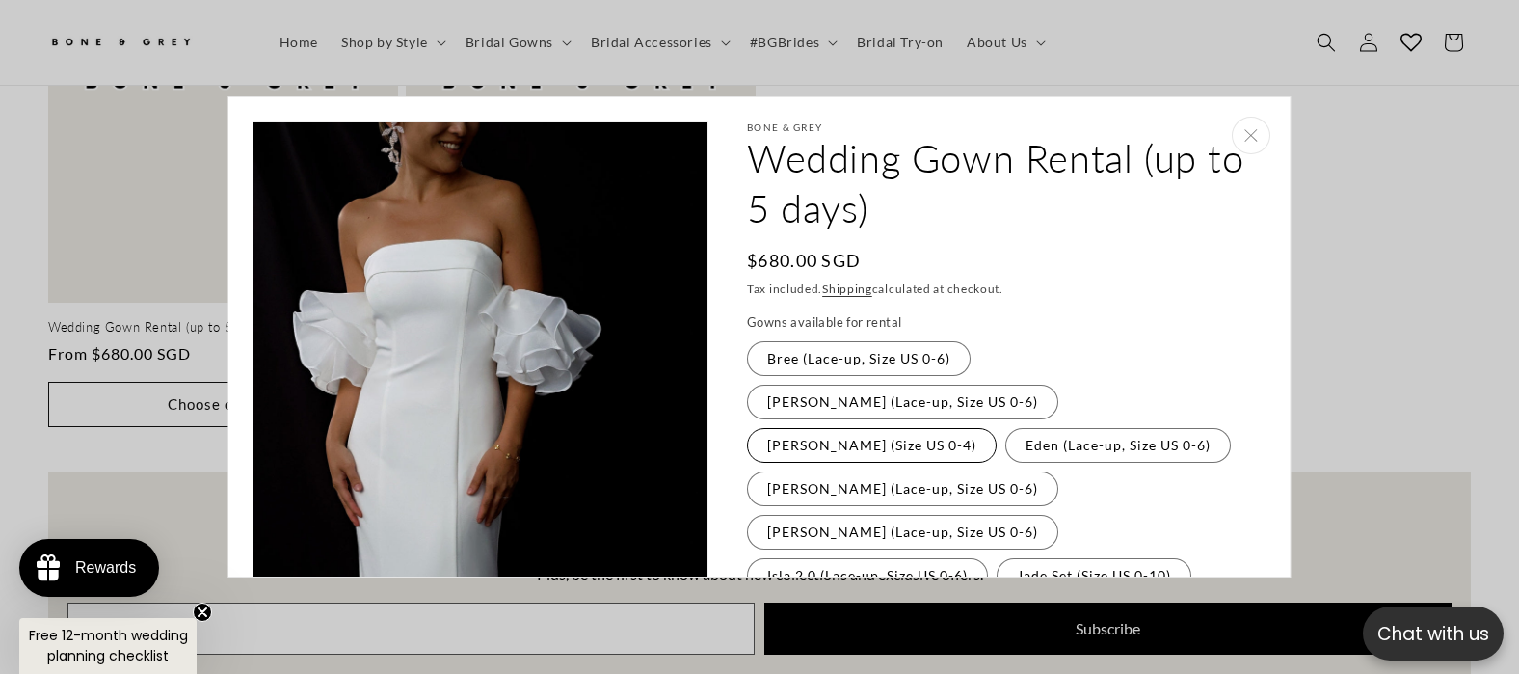
click at [806, 428] on label "Diana (Size US 0-4) Variant sold out or unavailable" at bounding box center [872, 445] width 250 height 35
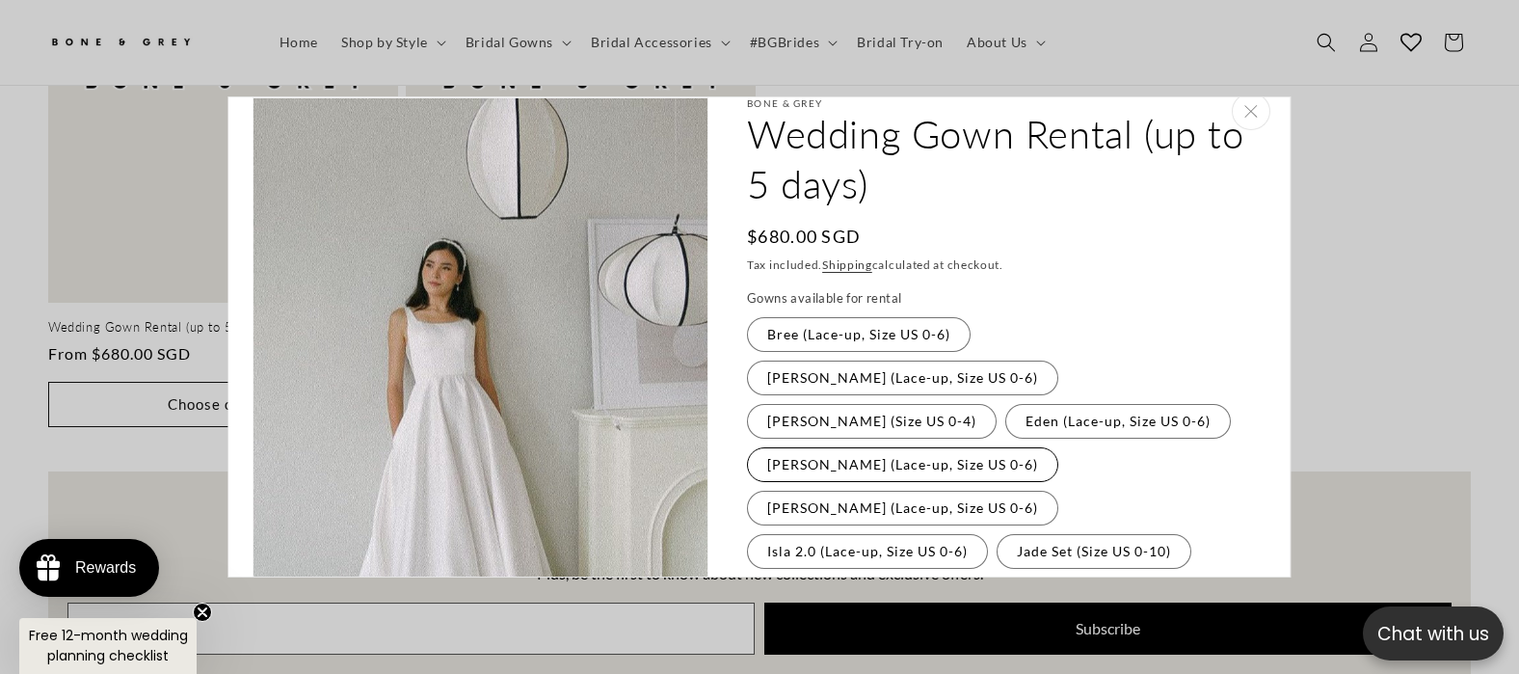
click at [823, 447] on label "Florence (Lace-up, Size US 0-6) Variant sold out or unavailable" at bounding box center [902, 464] width 311 height 35
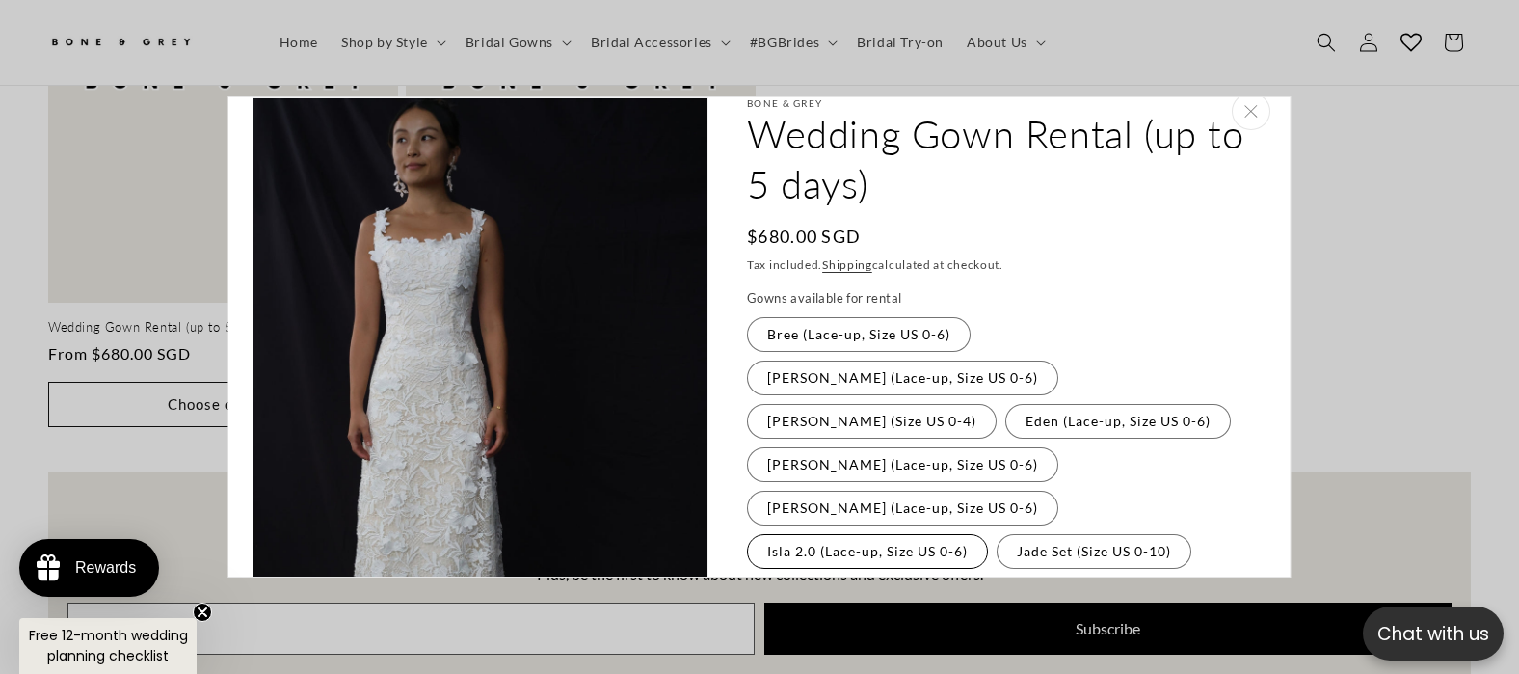
click at [816, 534] on label "Isla 2.0 (Lace-up, Size US 0-6) Variant sold out or unavailable" at bounding box center [867, 551] width 241 height 35
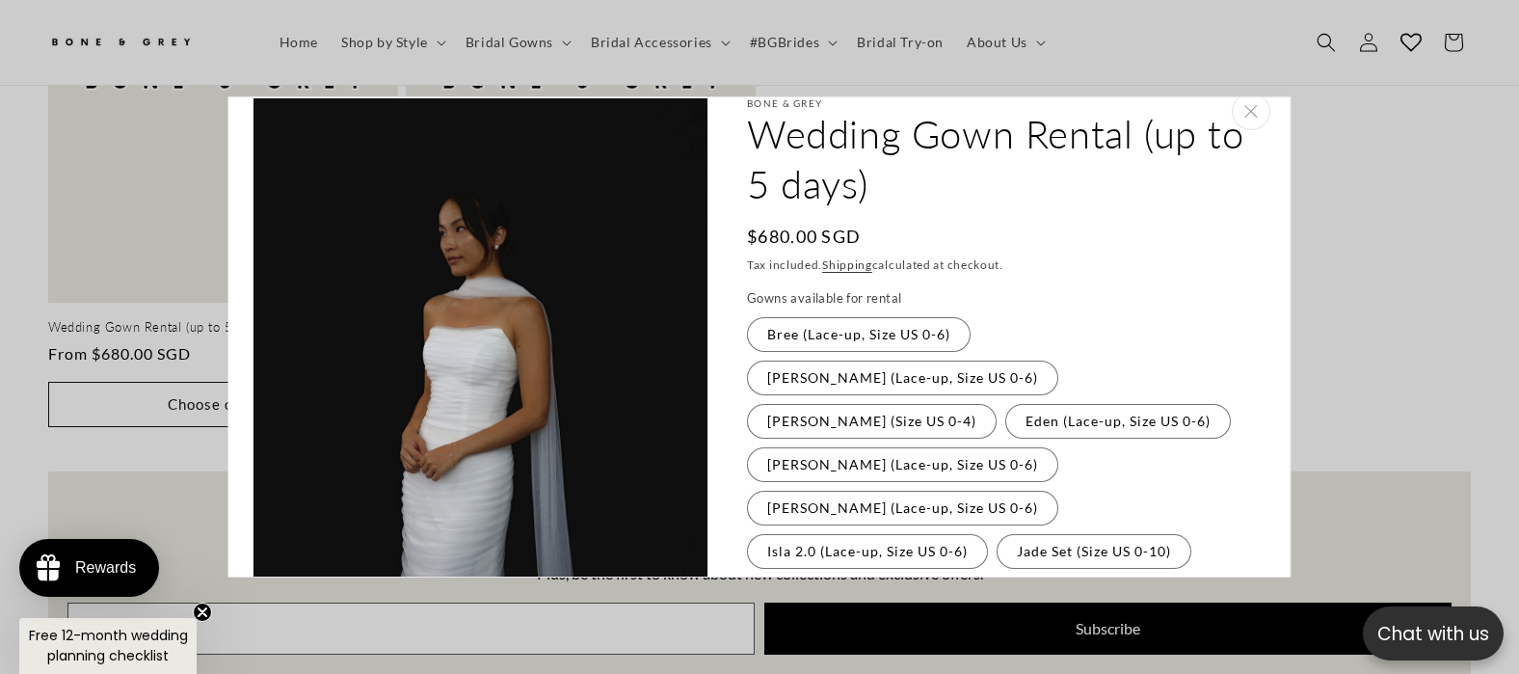
click at [817, 489] on fieldset "Gowns available for rental Bree (Lace-up, Size US 0-6) Variant sold out or unav…" at bounding box center [1001, 581] width 509 height 585
click at [816, 577] on label "Kaya (Lace-up, Size US 0-6) Variant sold out or unavailable" at bounding box center [860, 594] width 226 height 35
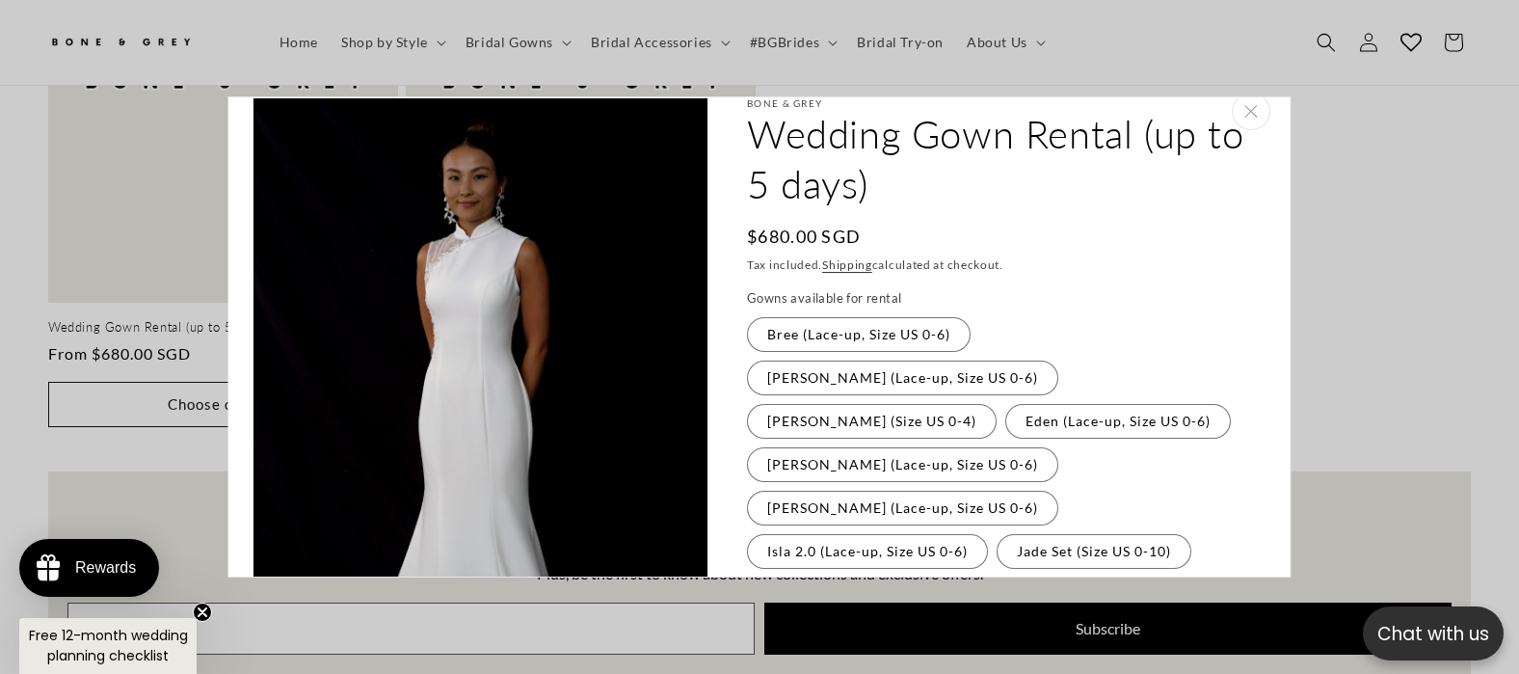
click at [1006, 577] on label "Michelle (Size US 4-6) Variant sold out or unavailable" at bounding box center [1106, 594] width 250 height 35
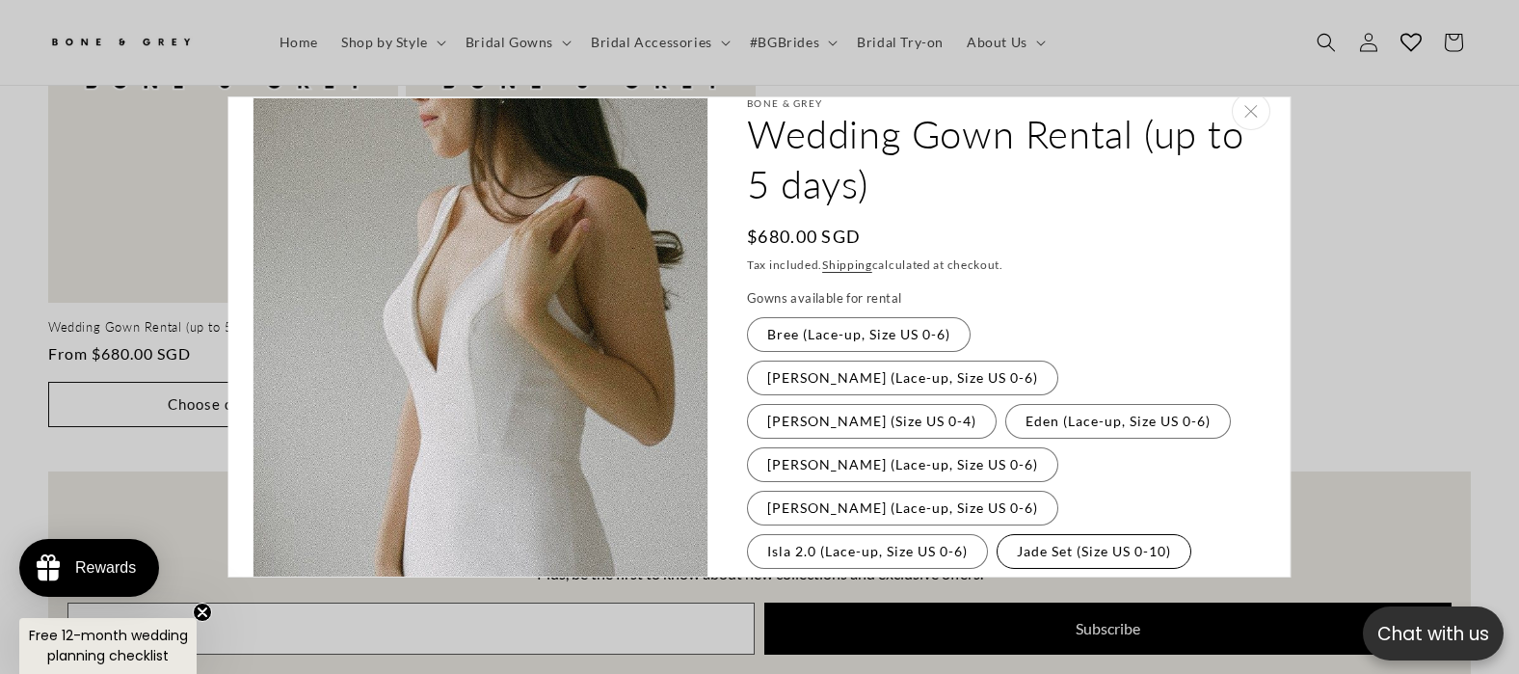
click at [1024, 534] on label "Jade Set (Size US 0-10) Variant sold out or unavailable" at bounding box center [1093, 551] width 195 height 35
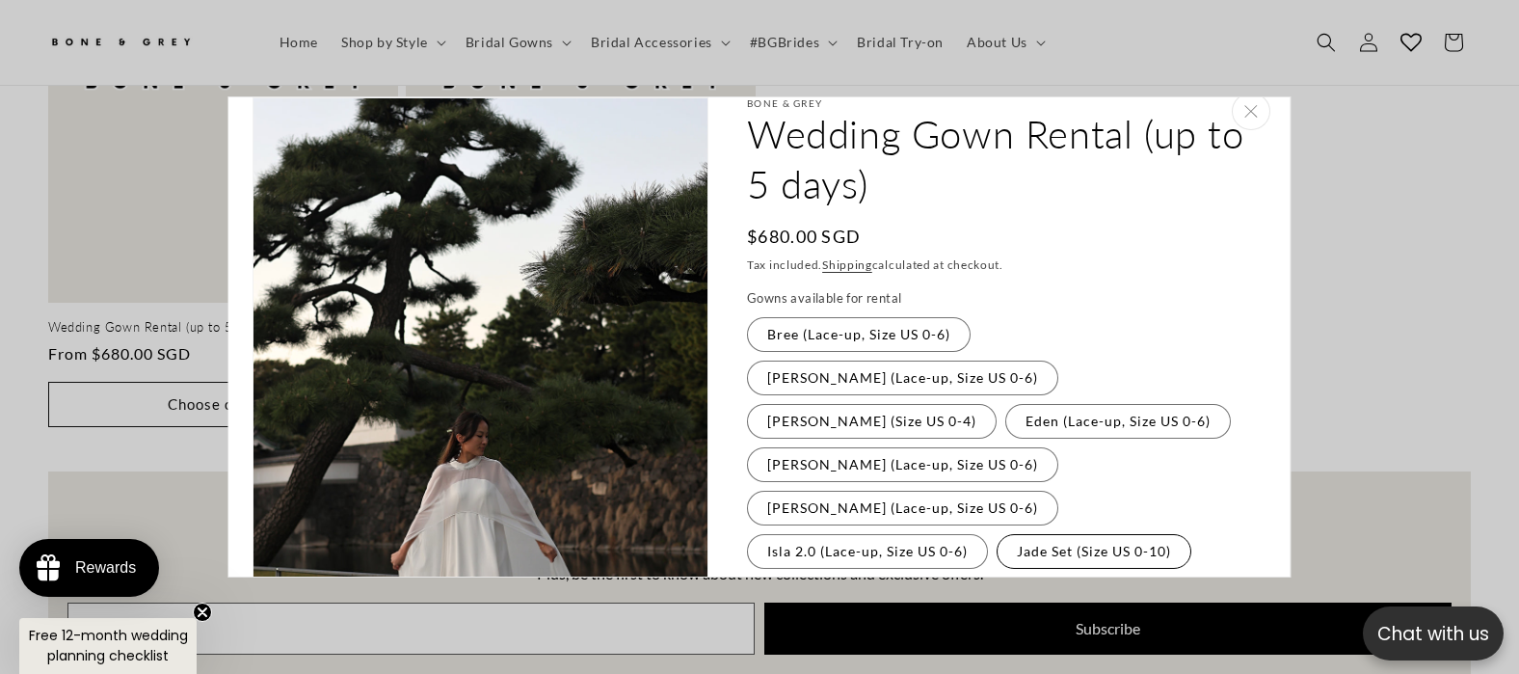
scroll to position [0, 520]
click at [888, 577] on label "Kaya (Lace-up, Size US 0-6) Variant sold out or unavailable" at bounding box center [860, 594] width 226 height 35
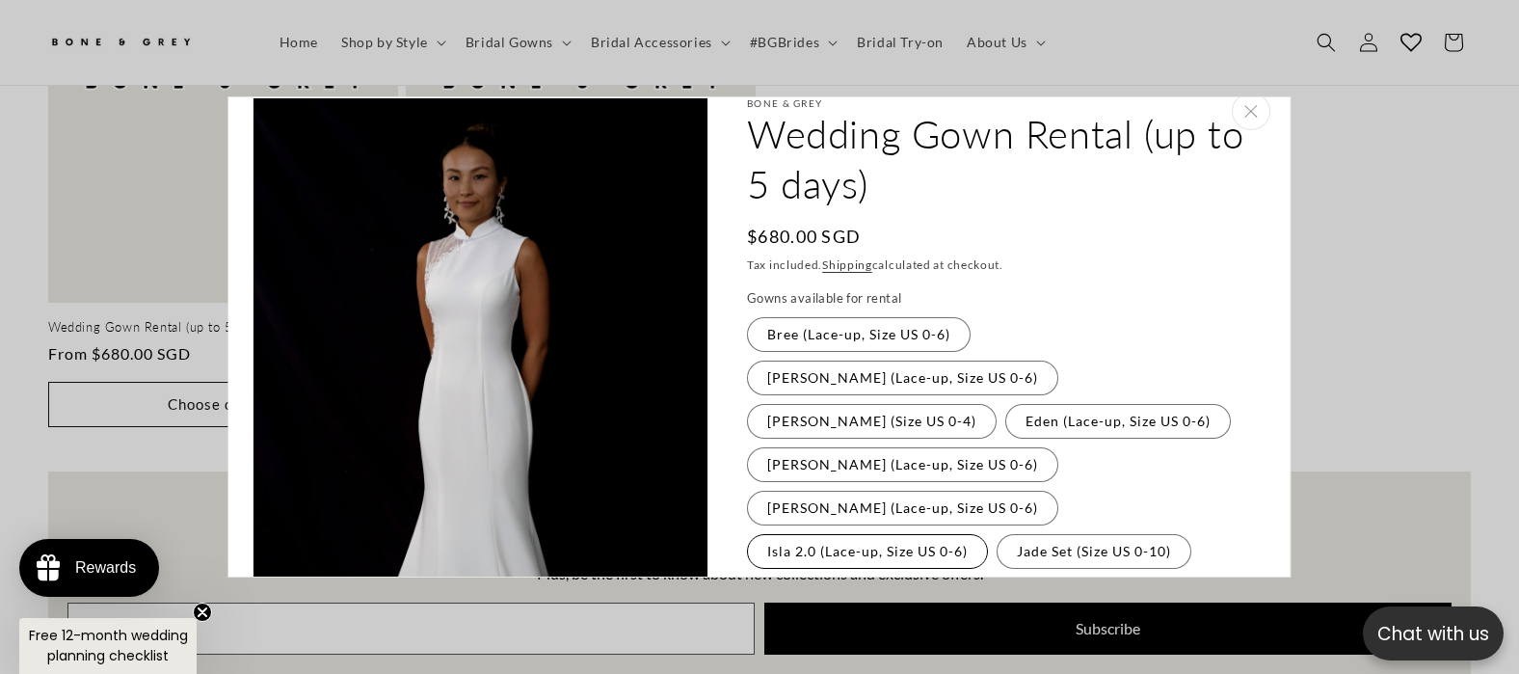
click at [852, 534] on label "Isla 2.0 (Lace-up, Size US 0-6) Variant sold out or unavailable" at bounding box center [867, 551] width 241 height 35
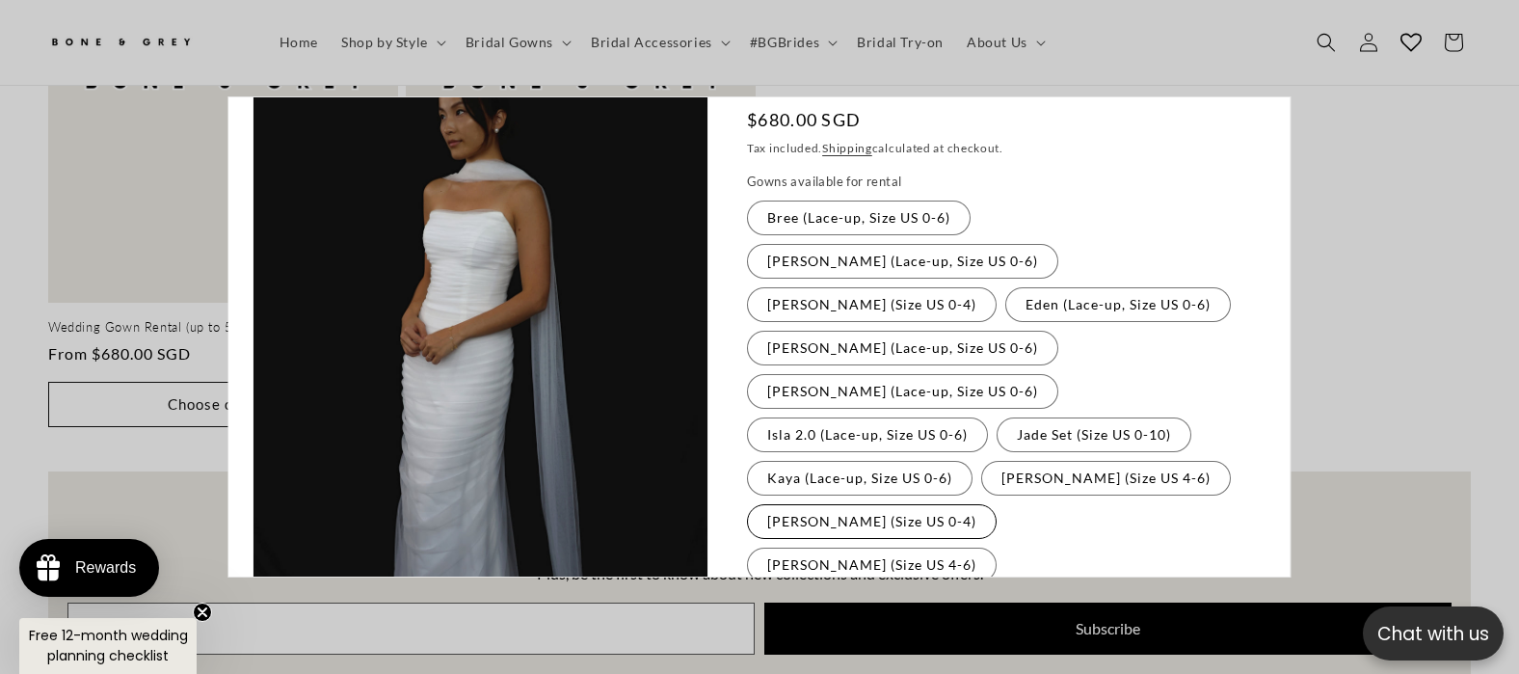
click at [844, 504] on label "Olivia (Size US 0-4) Variant sold out or unavailable" at bounding box center [872, 521] width 250 height 35
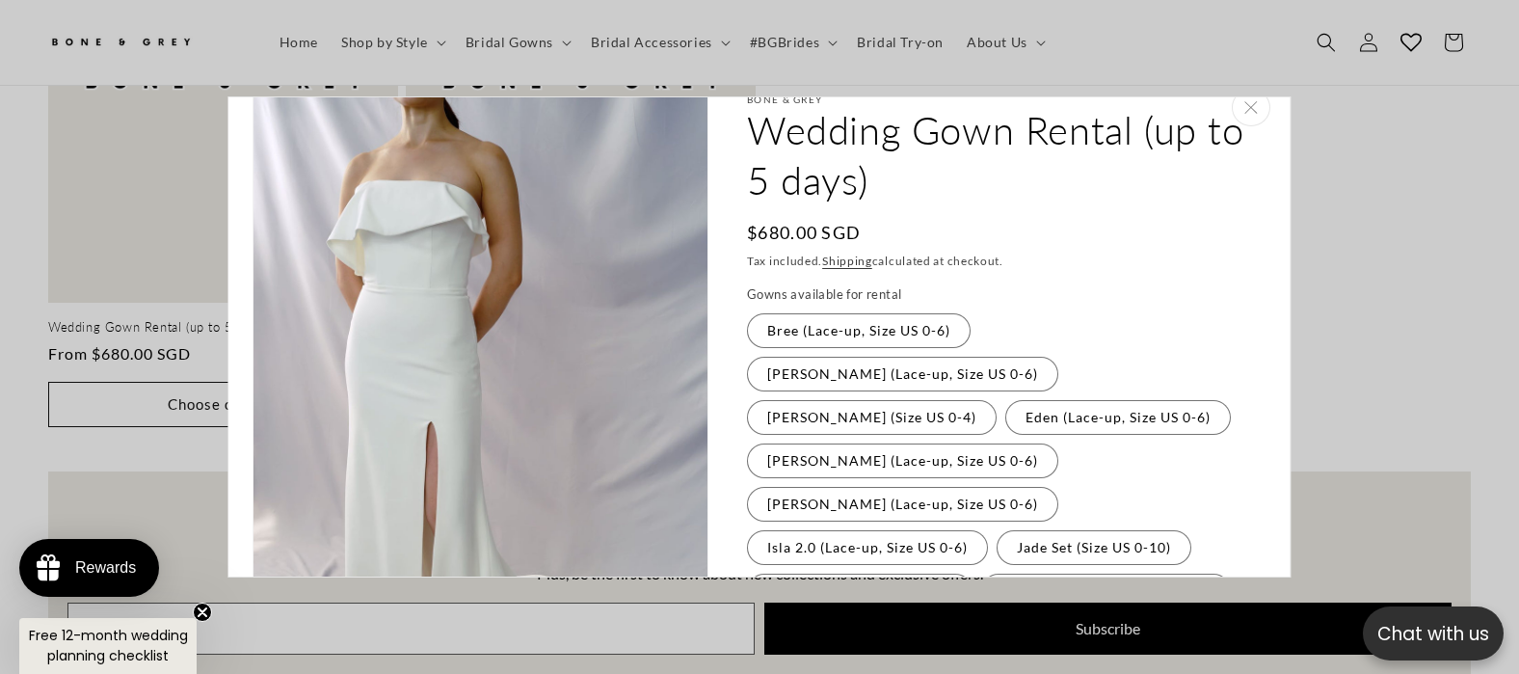
scroll to position [0, 0]
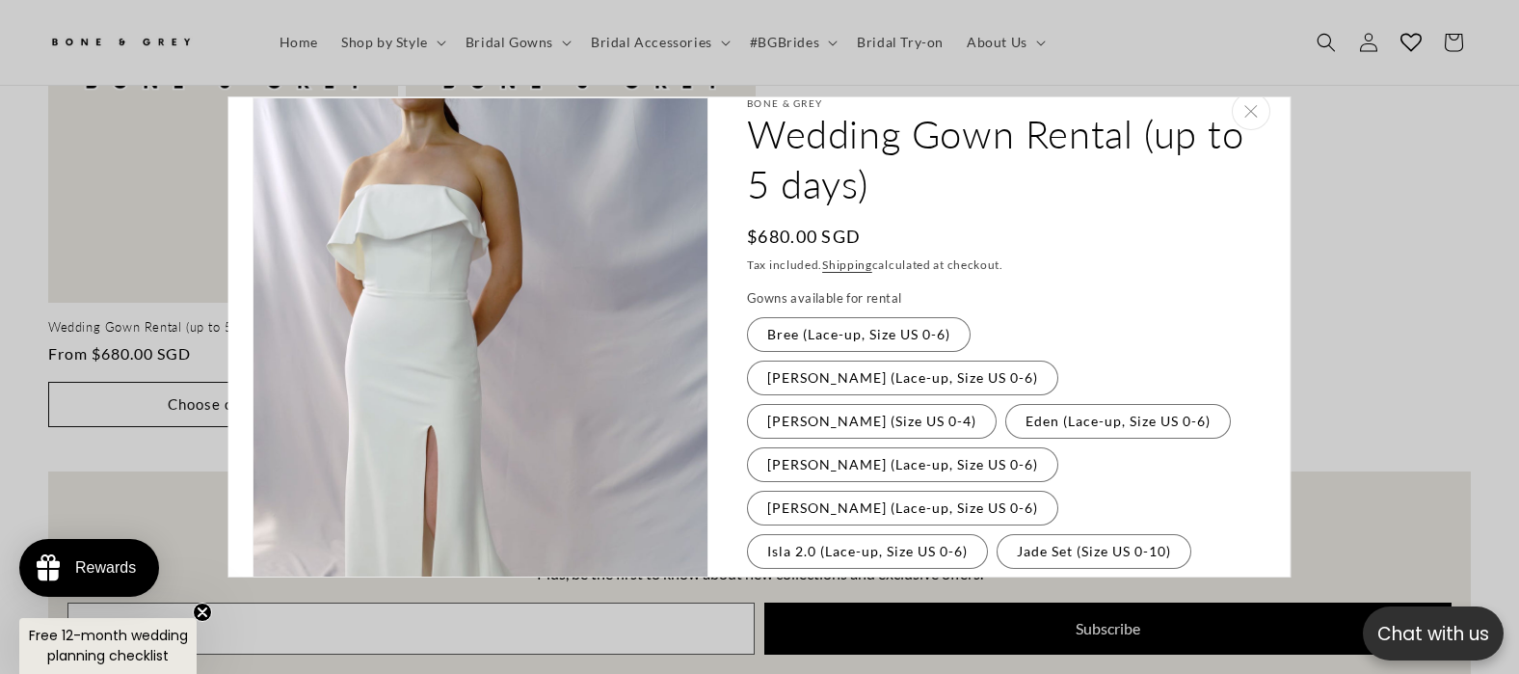
click at [988, 664] on label "Rosalind (Size US 4-6) Variant sold out or unavailable" at bounding box center [872, 681] width 250 height 35
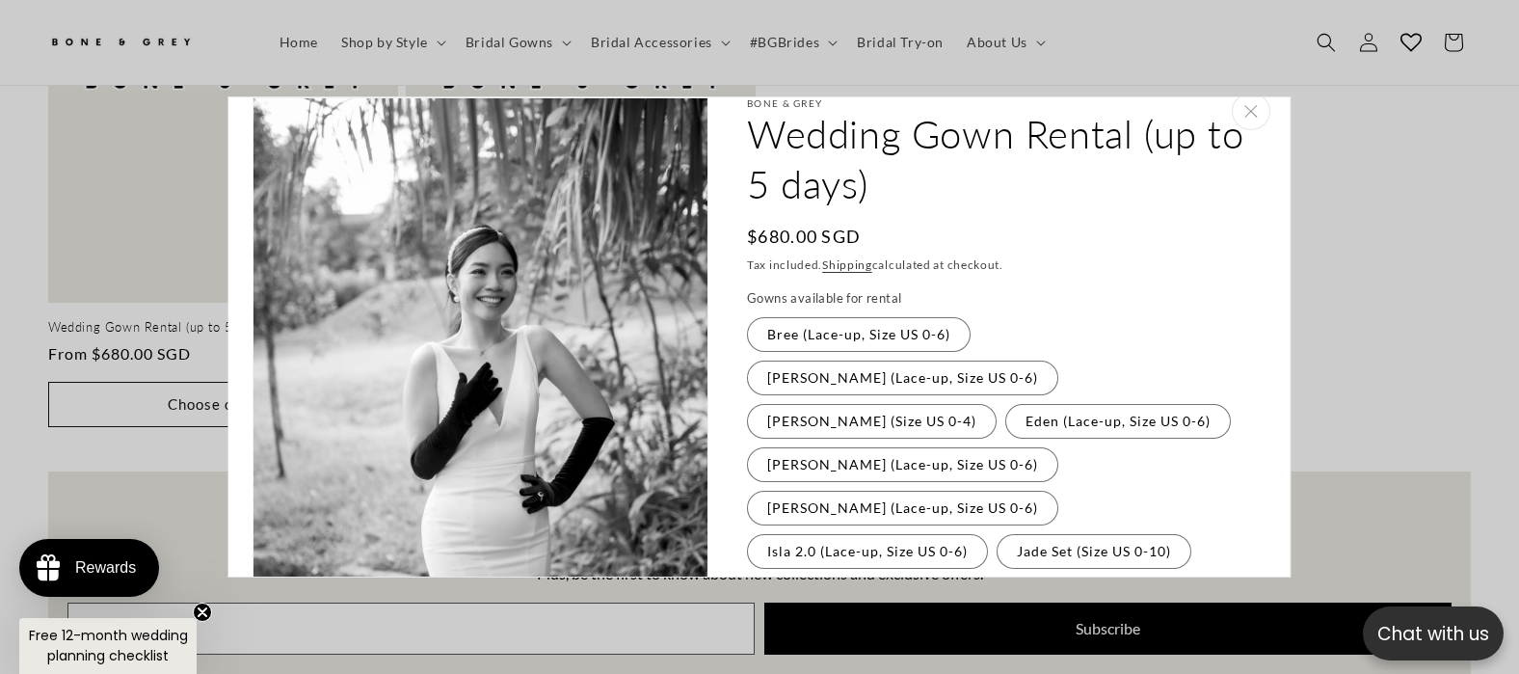
click at [857, 621] on label "Olivia (Size US 0-4) Variant sold out or unavailable" at bounding box center [872, 638] width 250 height 35
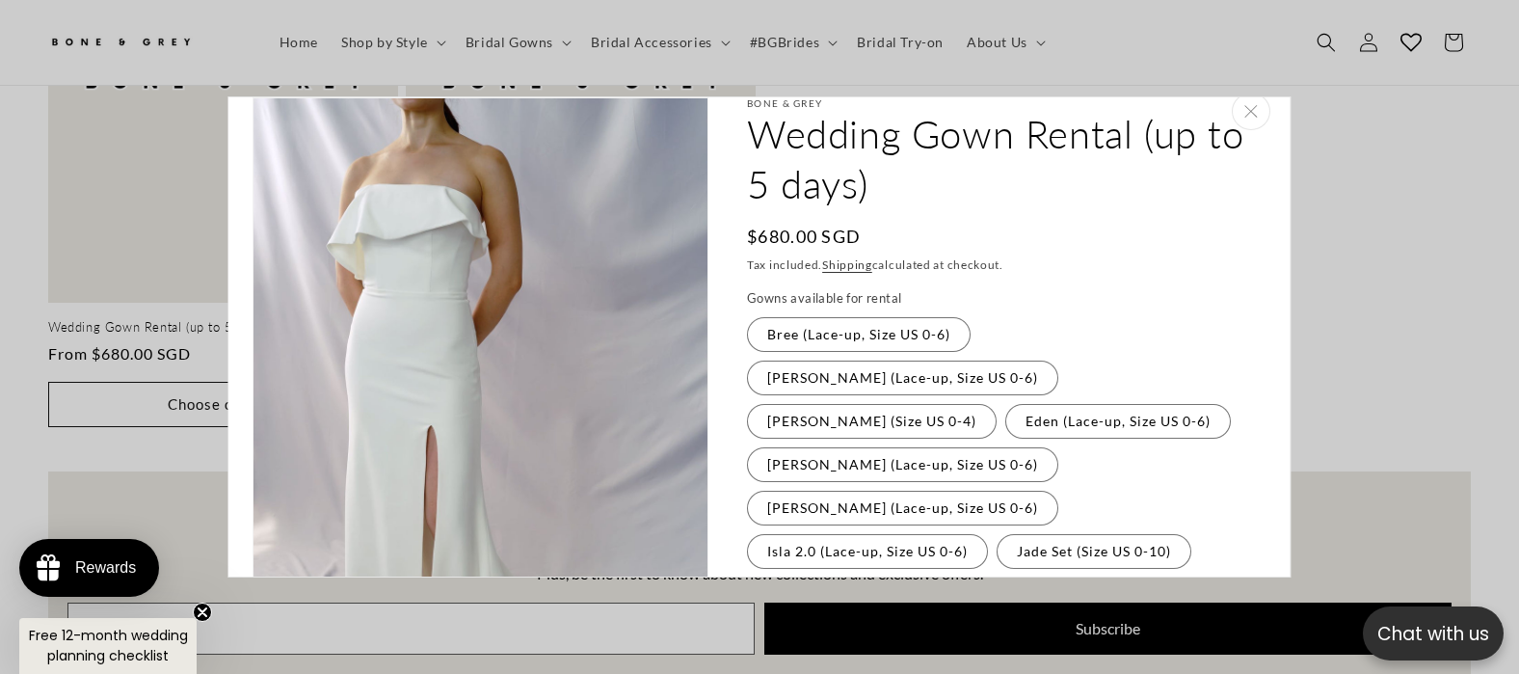
click at [809, 577] on label "Kaya (Lace-up, Size US 0-6) Variant sold out or unavailable" at bounding box center [860, 594] width 226 height 35
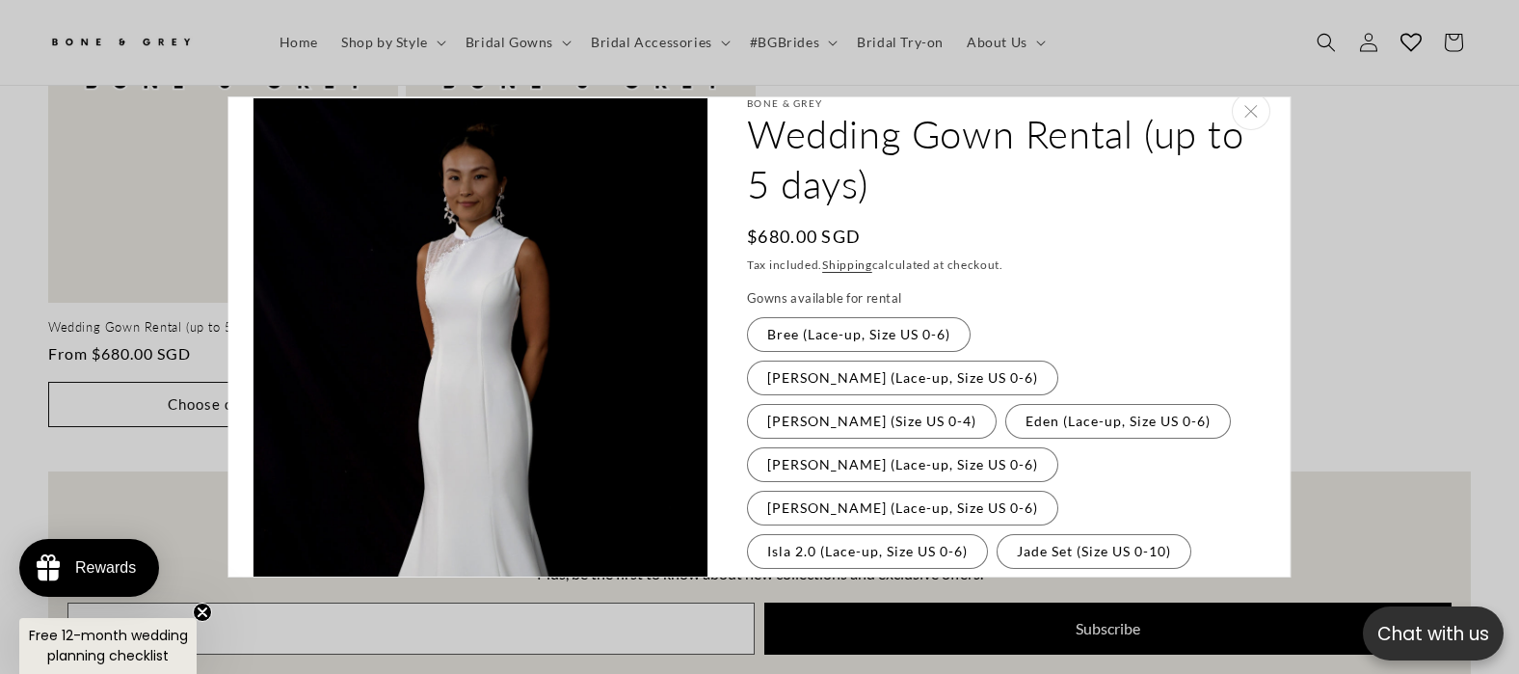
click at [1011, 577] on label "Michelle (Size US 4-6) Variant sold out or unavailable" at bounding box center [1106, 594] width 250 height 35
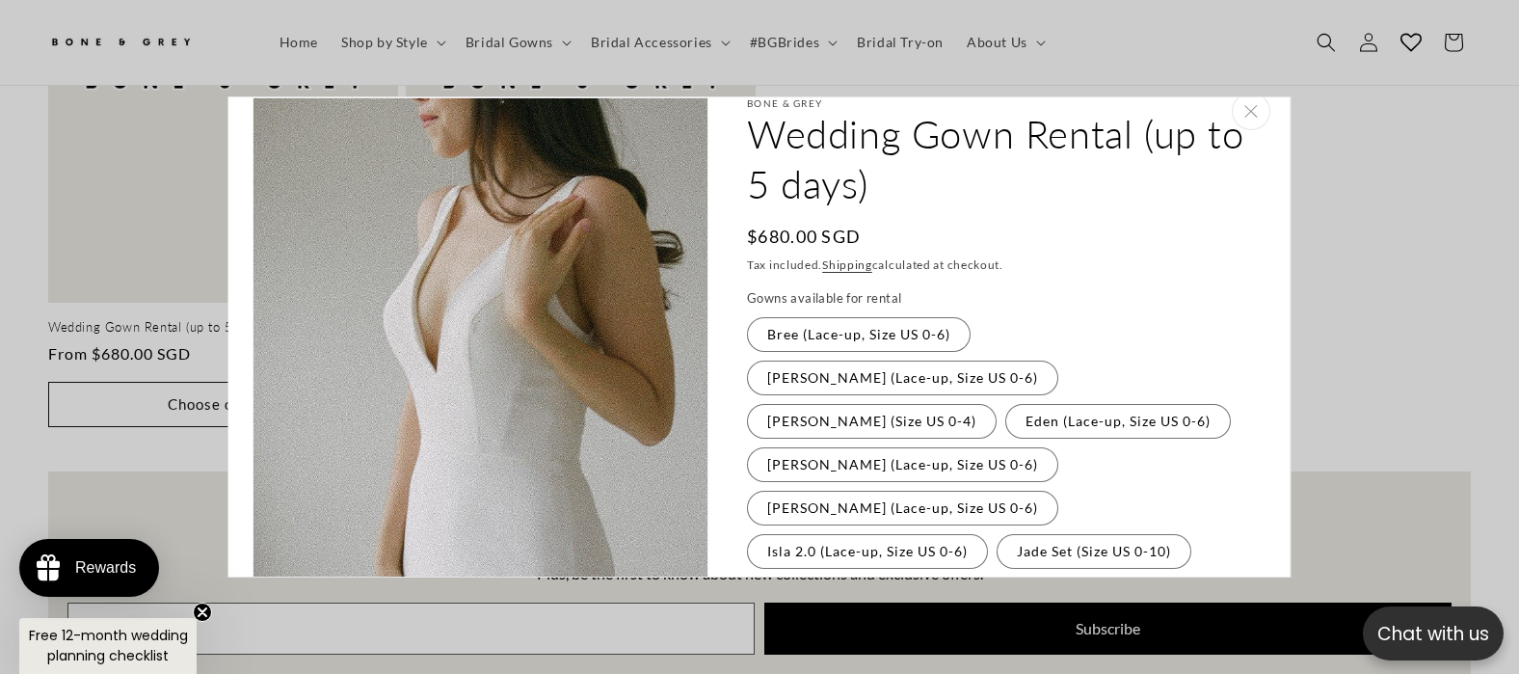
scroll to position [0, 1042]
click at [902, 621] on label "Olivia (Size US 0-4) Variant sold out or unavailable" at bounding box center [872, 638] width 250 height 35
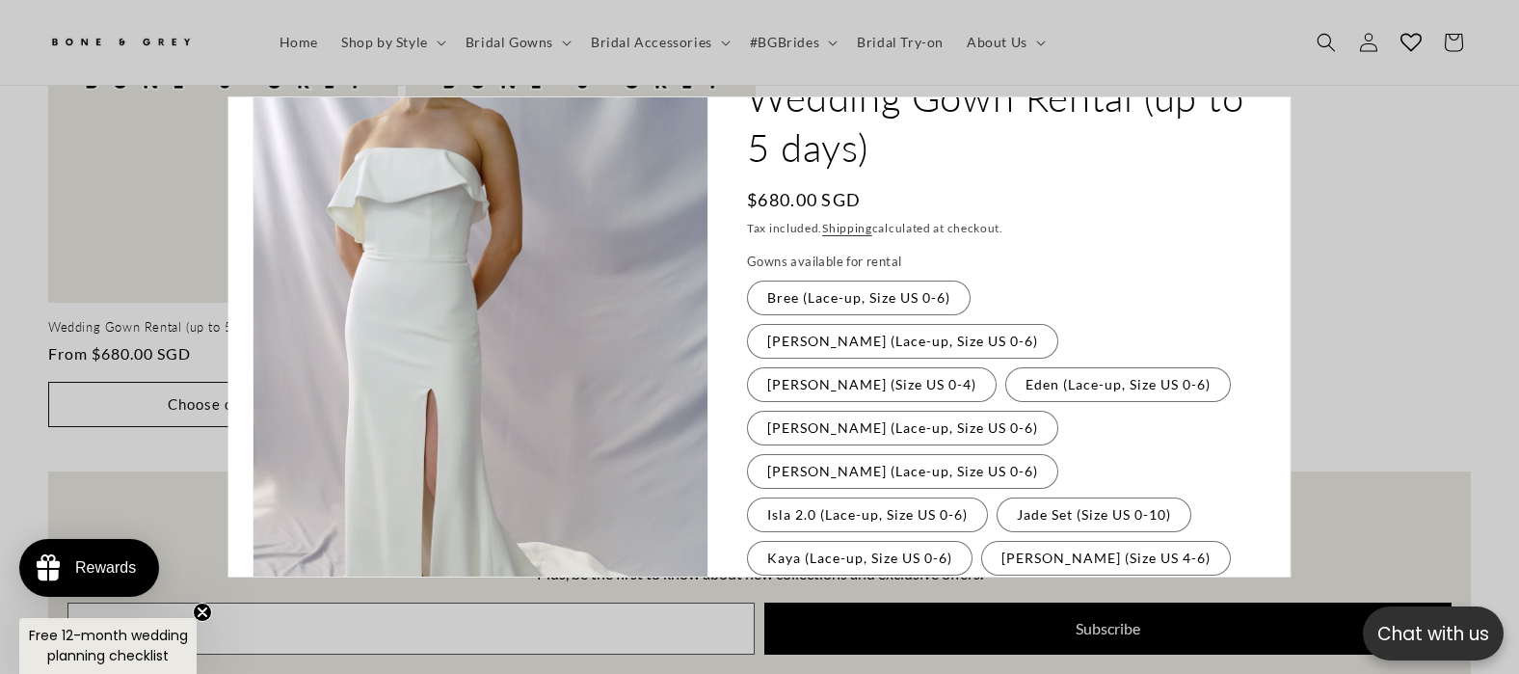
click at [831, 539] on fieldset "Gowns available for rental Bree (Lace-up, Size US 0-6) Variant sold out or unav…" at bounding box center [1001, 544] width 509 height 585
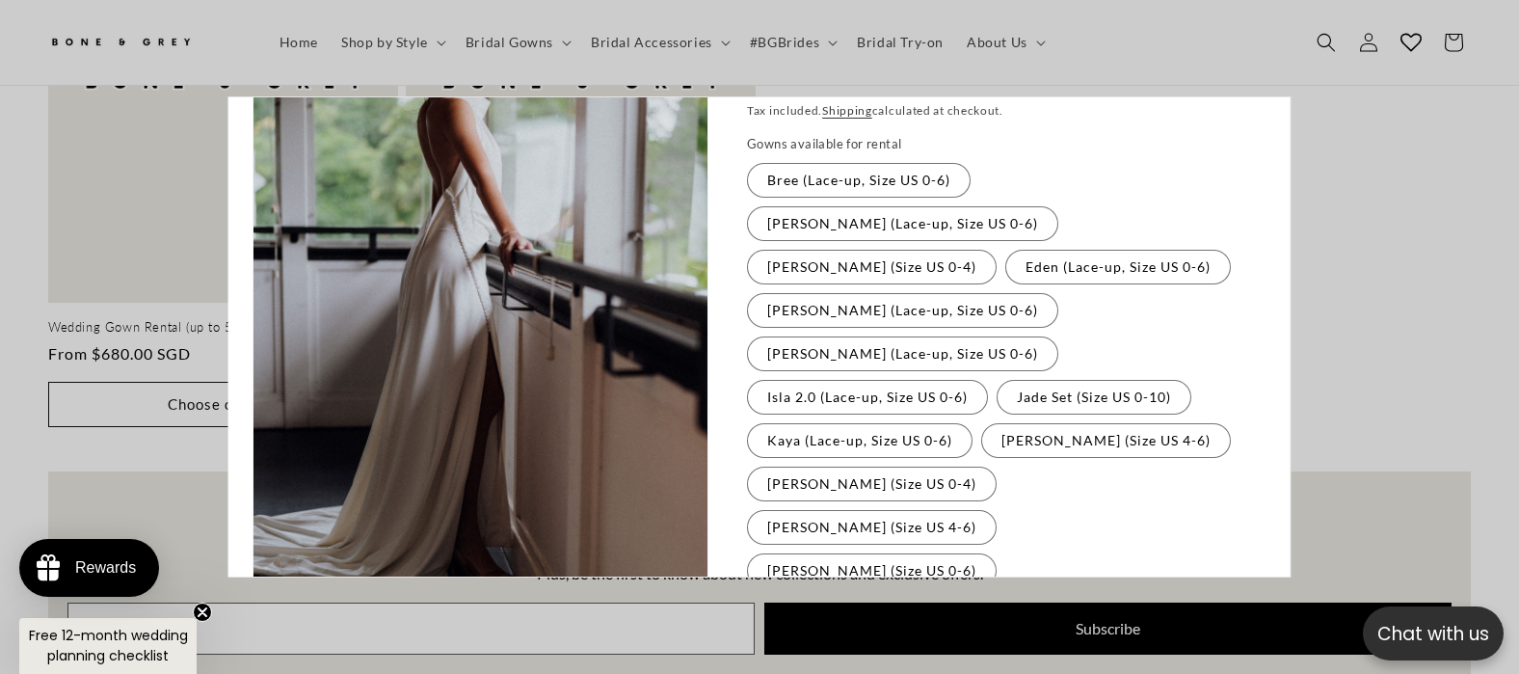
click at [958, 597] on label "Tiffany (Lace-up, Size US 0-6) Variant sold out or unavailable" at bounding box center [902, 614] width 311 height 35
click at [963, 597] on label "Tiffany (Lace-up, Size US 0-6) Variant sold out or unavailable" at bounding box center [902, 614] width 311 height 35
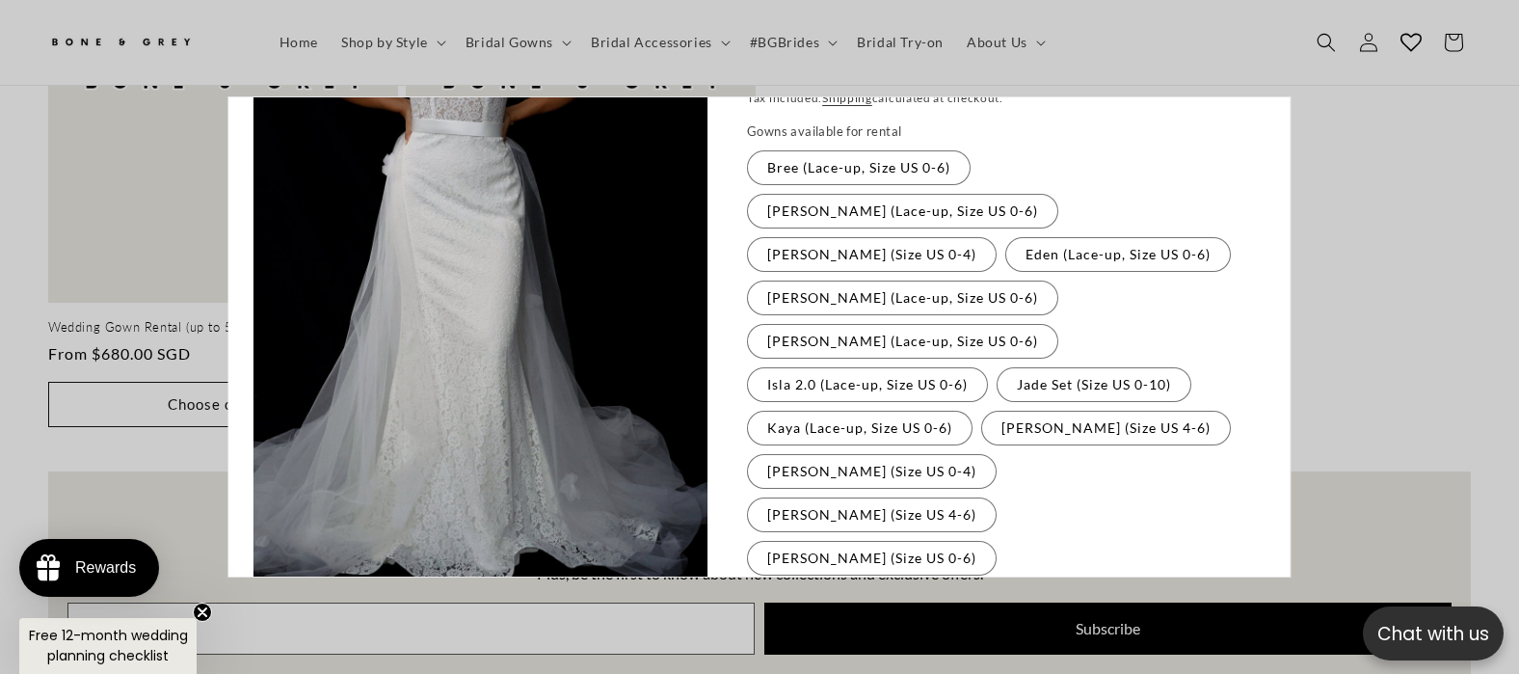
click at [840, 627] on label "Wynter (Lace-up, Size US 2-10) Variant sold out or unavailable" at bounding box center [873, 644] width 252 height 35
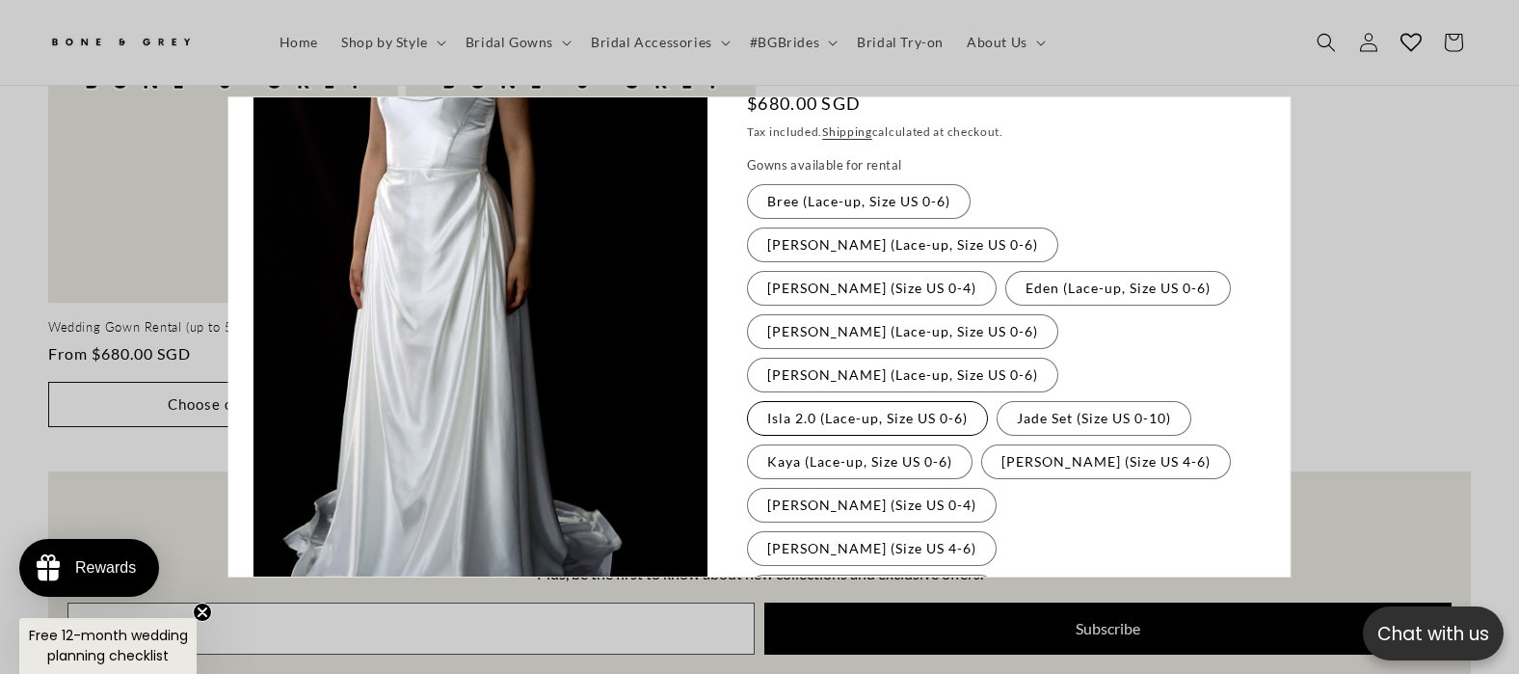
click at [828, 574] on label "Sophia (Size US 0-6) Variant sold out or unavailable" at bounding box center [872, 591] width 250 height 35
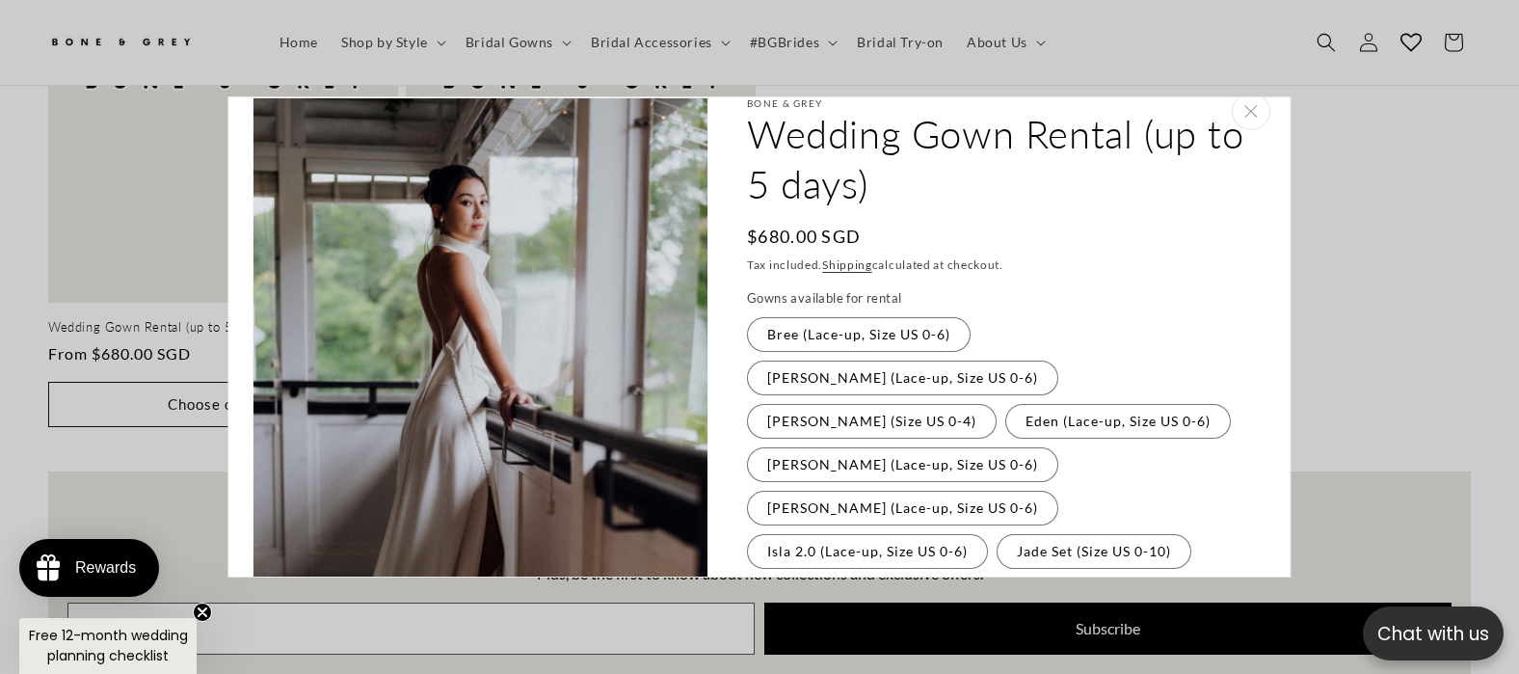
click at [801, 577] on label "Kaya (Lace-up, Size US 0-6) Variant sold out or unavailable" at bounding box center [860, 594] width 226 height 35
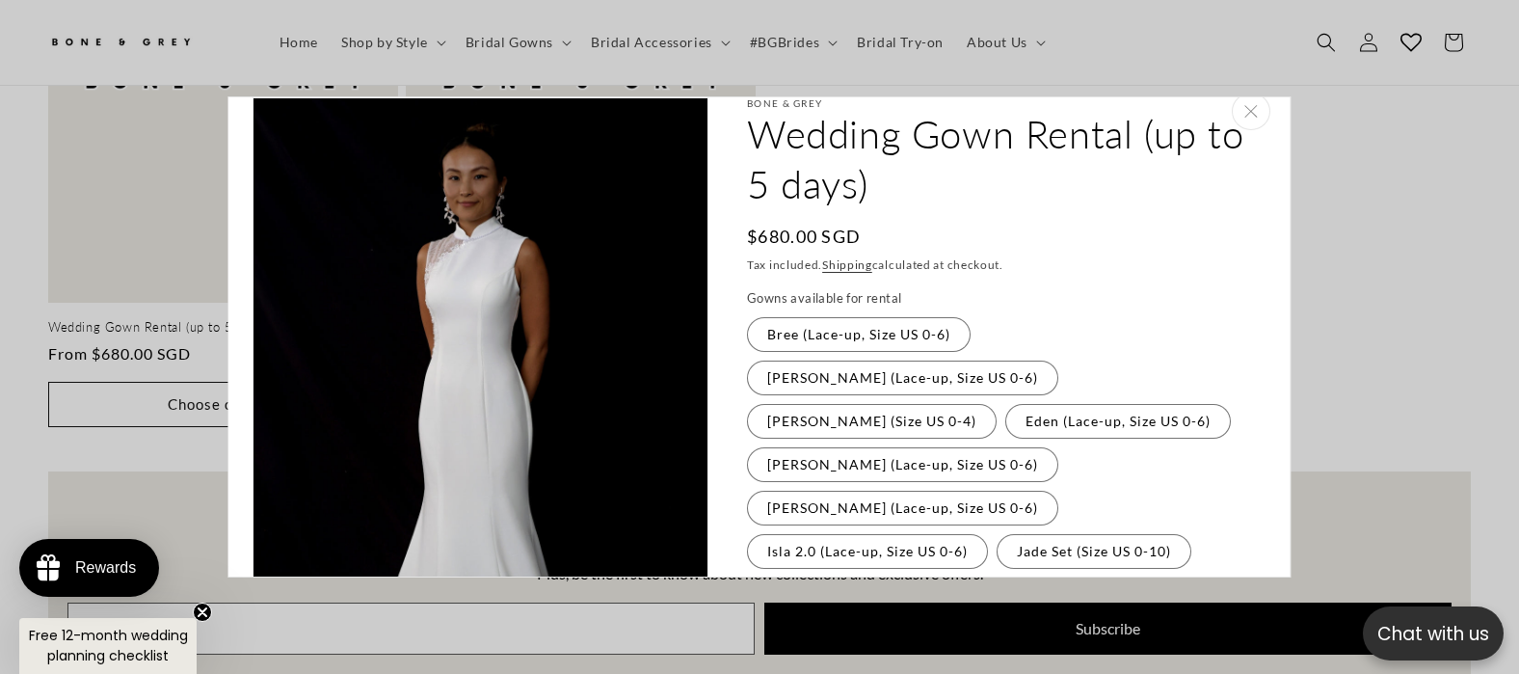
click at [807, 621] on label "Olivia (Size US 0-4) Variant sold out or unavailable" at bounding box center [872, 638] width 250 height 35
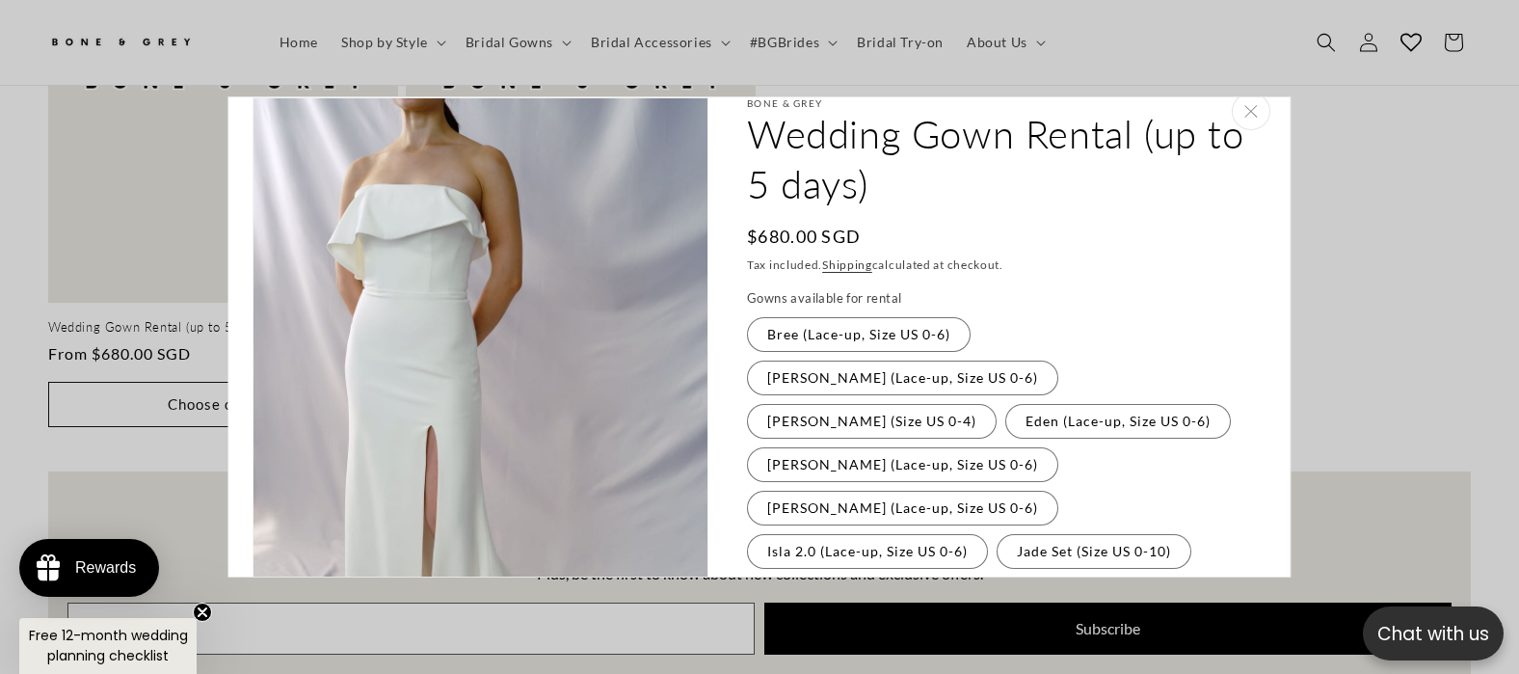
click at [804, 577] on label "Kaya (Lace-up, Size US 0-6) Variant sold out or unavailable" at bounding box center [860, 594] width 226 height 35
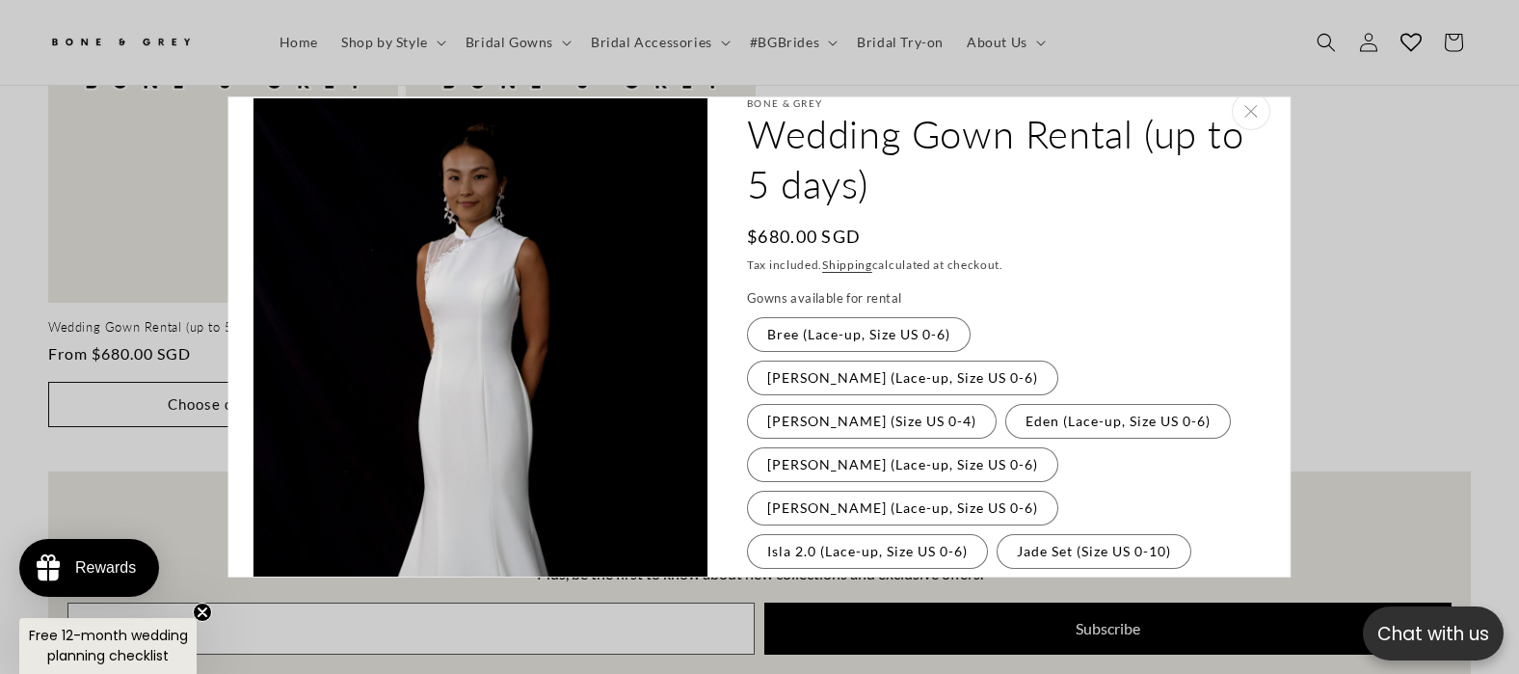
click at [800, 621] on label "Olivia (Size US 0-4) Variant sold out or unavailable" at bounding box center [872, 638] width 250 height 35
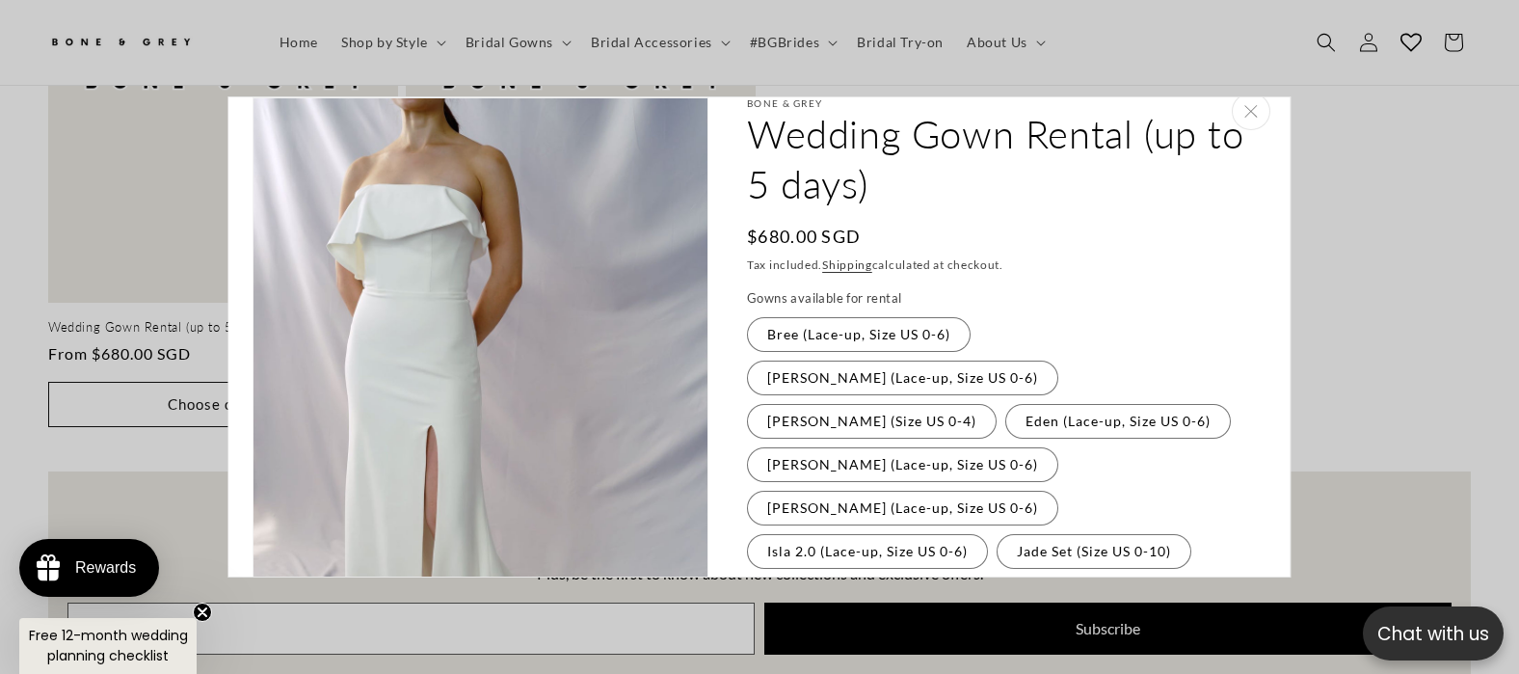
click at [997, 577] on label "Michelle (Size US 4-6) Variant sold out or unavailable" at bounding box center [1106, 594] width 250 height 35
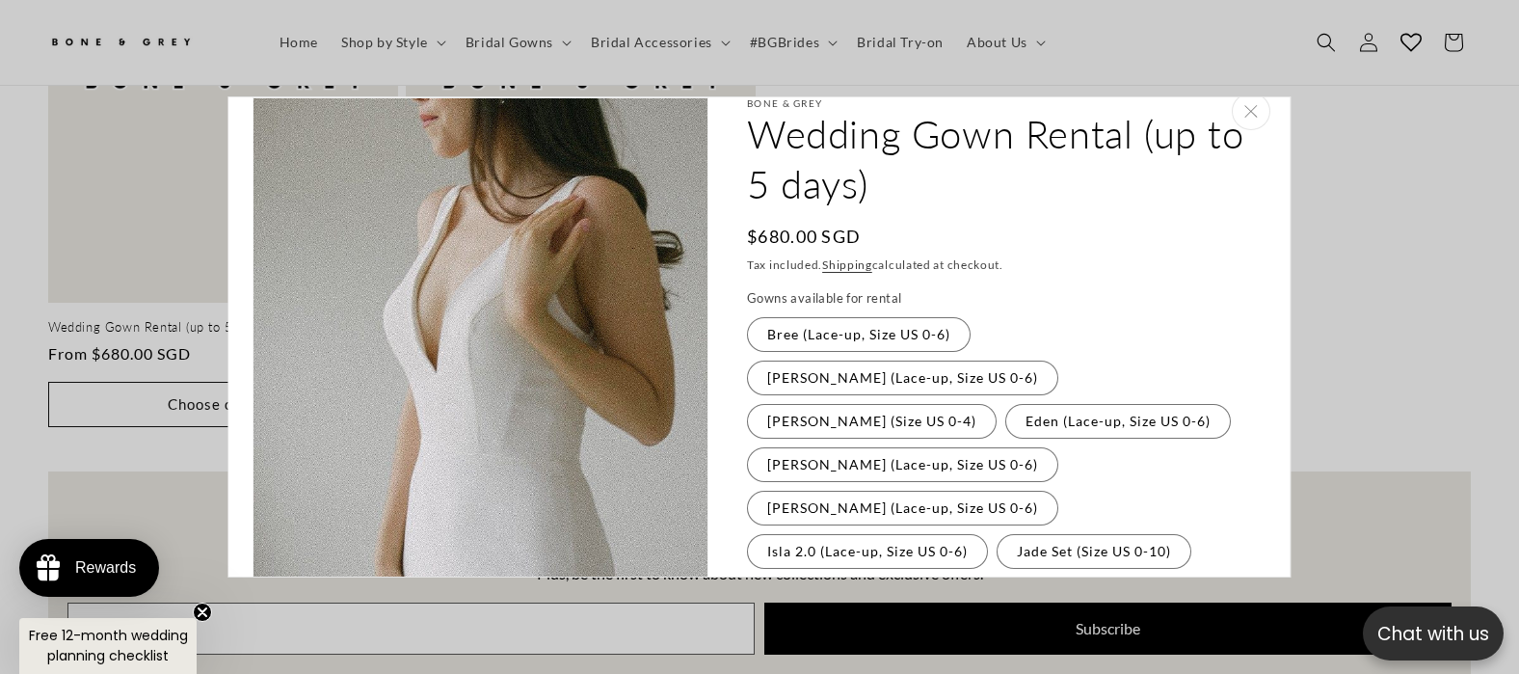
click at [1017, 445] on fieldset "Gowns available for rental Bree (Lace-up, Size US 0-6) Variant sold out or unav…" at bounding box center [1001, 581] width 509 height 585
click at [1024, 491] on label "Hazel (Lace-up, Size US 0-6) Variant sold out or unavailable" at bounding box center [902, 508] width 311 height 35
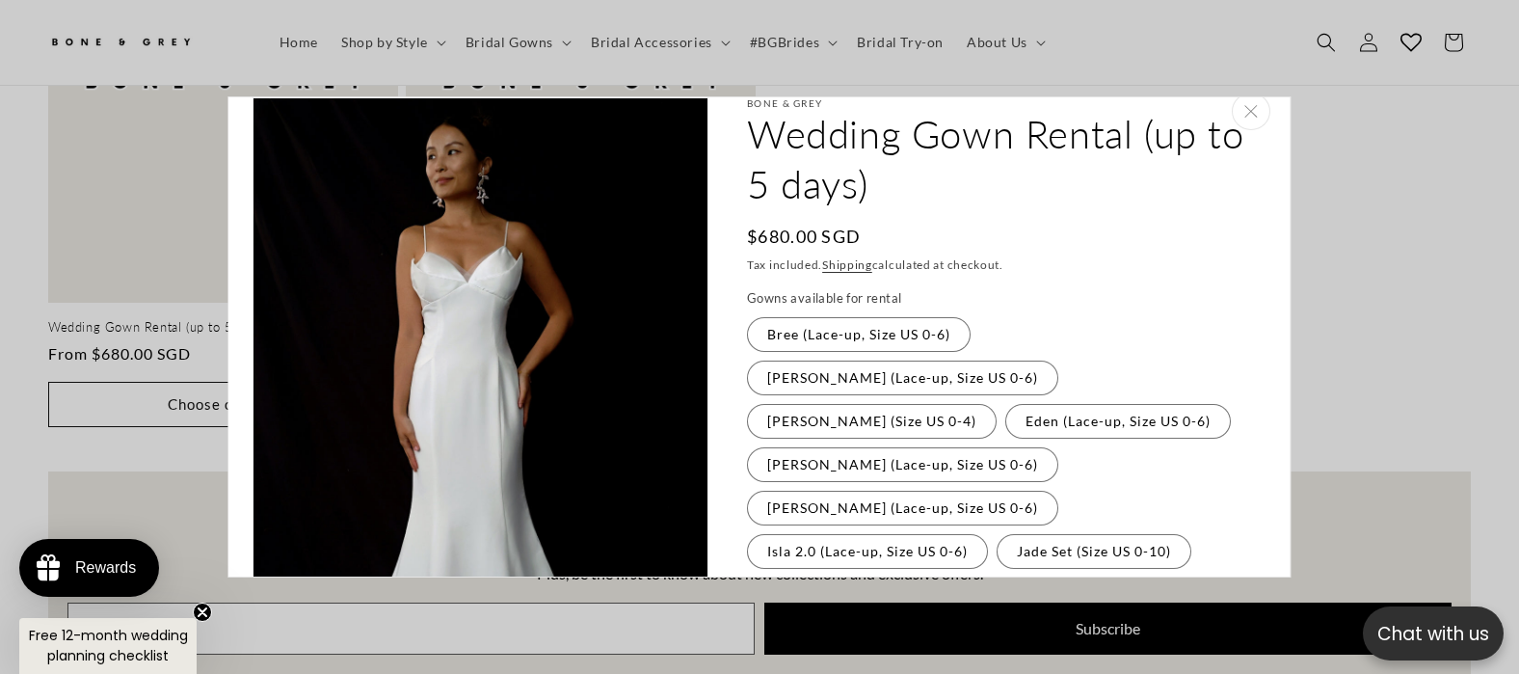
click at [900, 438] on fieldset "Gowns available for rental Bree (Lace-up, Size US 0-6) Variant sold out or unav…" at bounding box center [1001, 581] width 509 height 585
click at [881, 534] on label "Isla 2.0 (Lace-up, Size US 0-6) Variant sold out or unavailable" at bounding box center [867, 551] width 241 height 35
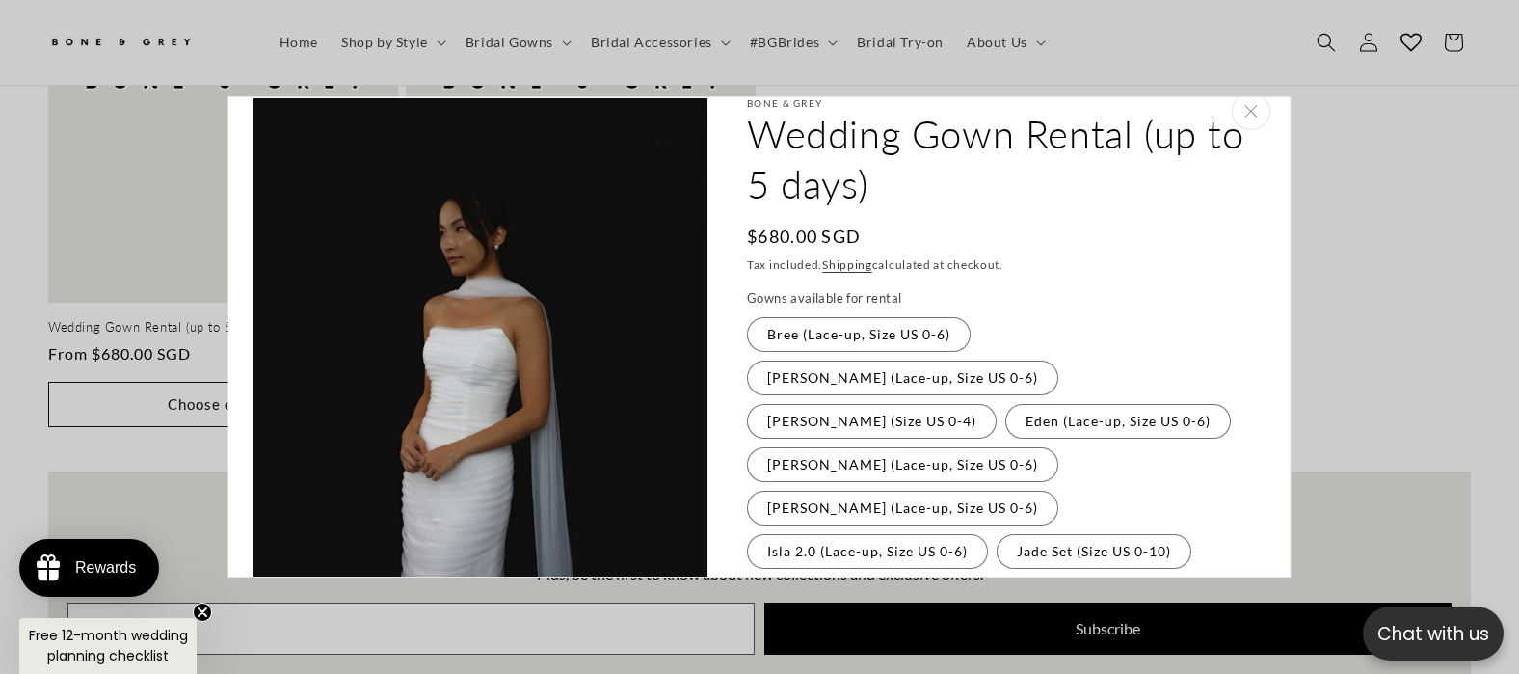
click at [863, 577] on label "Kaya (Lace-up, Size US 0-6) Variant sold out or unavailable" at bounding box center [860, 594] width 226 height 35
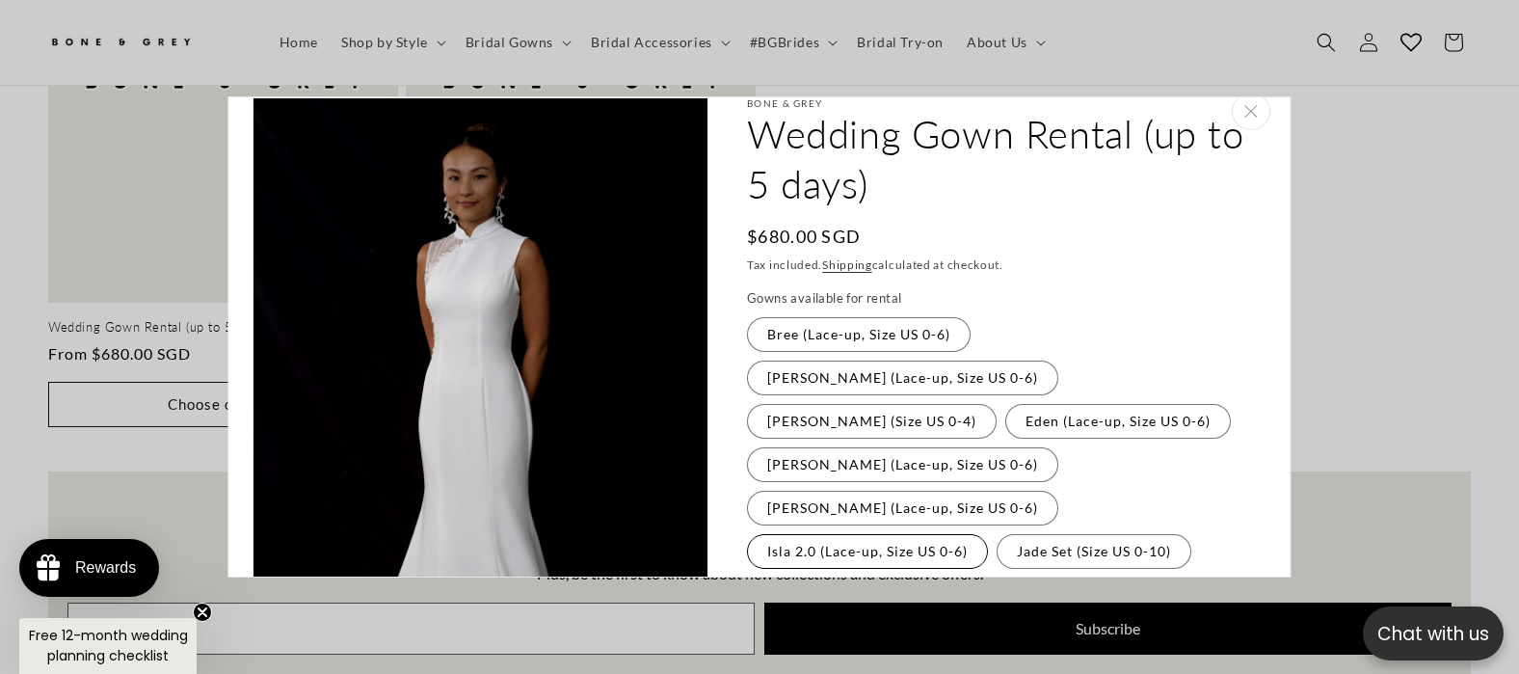
click at [855, 534] on label "Isla 2.0 (Lace-up, Size US 0-6) Variant sold out or unavailable" at bounding box center [867, 551] width 241 height 35
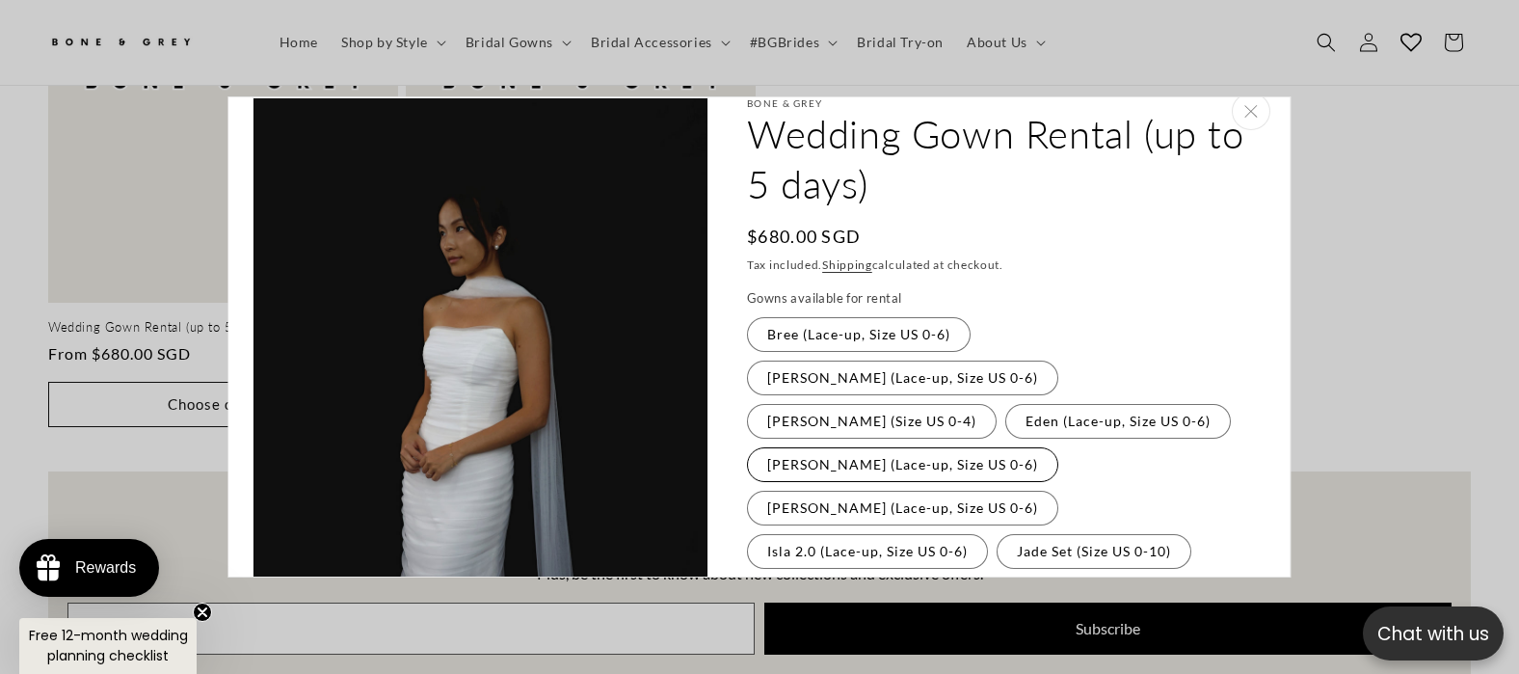
click at [855, 447] on label "Florence (Lace-up, Size US 0-6) Variant sold out or unavailable" at bounding box center [902, 464] width 311 height 35
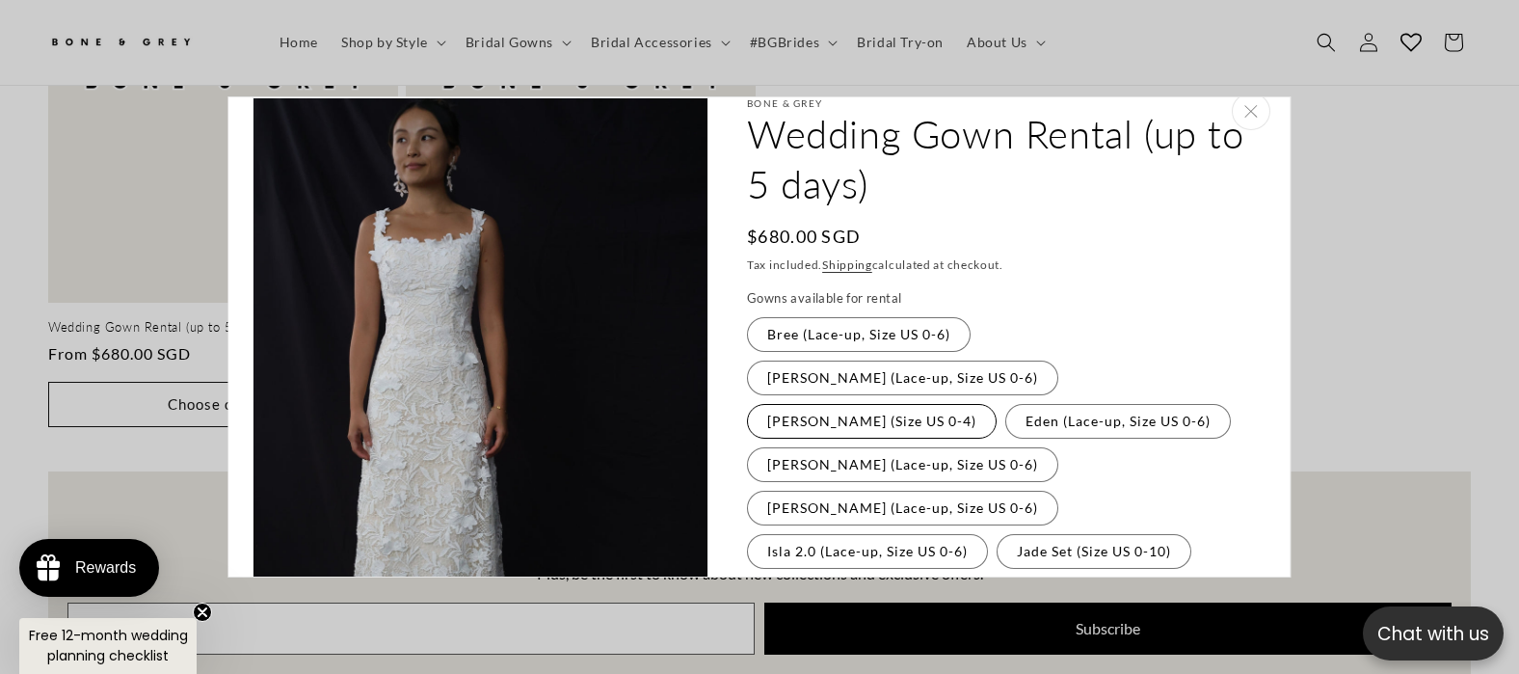
click at [844, 404] on label "Diana (Size US 0-4) Variant sold out or unavailable" at bounding box center [872, 421] width 250 height 35
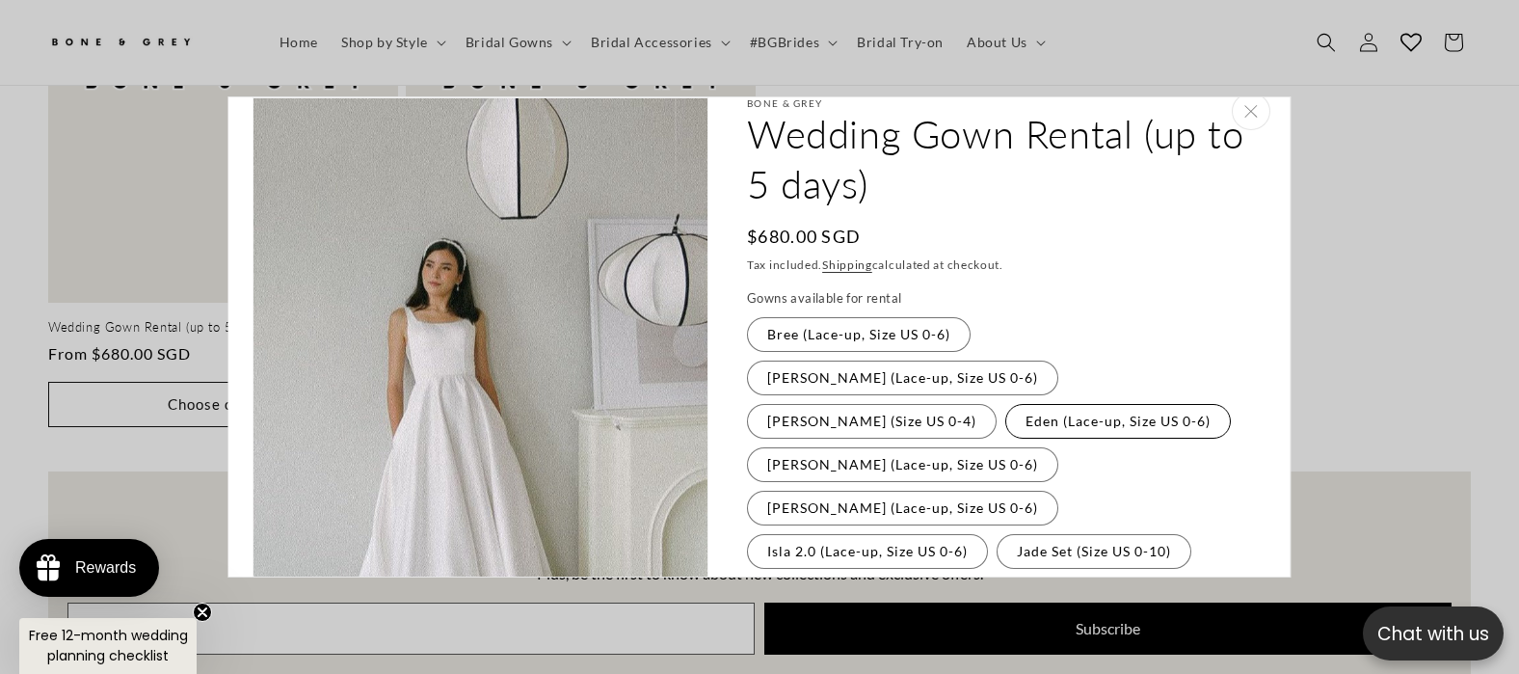
click at [1005, 404] on label "Eden (Lace-up, Size US 0-6) Variant sold out or unavailable" at bounding box center [1118, 421] width 226 height 35
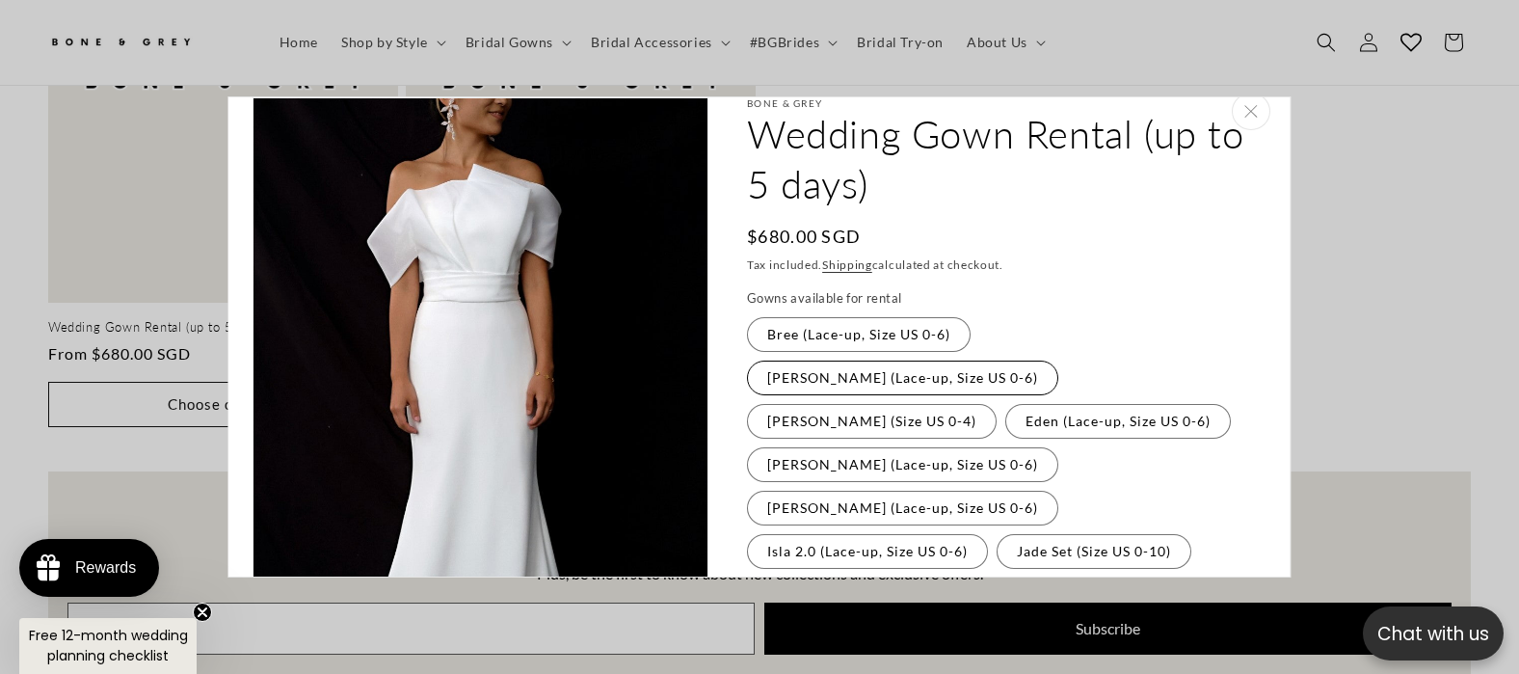
click at [1012, 360] on label "Cora (Lace-up, Size US 0-6) Variant sold out or unavailable" at bounding box center [902, 377] width 311 height 35
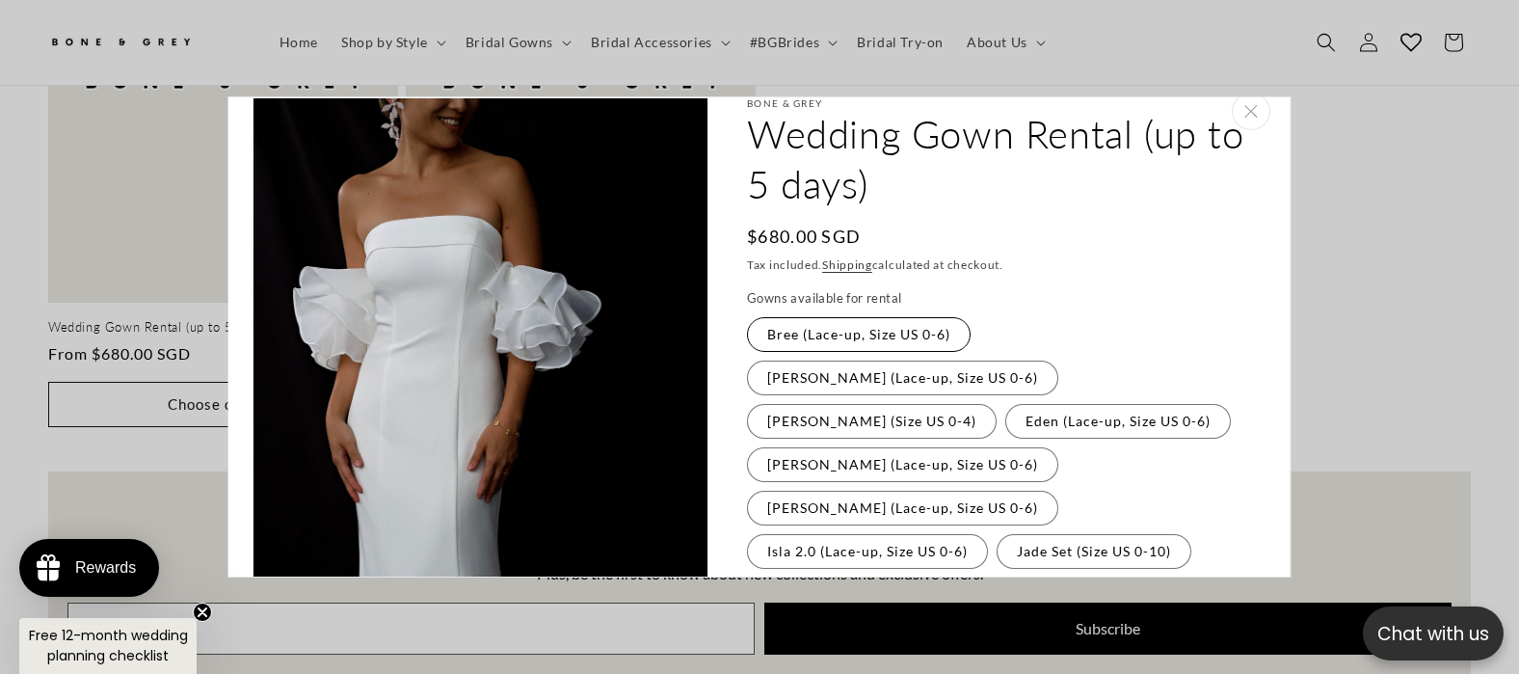
click at [877, 329] on label "Bree (Lace-up, Size US 0-6) Variant sold out or unavailable" at bounding box center [859, 334] width 224 height 35
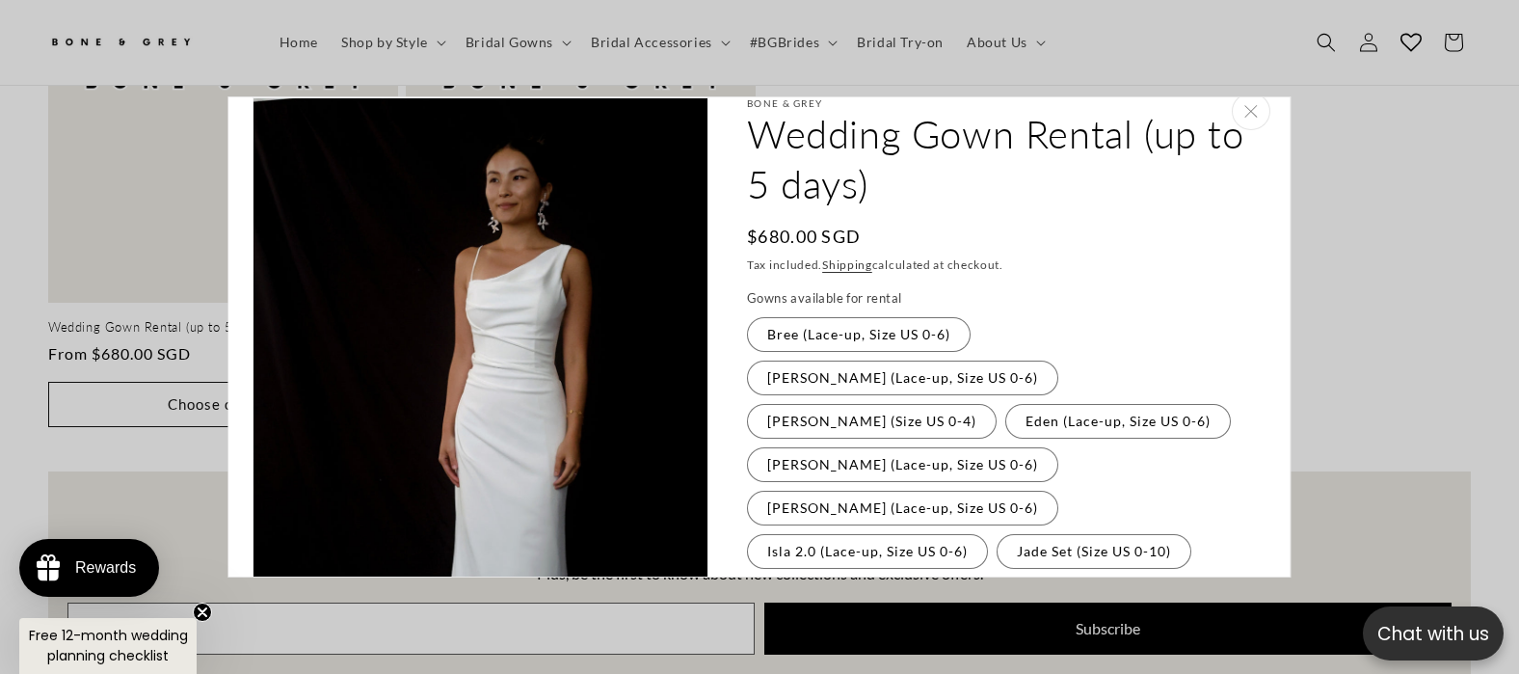
scroll to position [0, 0]
click at [867, 404] on label "Diana (Size US 0-4) Variant sold out or unavailable" at bounding box center [872, 421] width 250 height 35
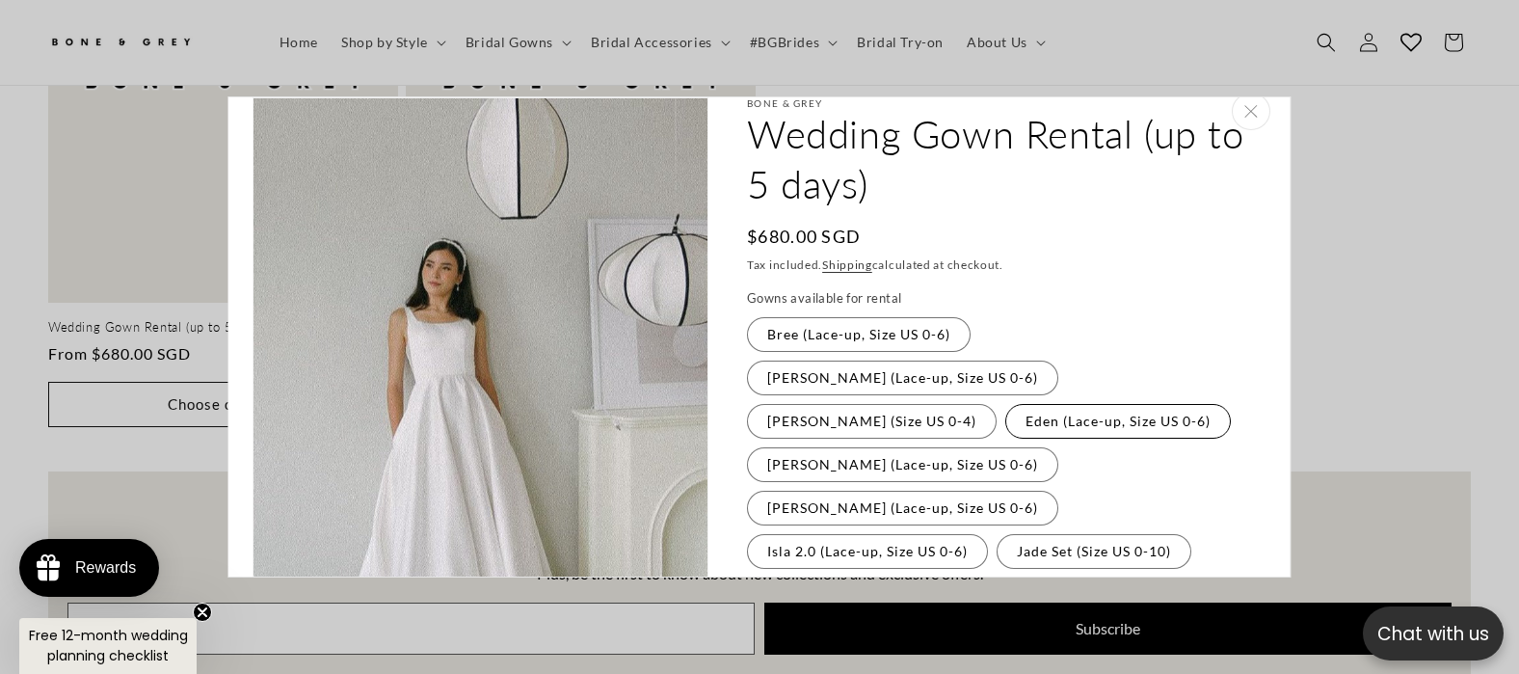
click at [1005, 404] on label "Eden (Lace-up, Size US 0-6) Variant sold out or unavailable" at bounding box center [1118, 421] width 226 height 35
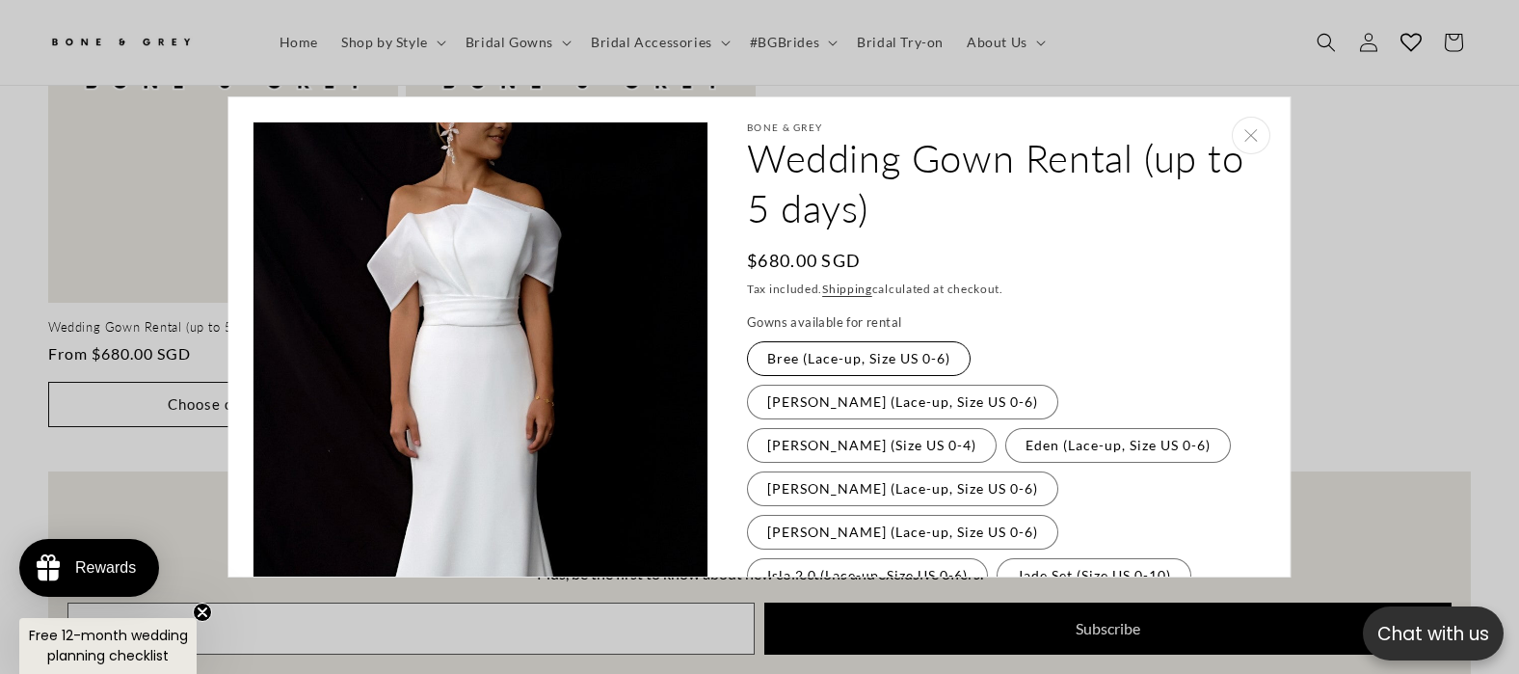
scroll to position [0, 0]
click at [836, 363] on label "Bree (Lace-up, Size US 0-6) Variant sold out or unavailable" at bounding box center [859, 358] width 224 height 35
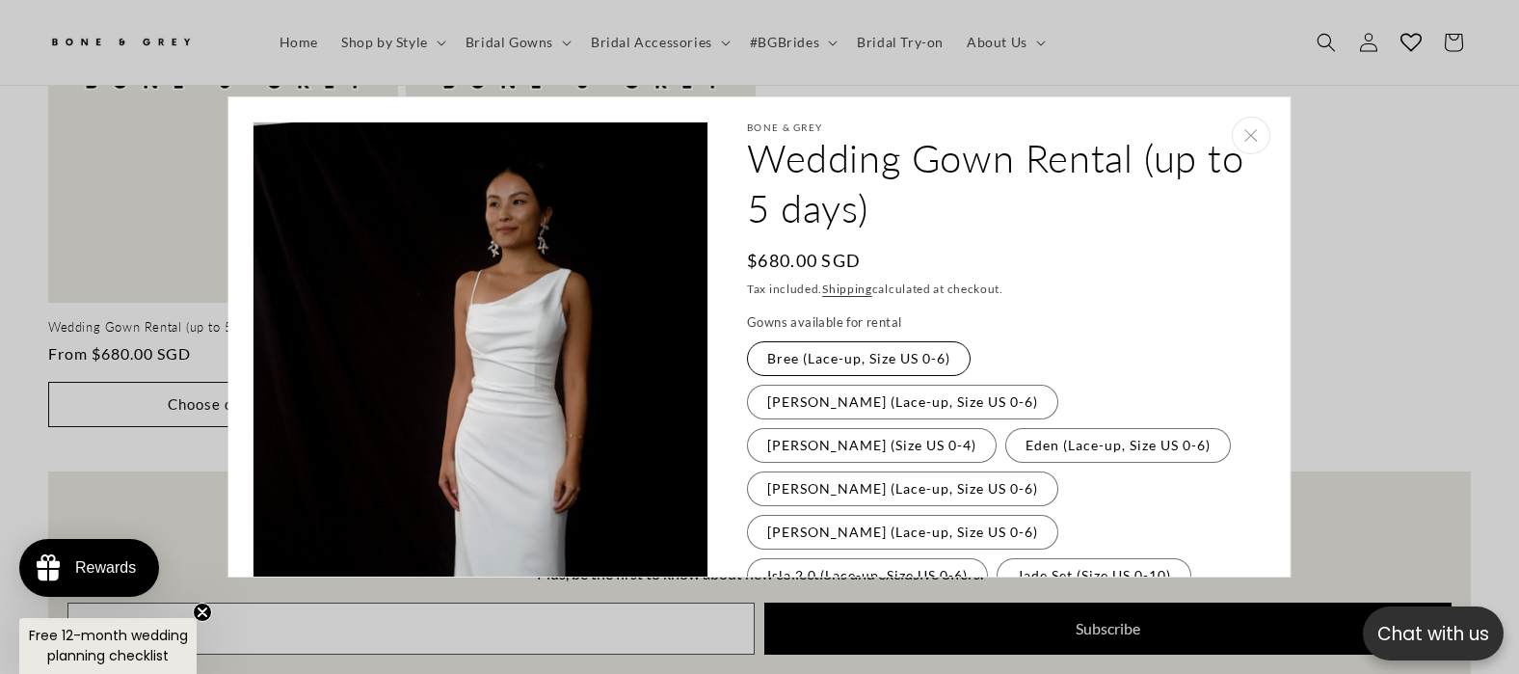
scroll to position [24, 0]
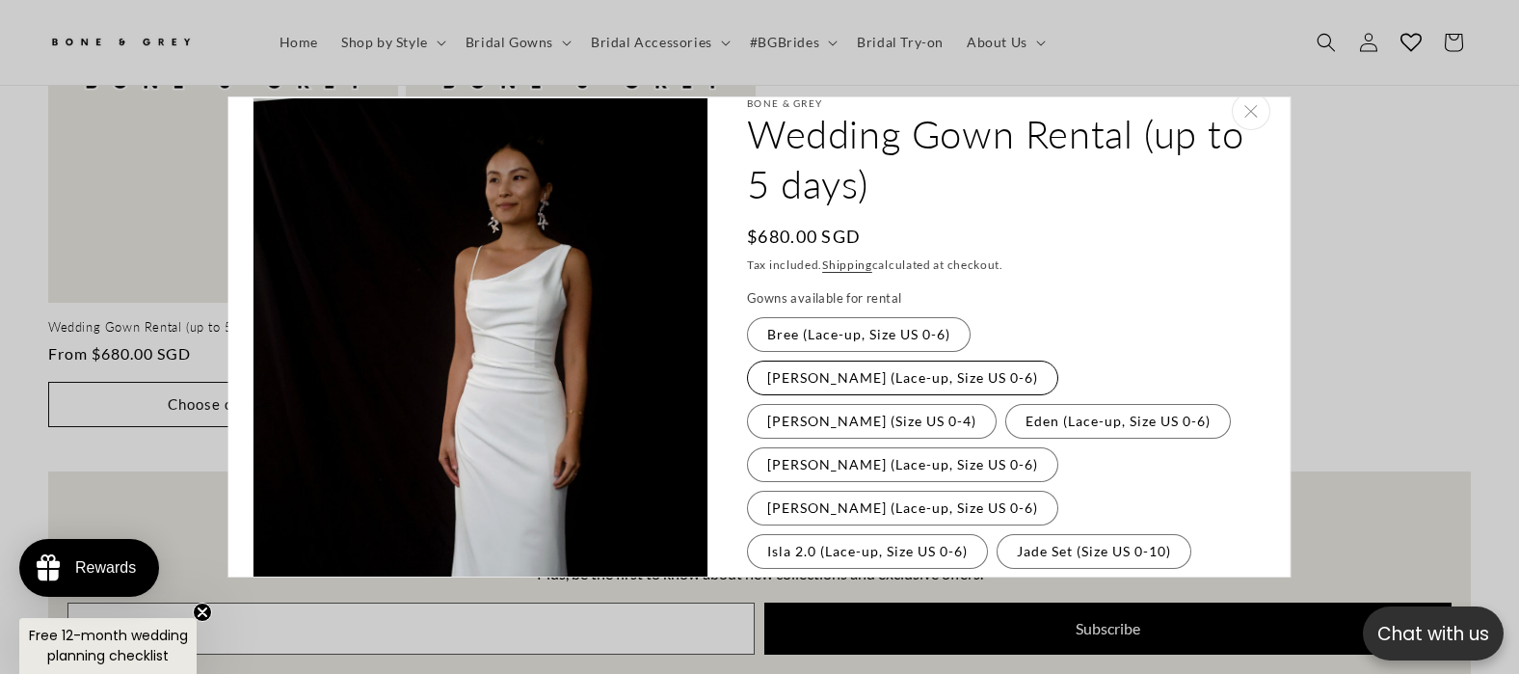
click at [1048, 360] on label "Cora (Lace-up, Size US 0-6) Variant sold out or unavailable" at bounding box center [902, 377] width 311 height 35
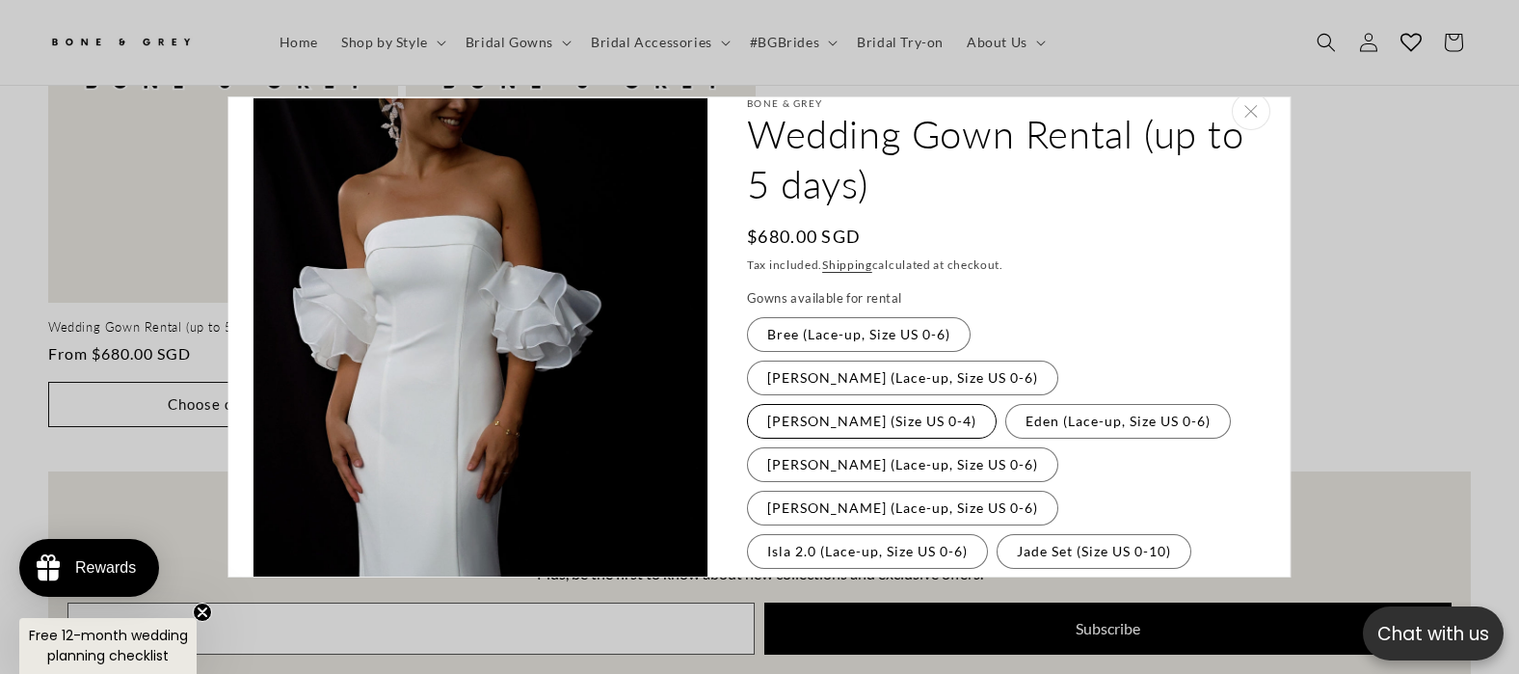
click at [882, 404] on label "Diana (Size US 0-4) Variant sold out or unavailable" at bounding box center [872, 421] width 250 height 35
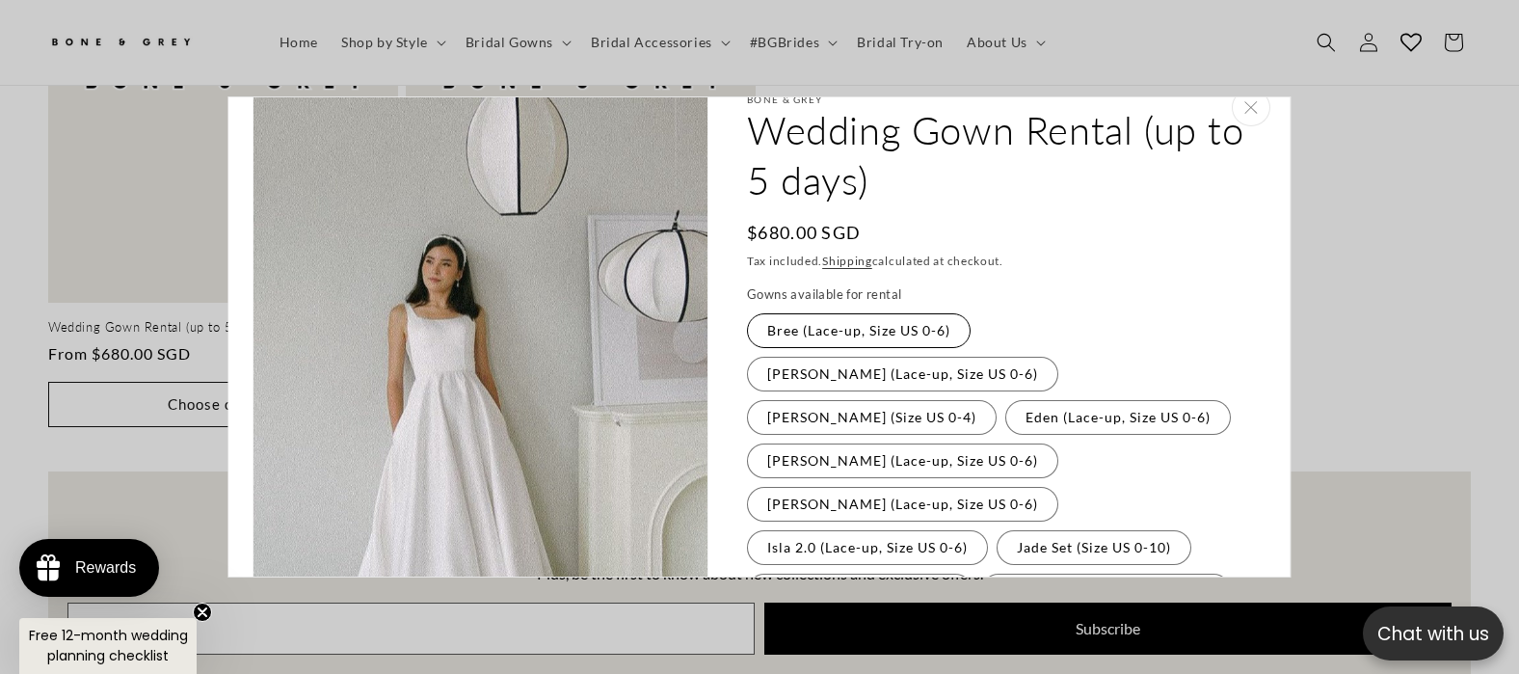
click at [914, 336] on label "Bree (Lace-up, Size US 0-6) Variant sold out or unavailable" at bounding box center [859, 330] width 224 height 35
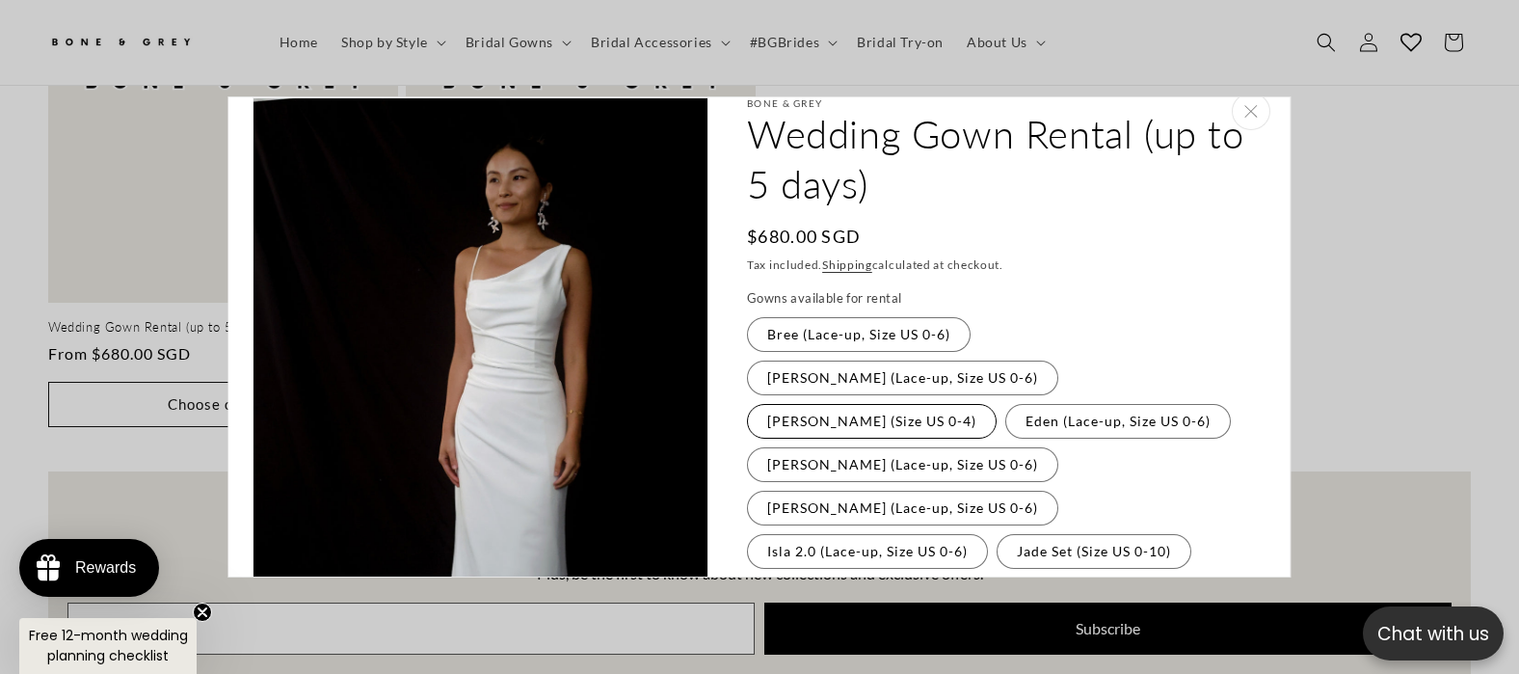
click at [859, 404] on label "Diana (Size US 0-4) Variant sold out or unavailable" at bounding box center [872, 421] width 250 height 35
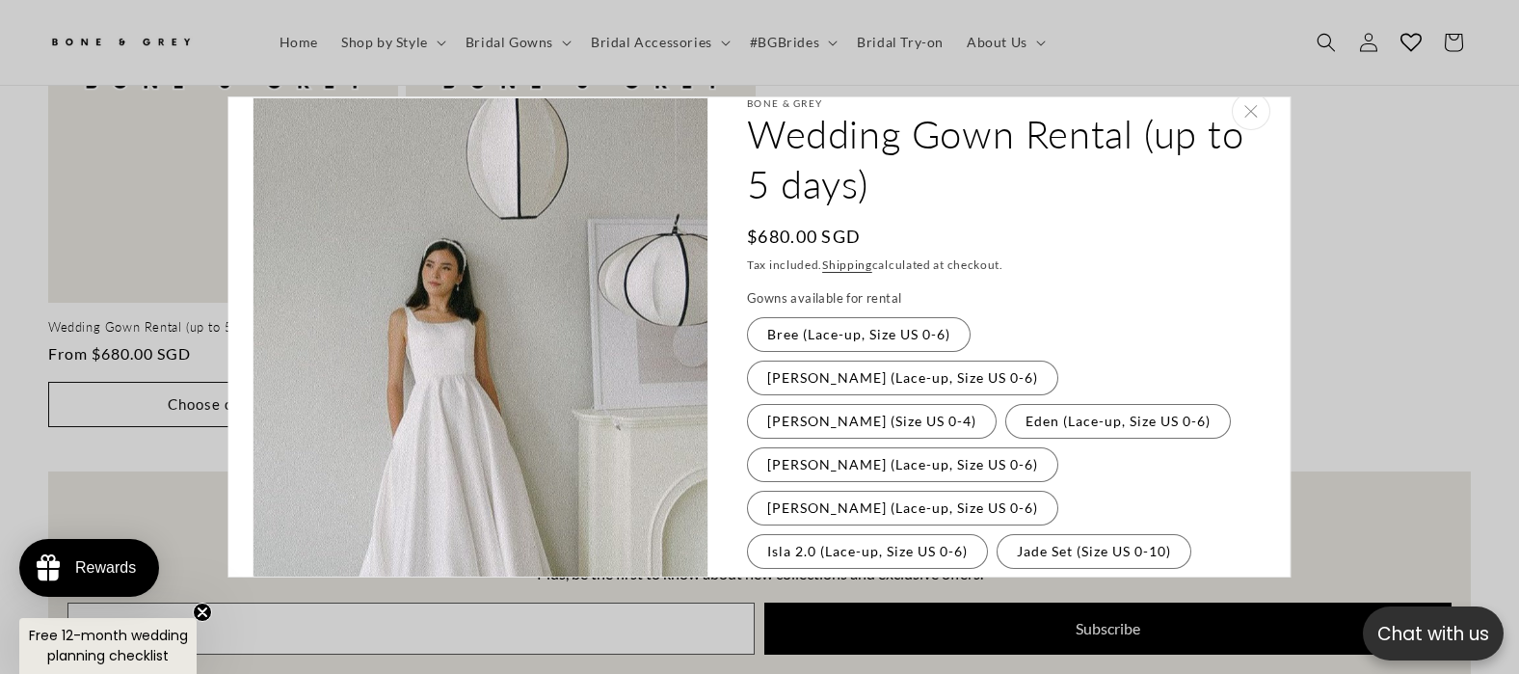
scroll to position [0, 0]
